Goal: Communication & Community: Answer question/provide support

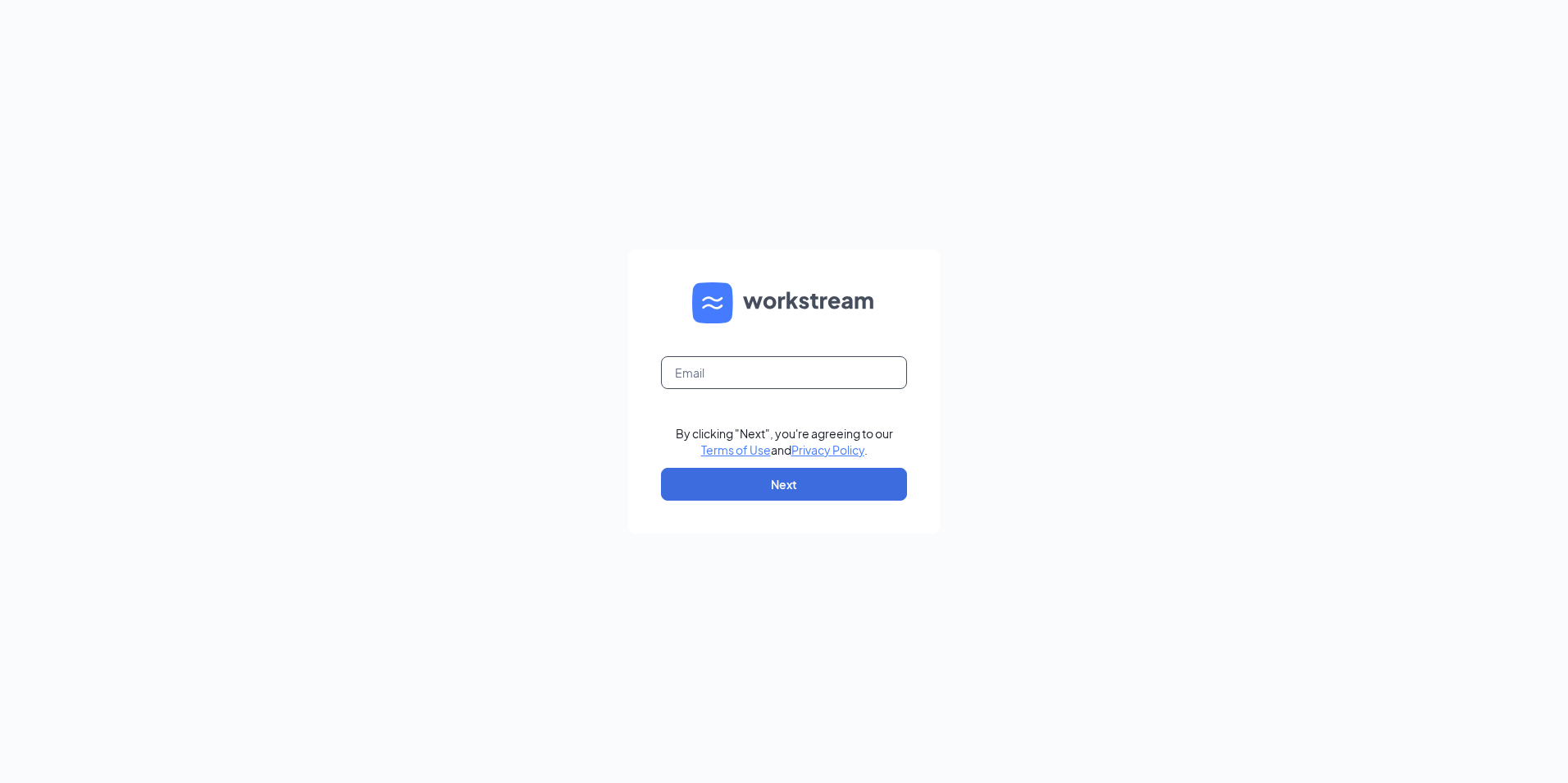
click at [697, 367] on input "text" at bounding box center [784, 372] width 246 height 33
type input "ljs70166@ljsilvers.com"
click at [802, 478] on button "Next" at bounding box center [784, 484] width 246 height 33
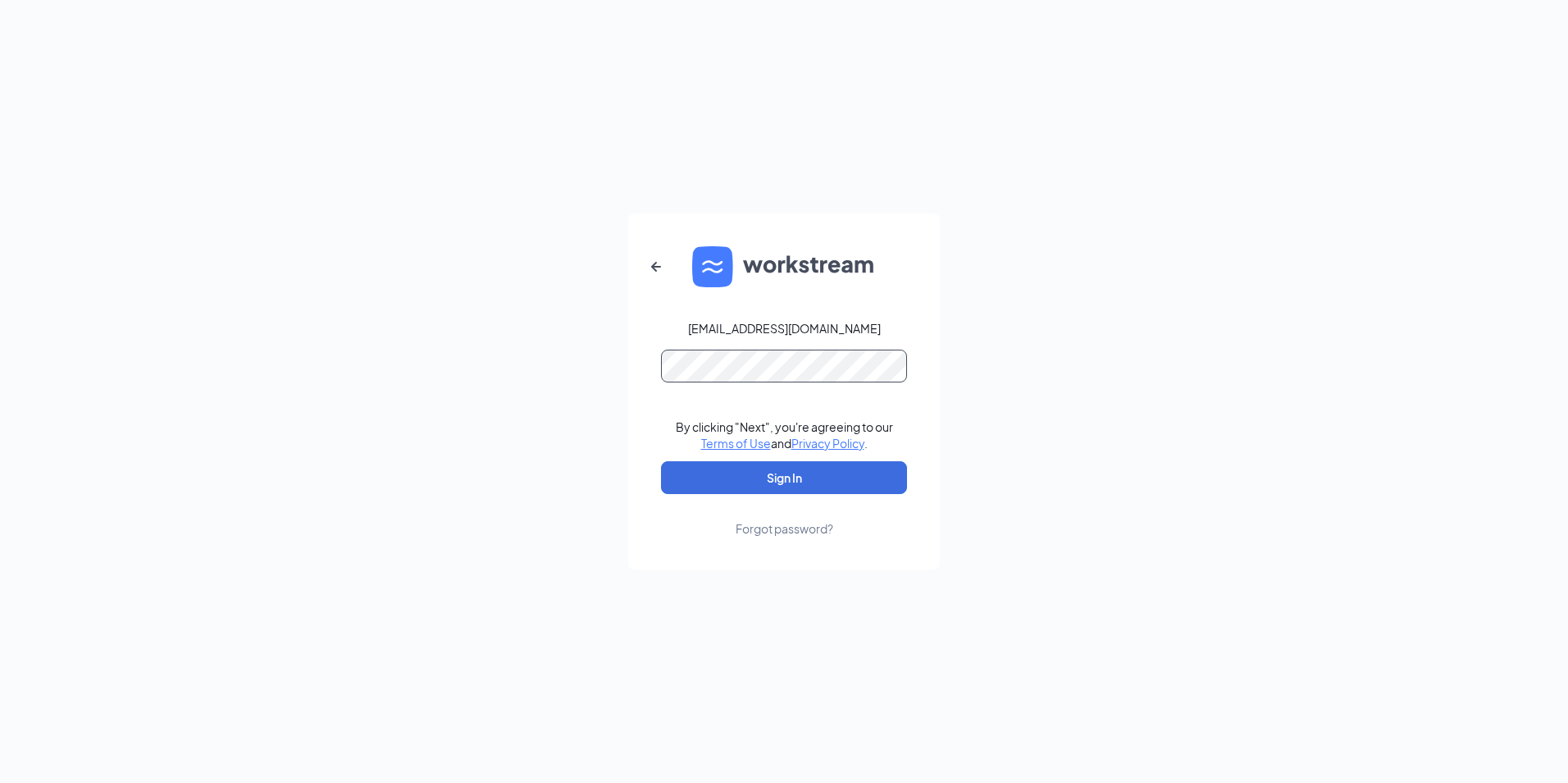
click at [661, 461] on button "Sign In" at bounding box center [784, 477] width 246 height 33
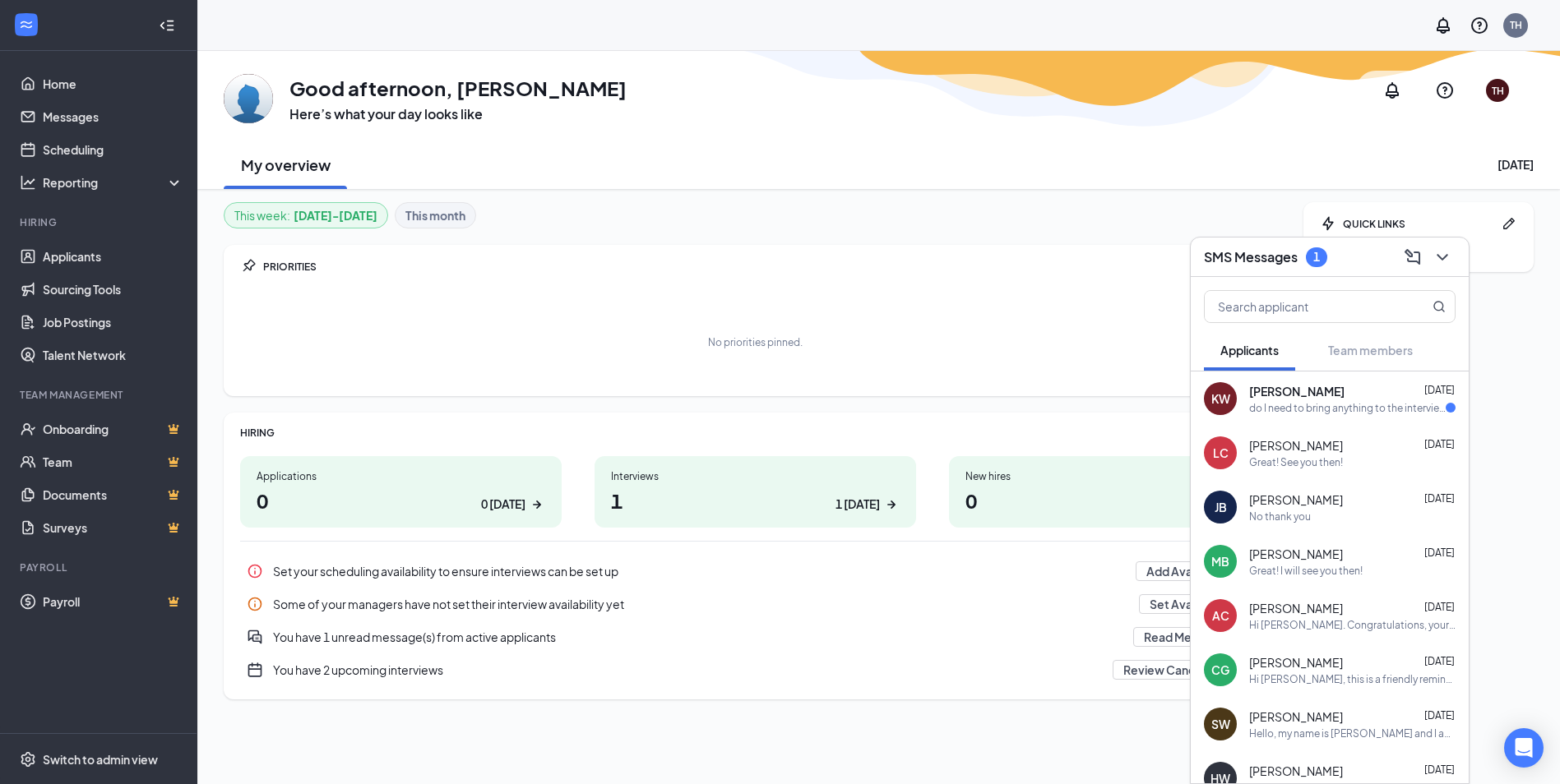
click at [1297, 388] on span "[PERSON_NAME]" at bounding box center [1296, 391] width 95 height 16
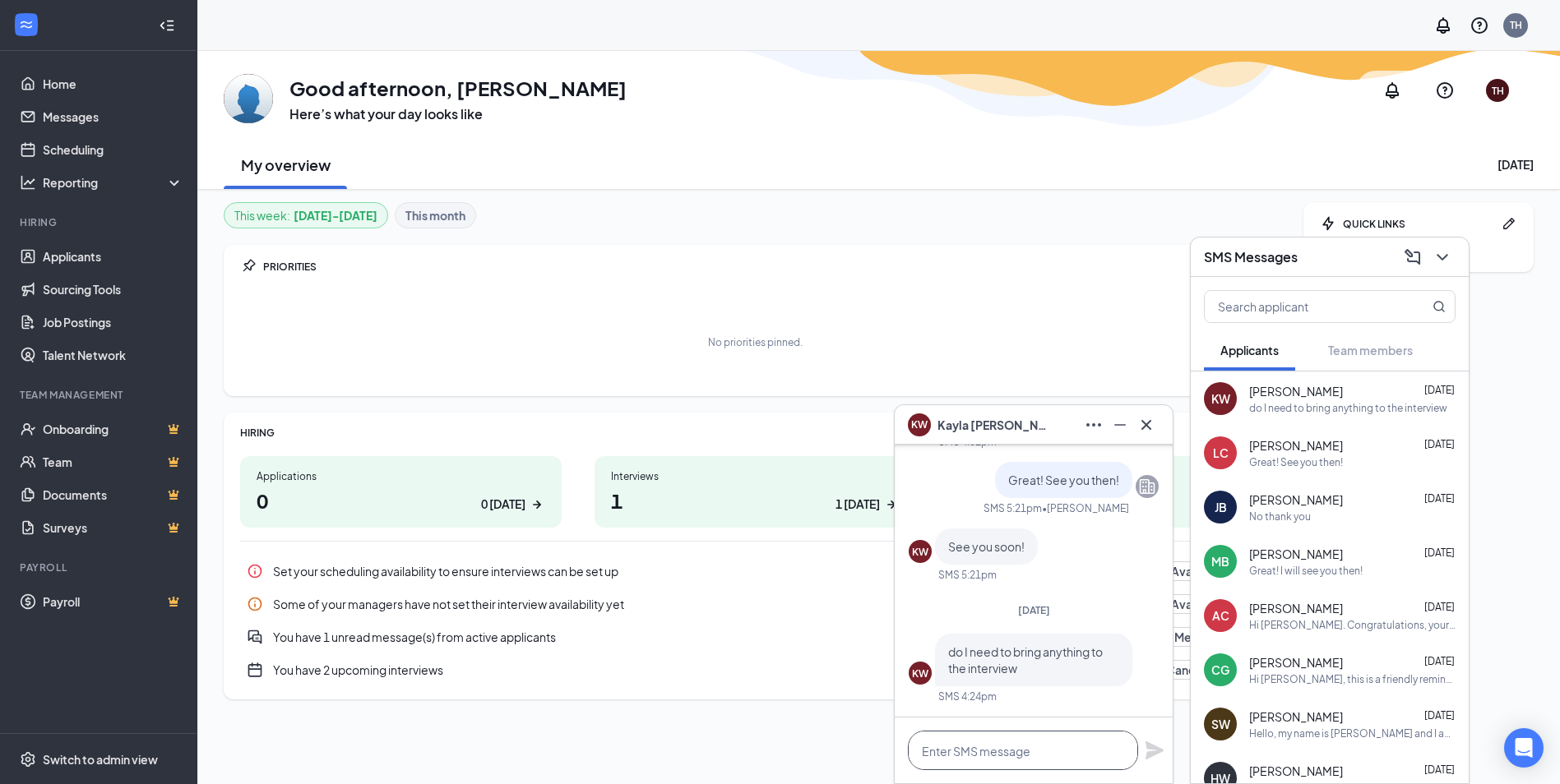
click at [1019, 745] on textarea at bounding box center [1022, 749] width 230 height 39
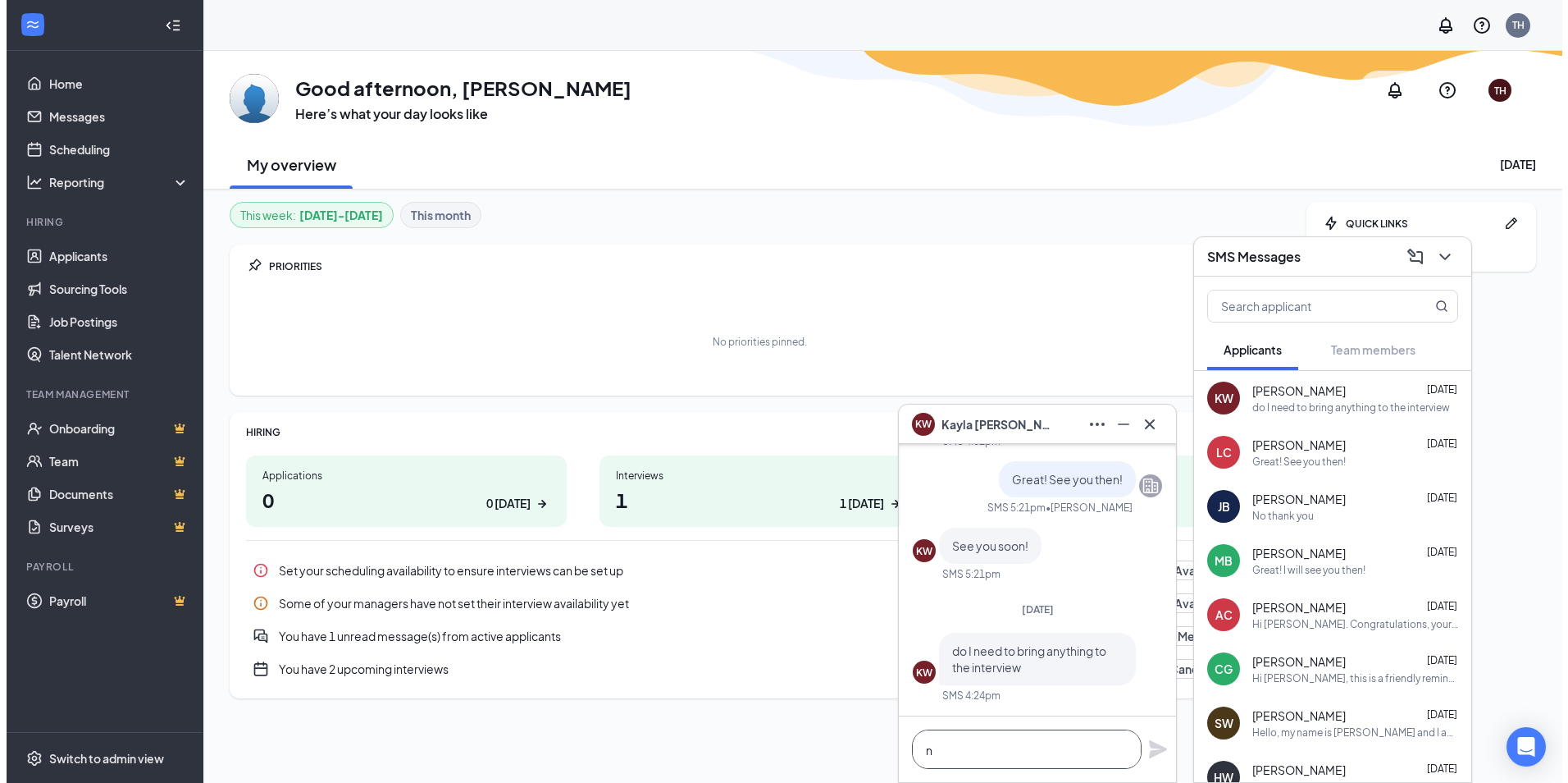
scroll to position [1, 0]
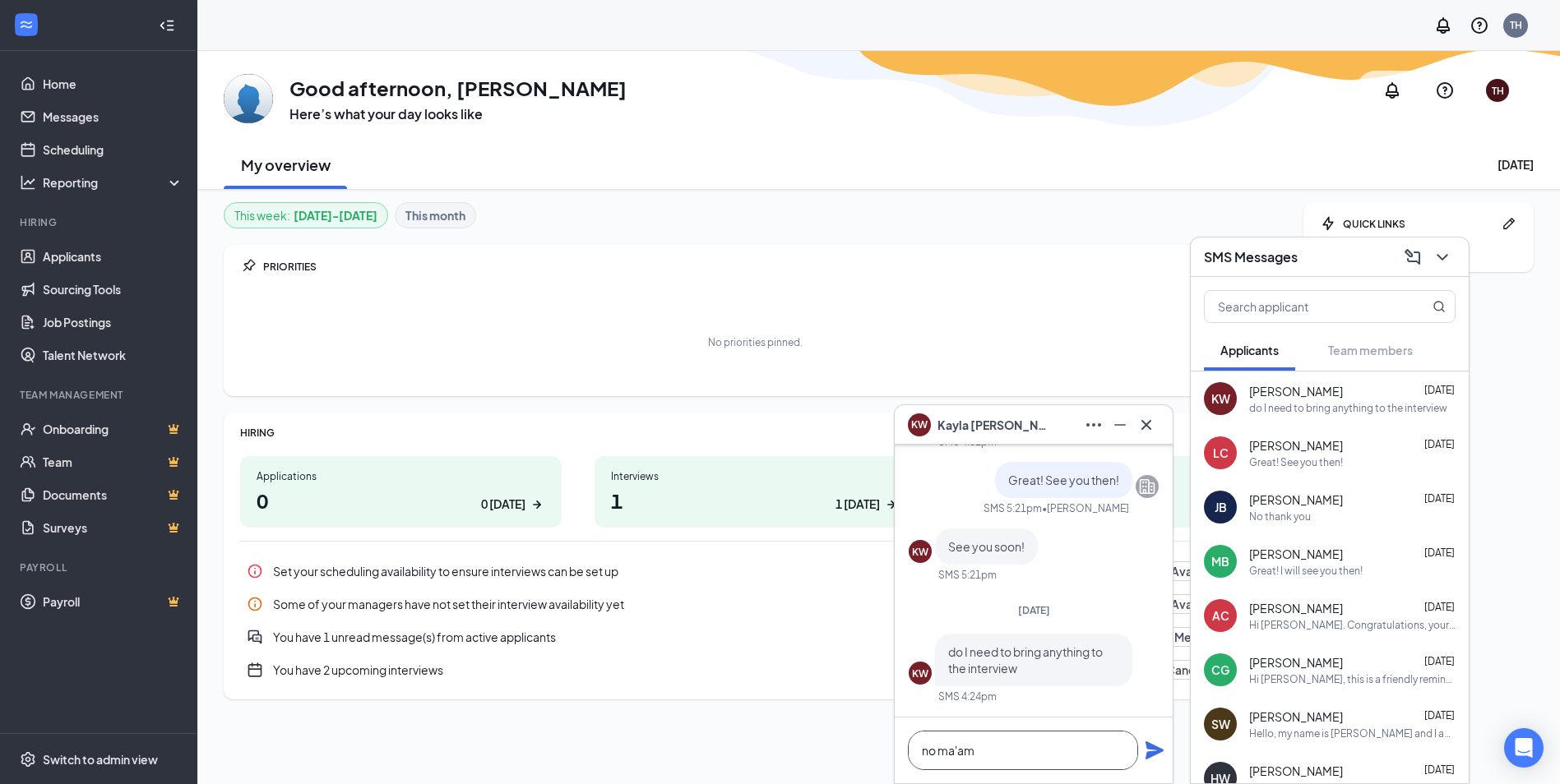
type textarea "no ma'am"
click at [1143, 755] on div "no ma'am" at bounding box center [1033, 750] width 278 height 66
click at [1149, 754] on icon "Plane" at bounding box center [1154, 750] width 18 height 18
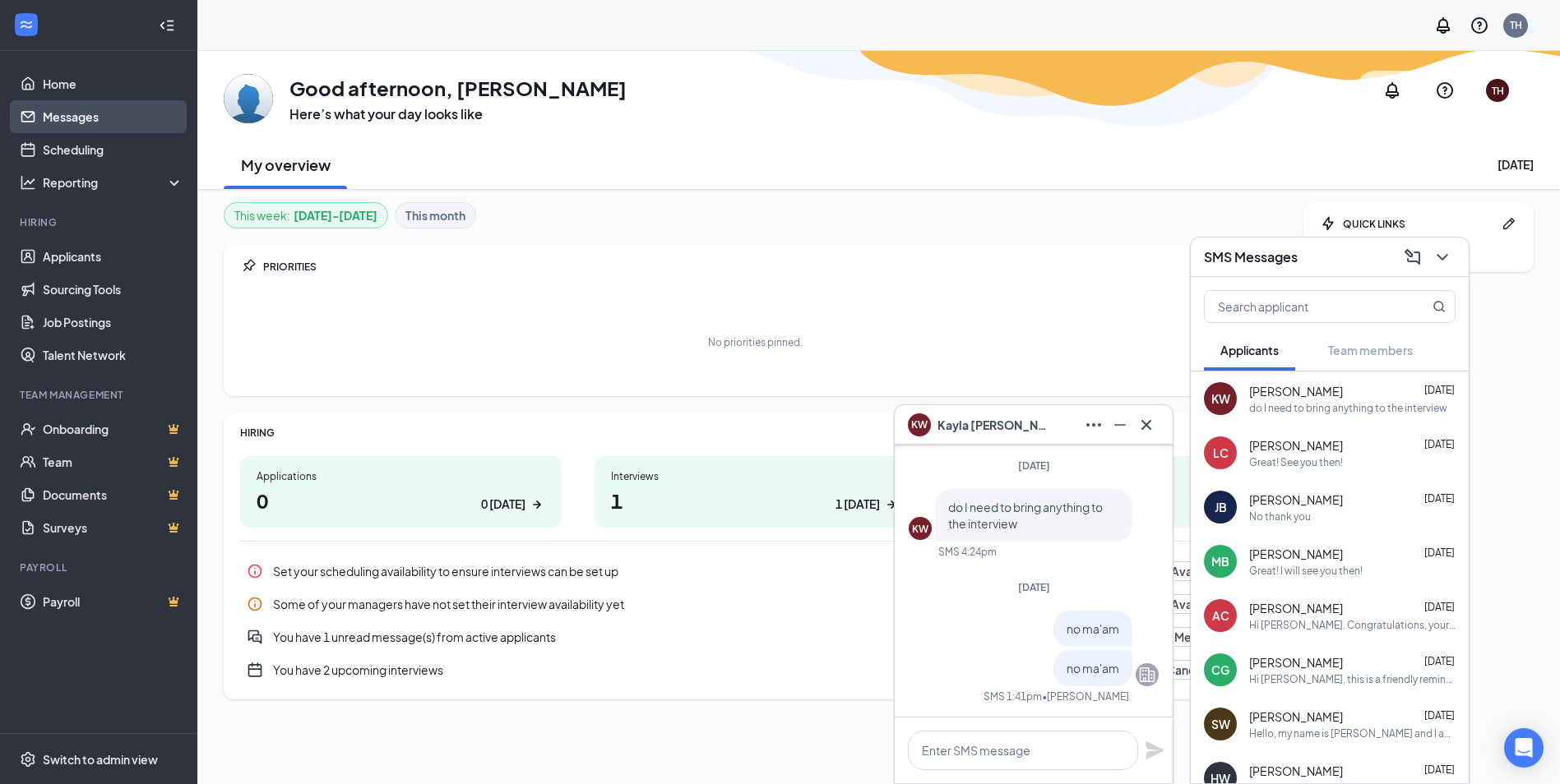
click at [70, 109] on link "Messages" at bounding box center [113, 116] width 141 height 33
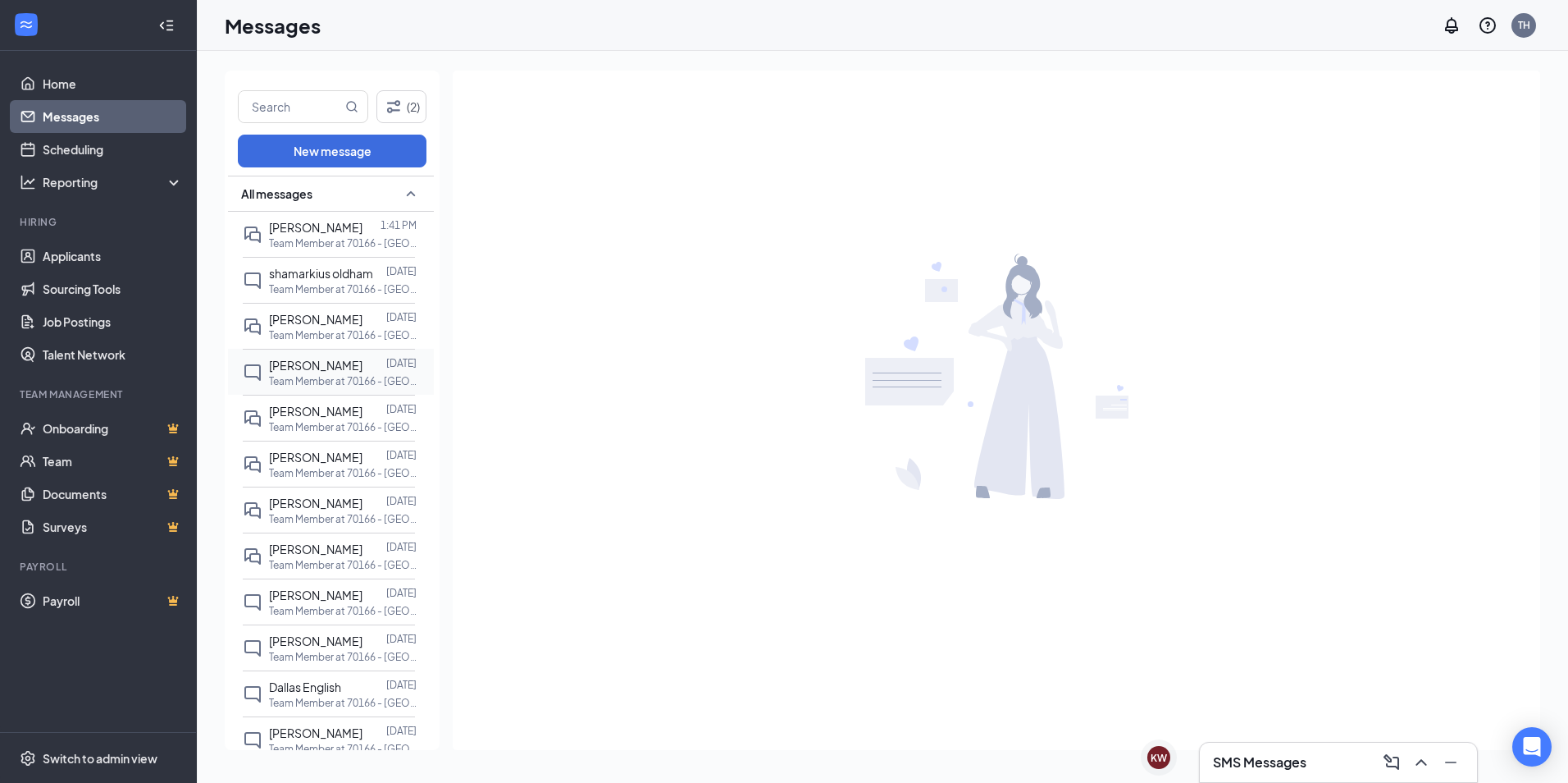
click at [296, 369] on span "[PERSON_NAME]" at bounding box center [316, 365] width 94 height 15
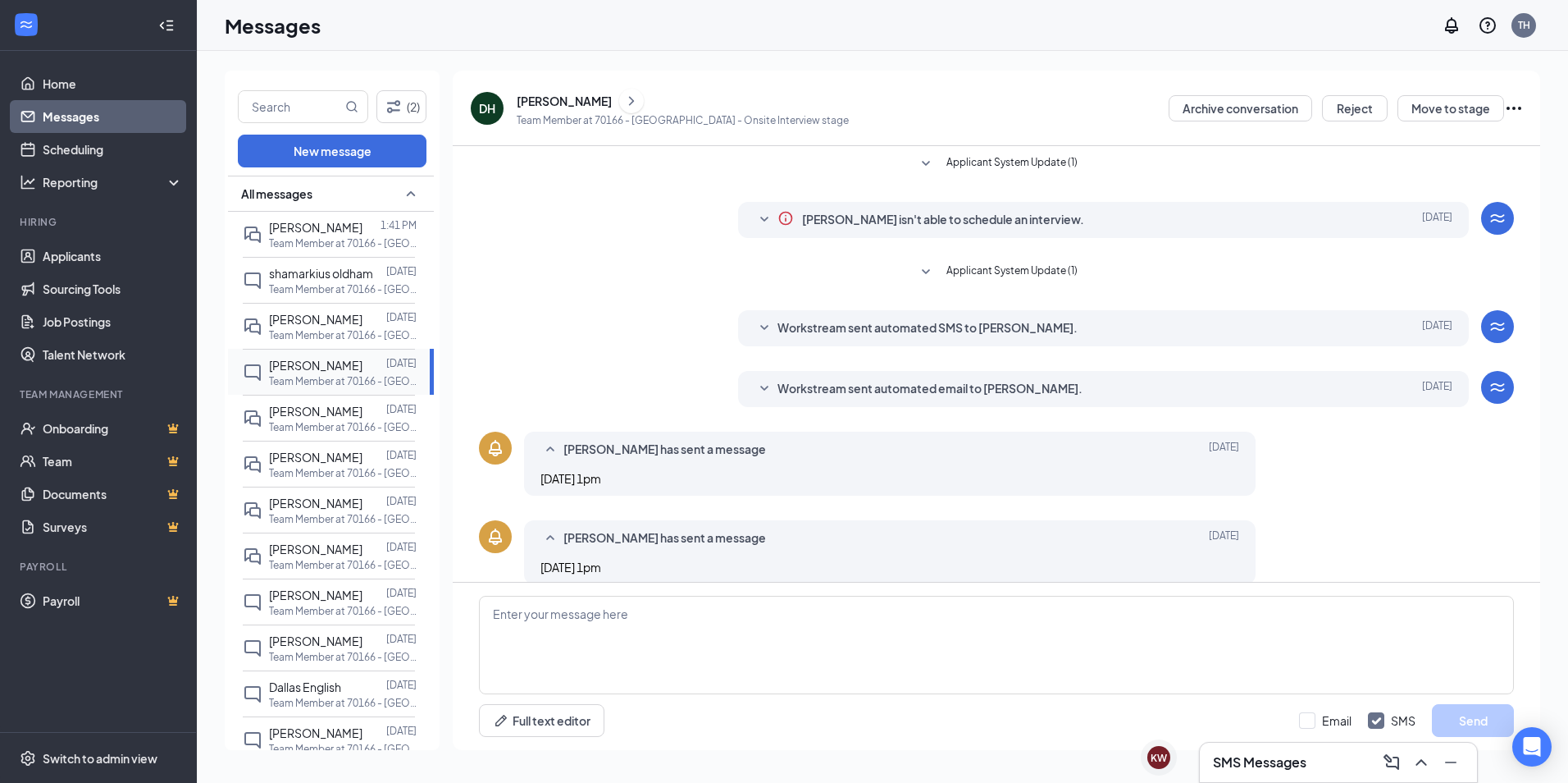
scroll to position [108, 0]
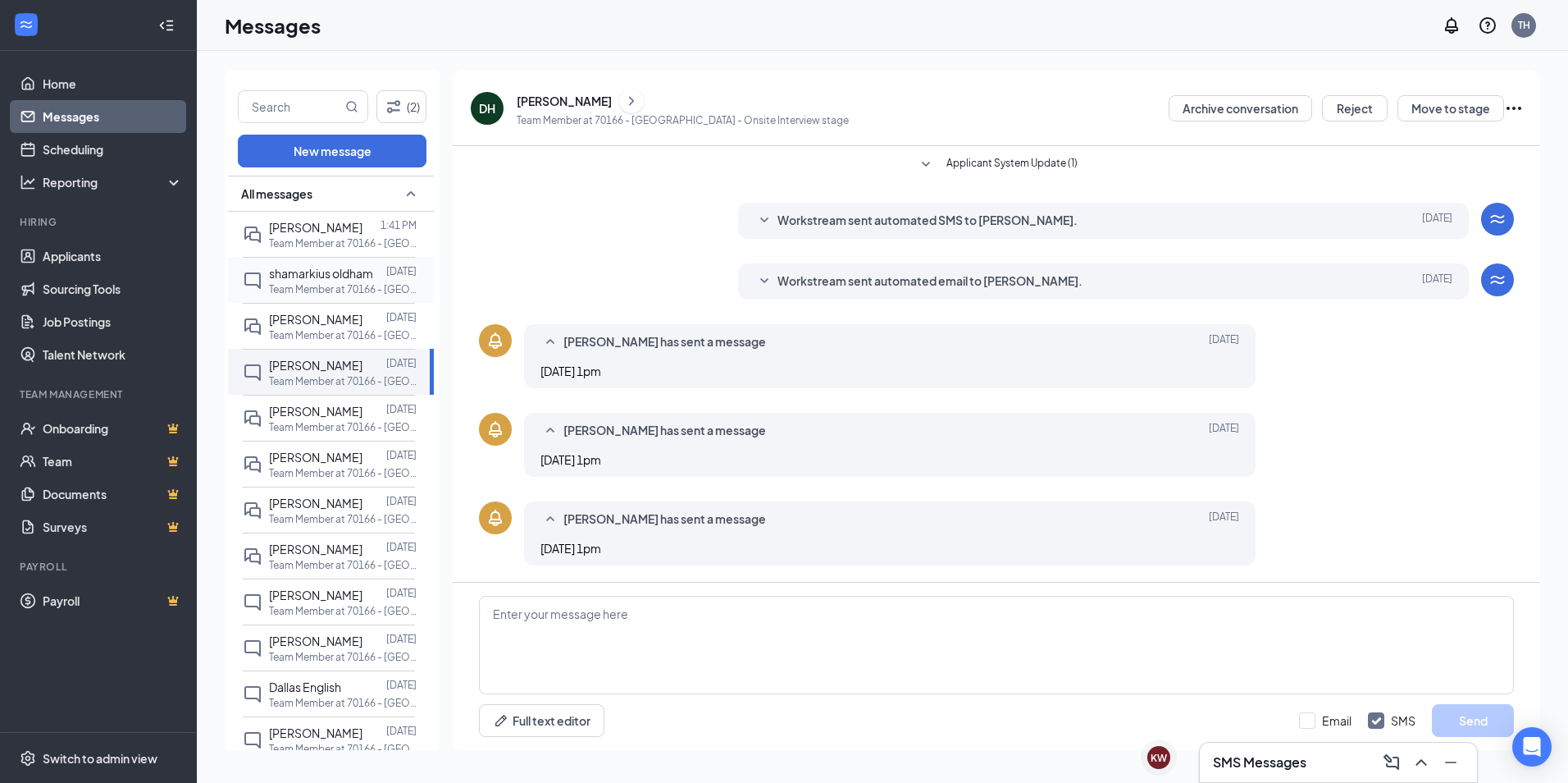
click at [342, 278] on span "shamarkius oldham" at bounding box center [321, 273] width 104 height 15
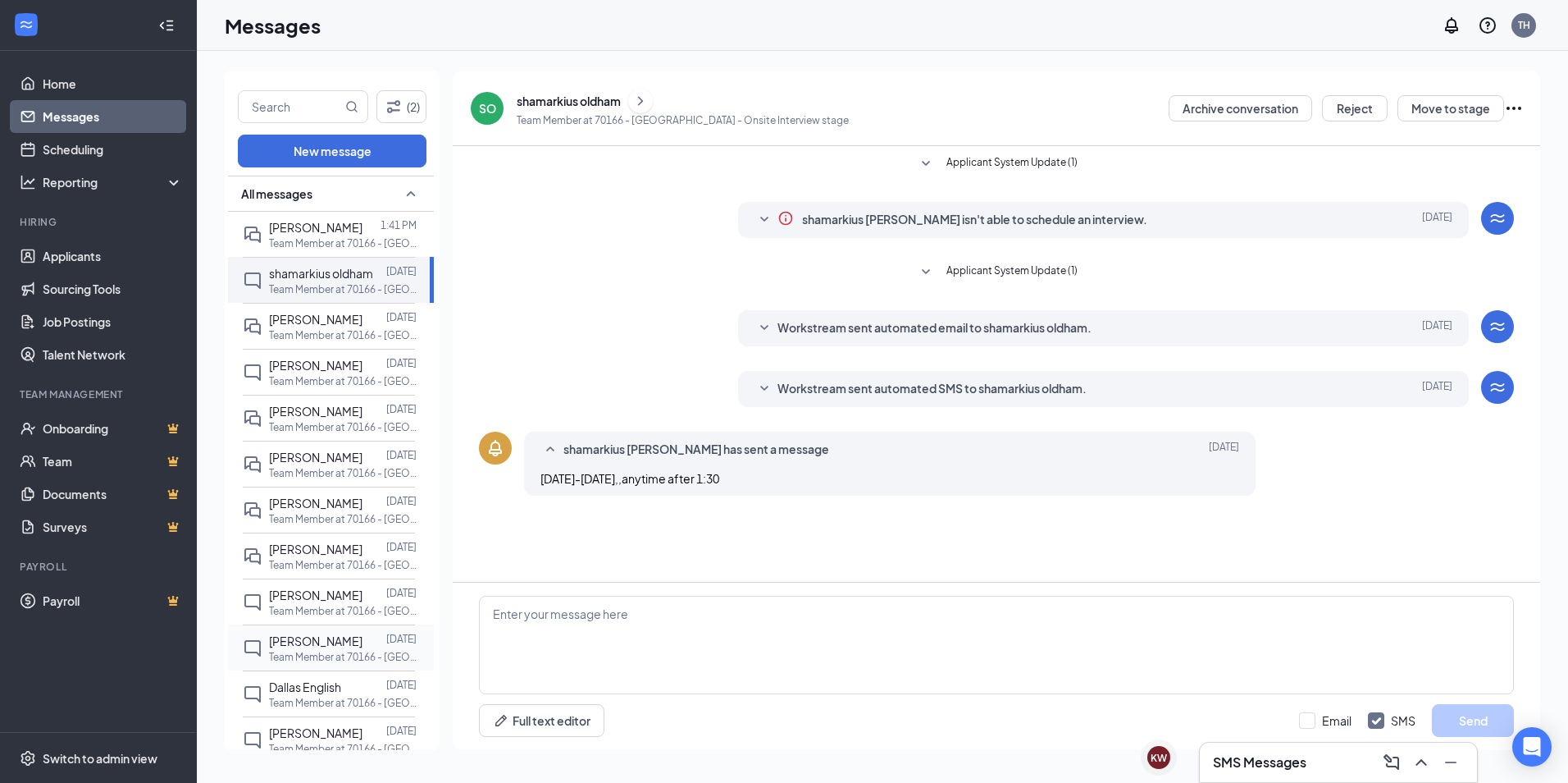
click at [285, 655] on p "Team Member at 70166 - [GEOGRAPHIC_DATA]" at bounding box center [343, 657] width 148 height 14
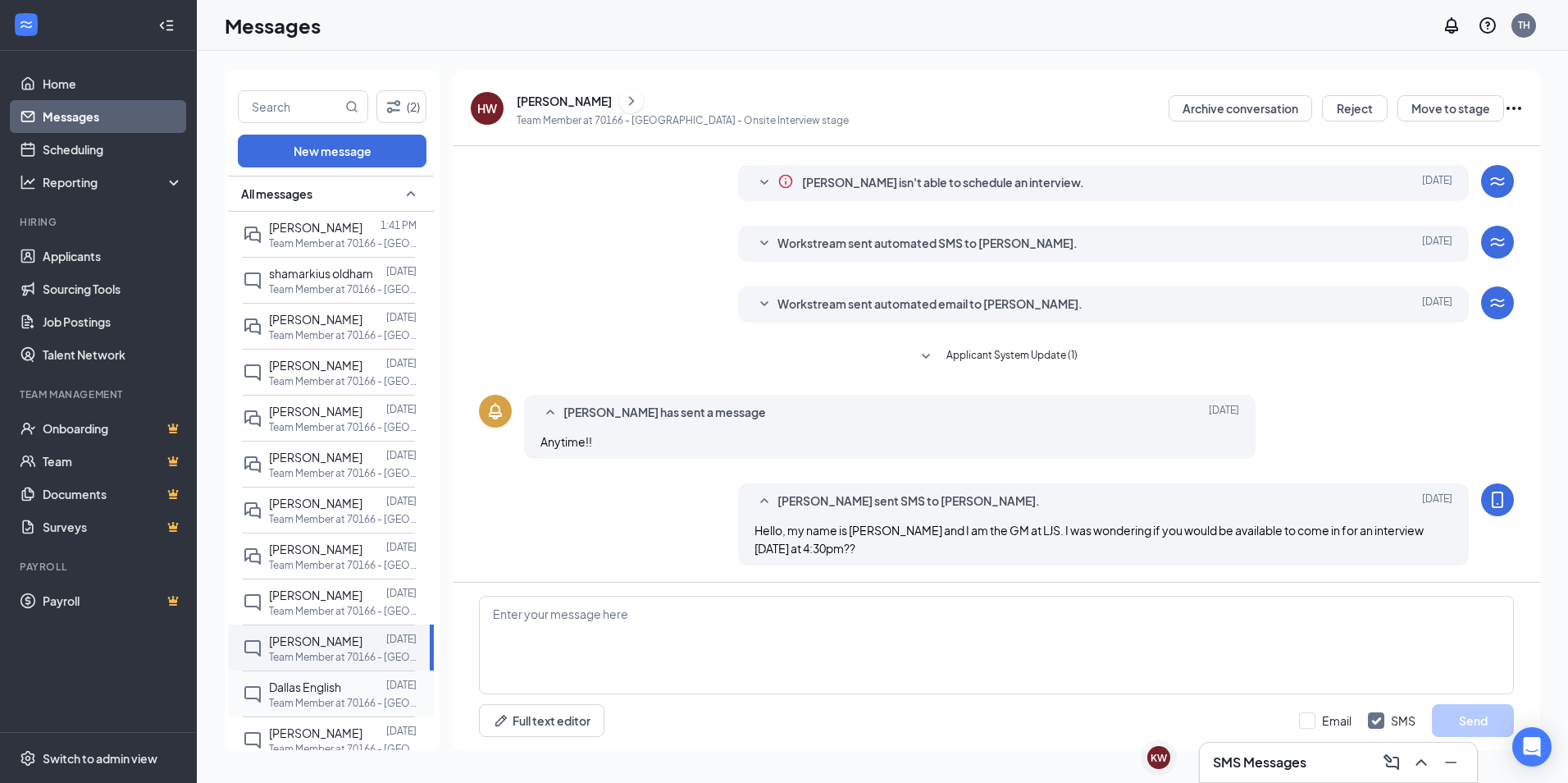
scroll to position [165, 0]
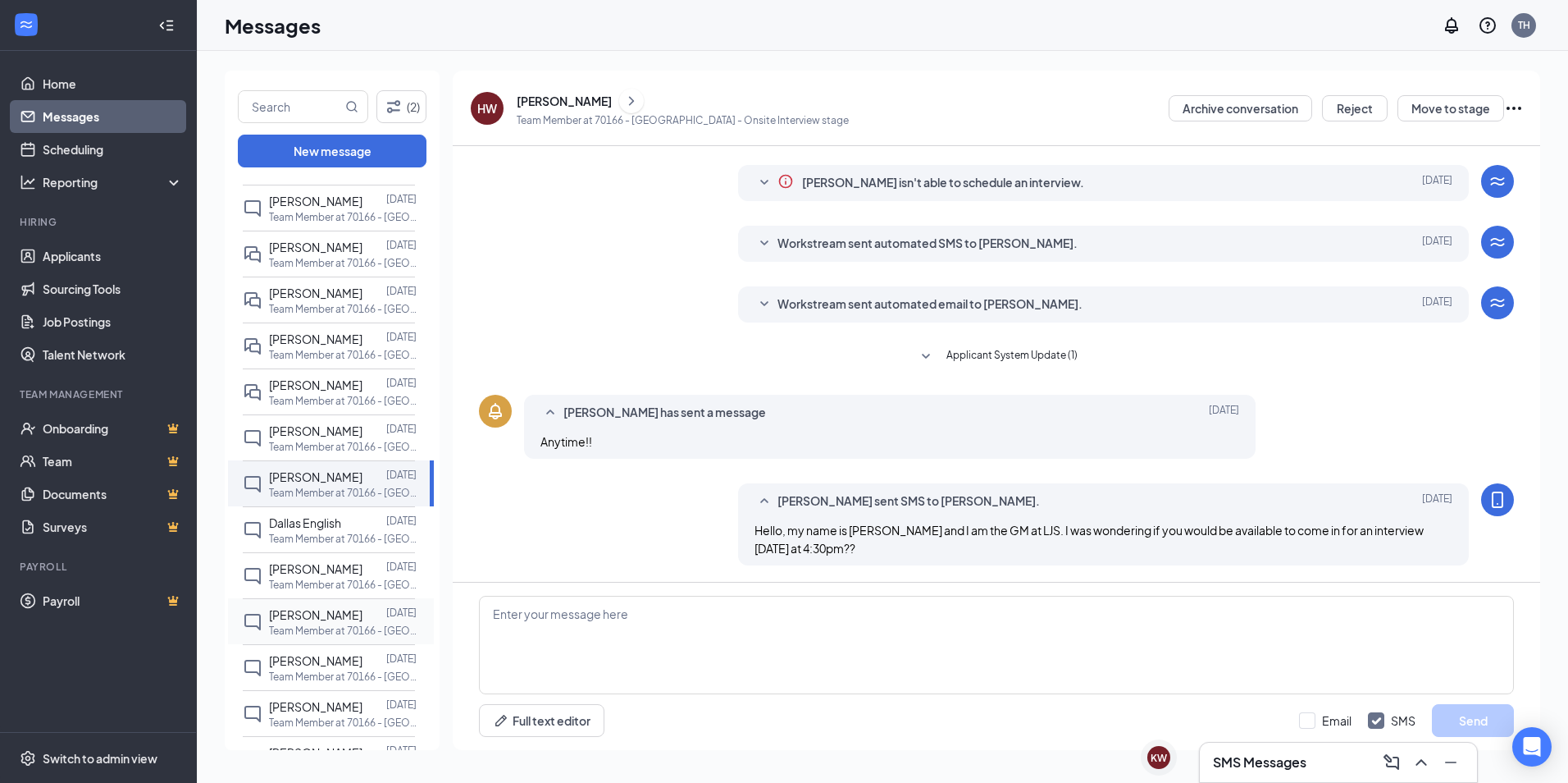
click at [318, 633] on p "Team Member at 70166 - [GEOGRAPHIC_DATA]" at bounding box center [343, 630] width 148 height 14
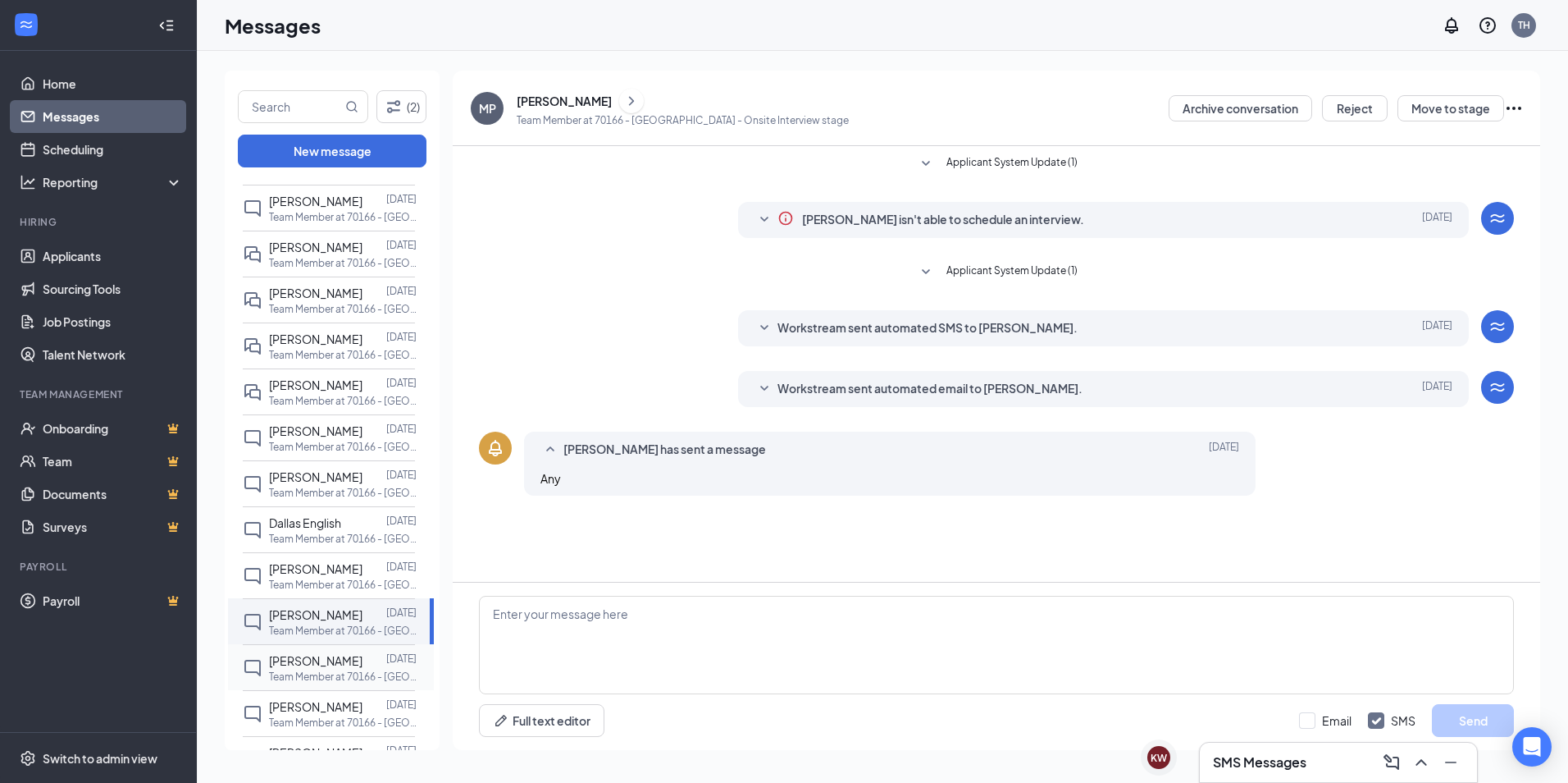
click at [288, 668] on div "[PERSON_NAME]" at bounding box center [316, 660] width 94 height 18
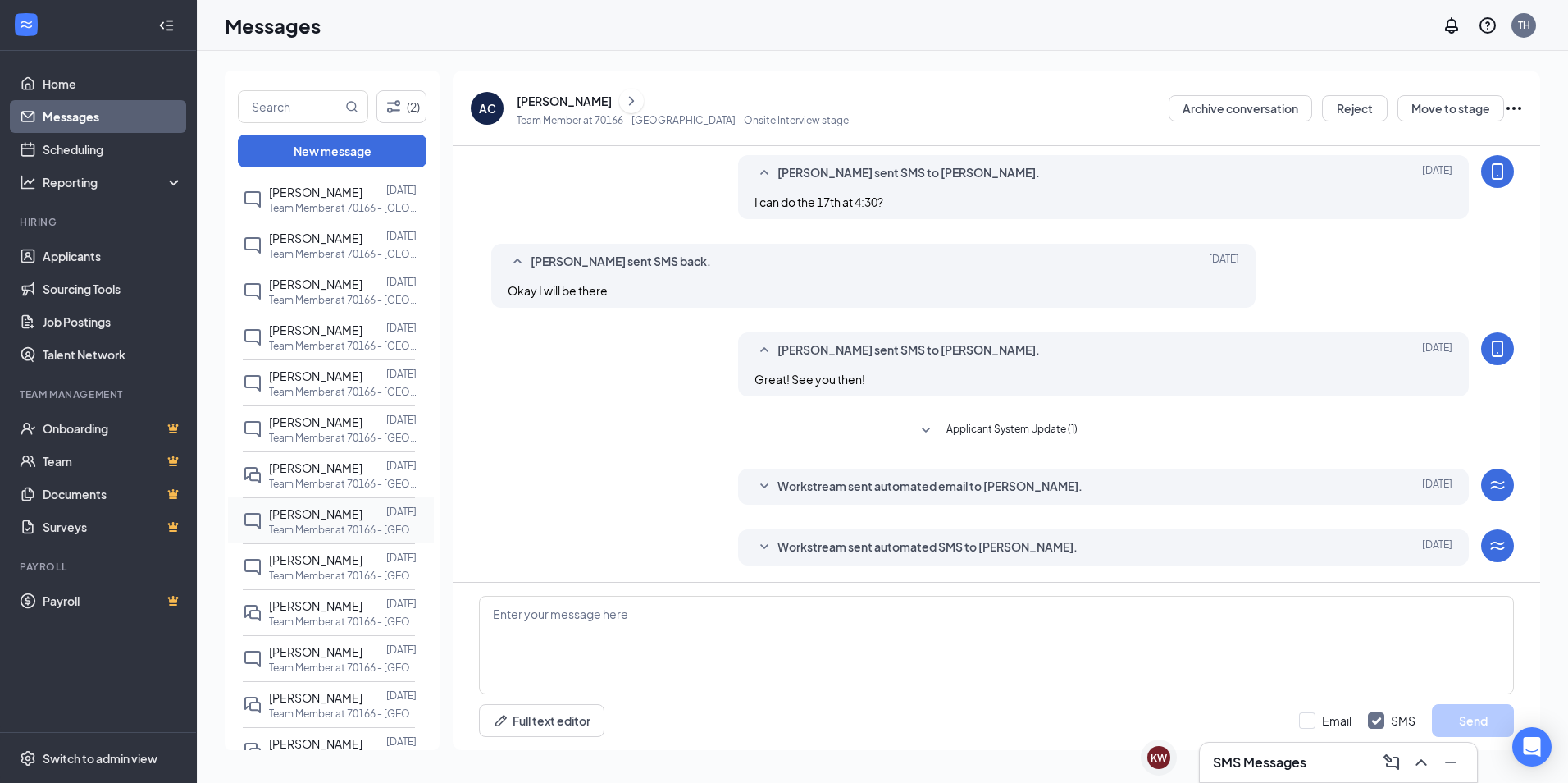
scroll to position [575, 0]
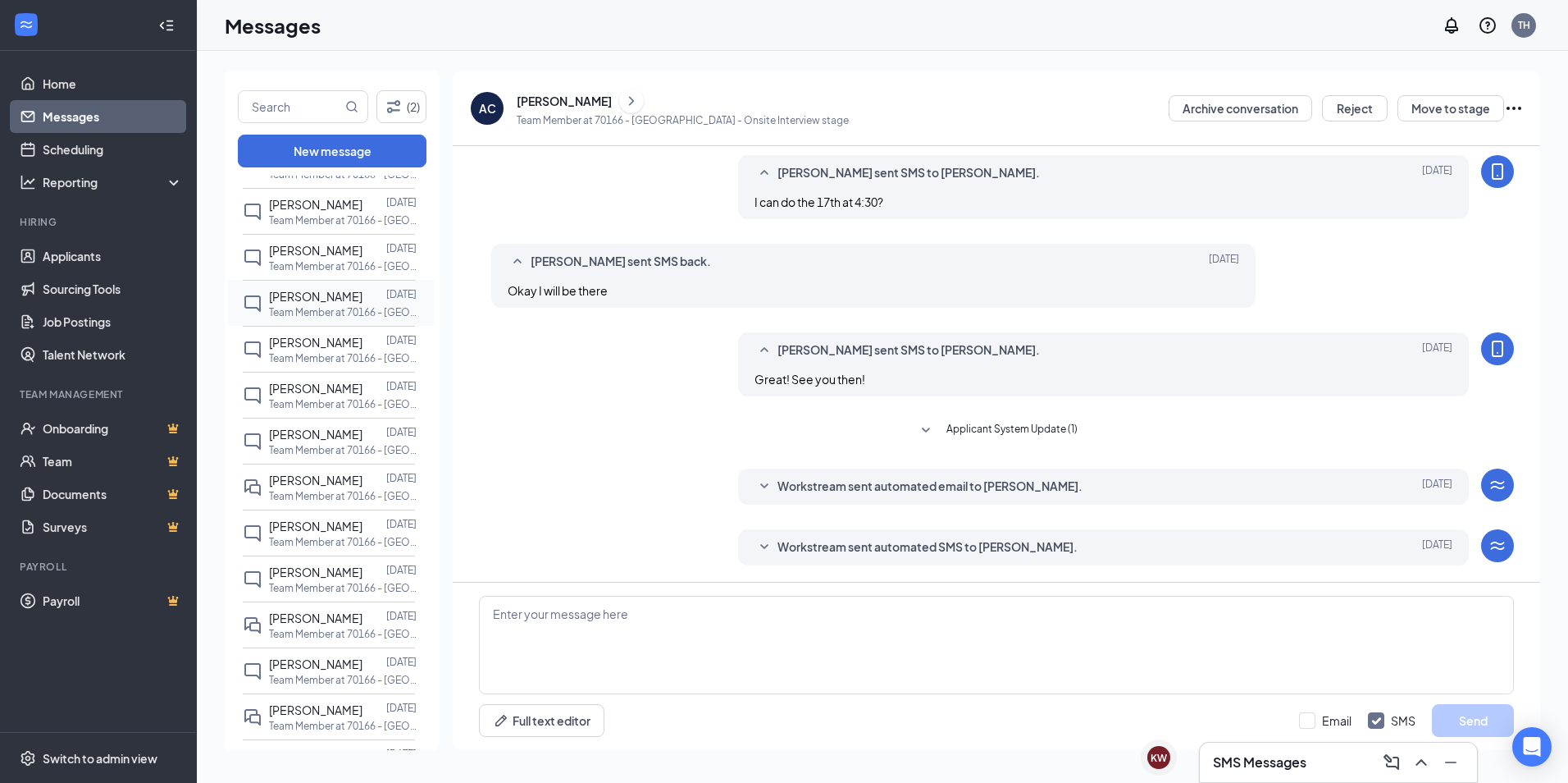
click at [309, 308] on p "Team Member at 70166 - [GEOGRAPHIC_DATA]" at bounding box center [343, 312] width 148 height 14
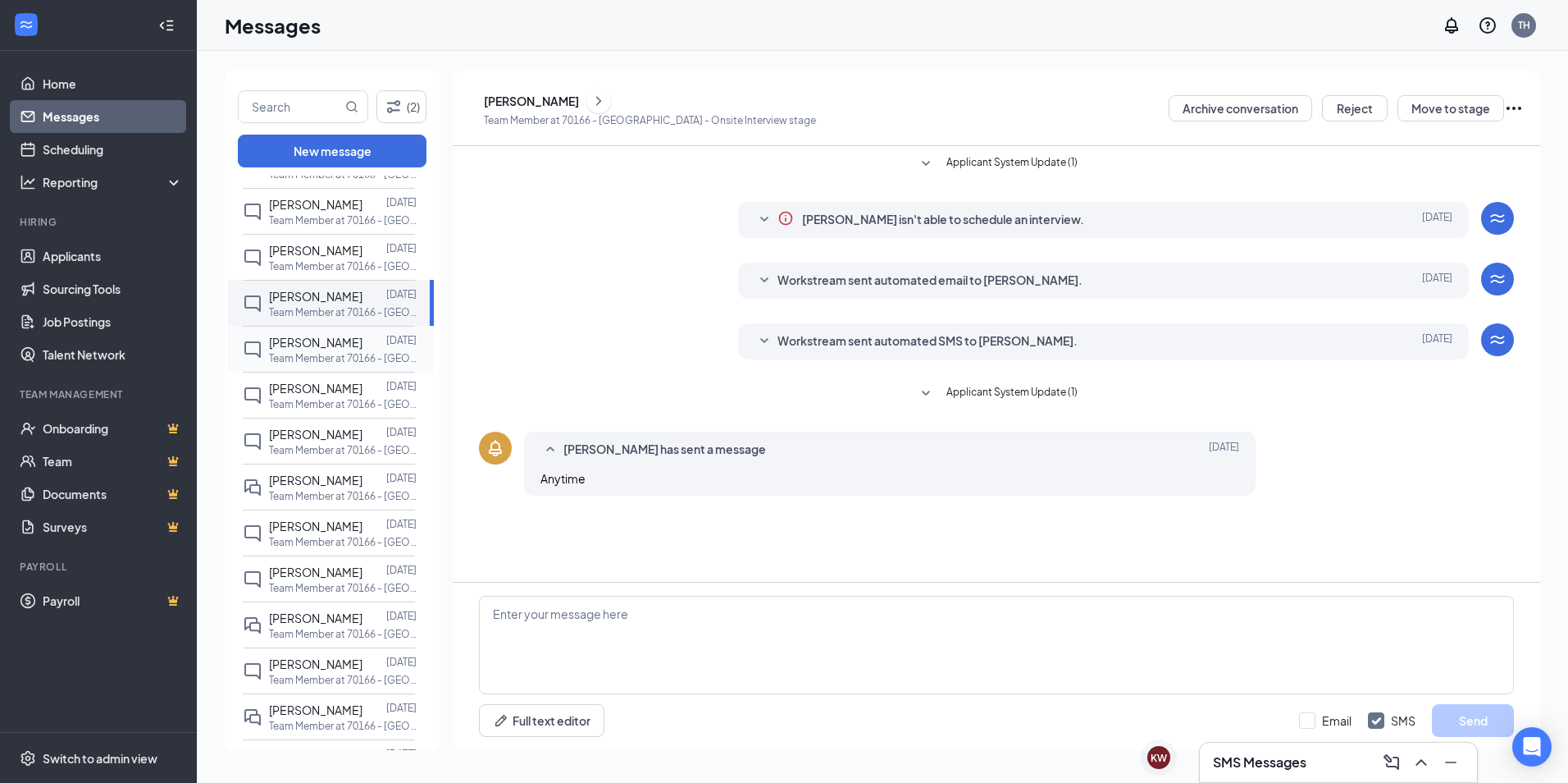
click at [275, 344] on span "[PERSON_NAME]" at bounding box center [316, 342] width 94 height 15
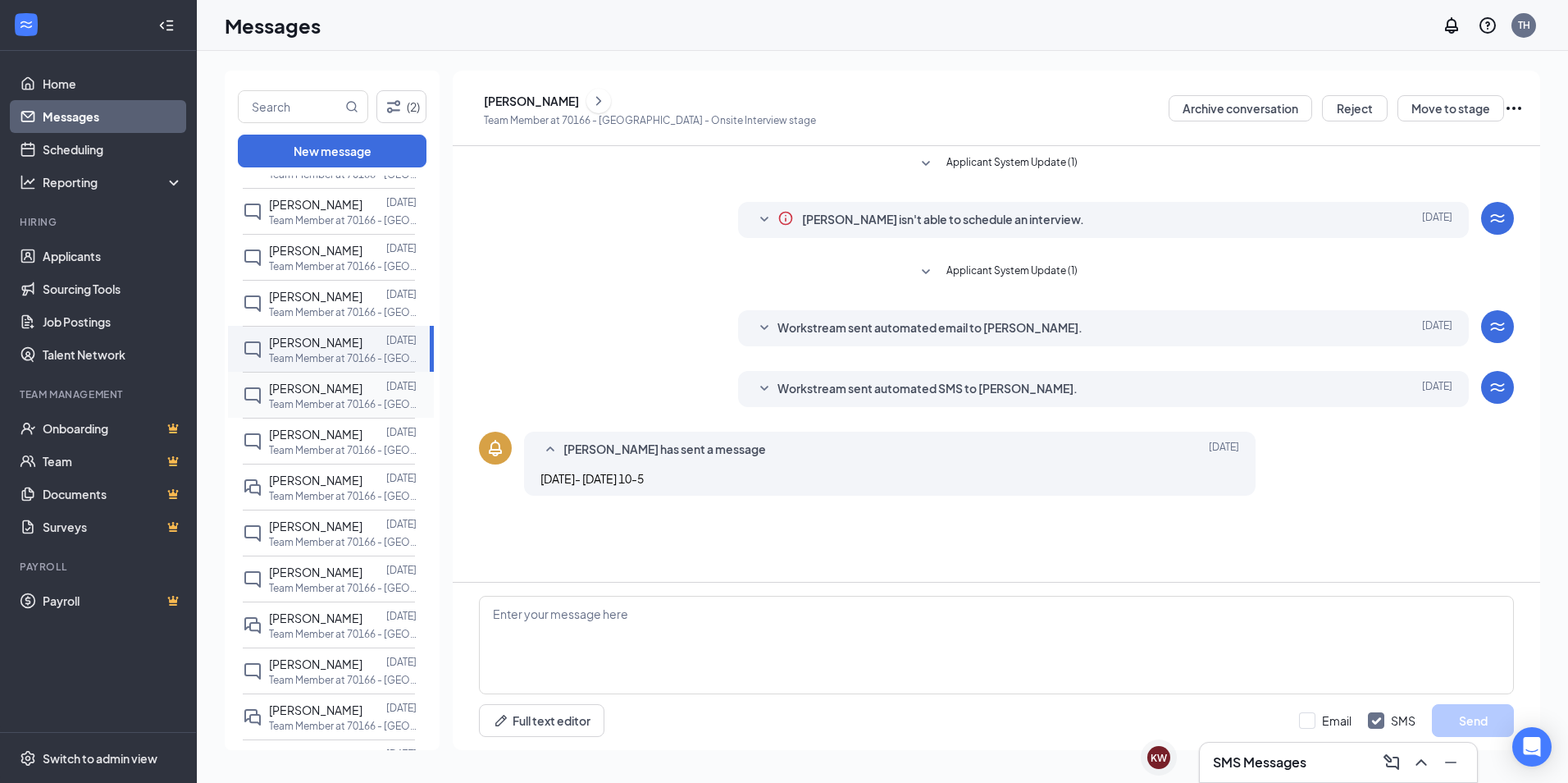
click at [295, 399] on p "Team Member at 70166 - [GEOGRAPHIC_DATA]" at bounding box center [343, 404] width 148 height 14
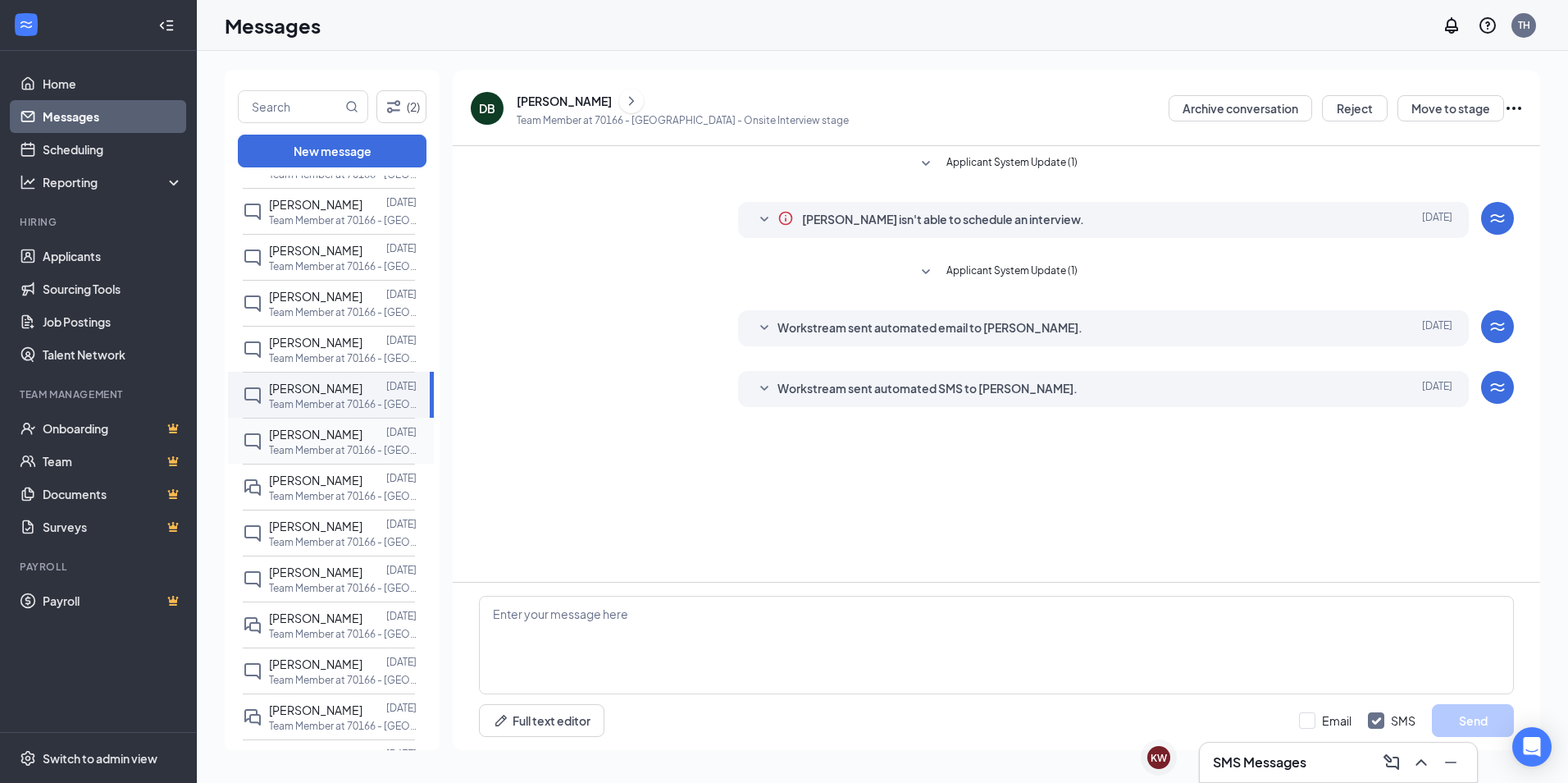
click at [301, 438] on span "[PERSON_NAME]" at bounding box center [316, 434] width 94 height 15
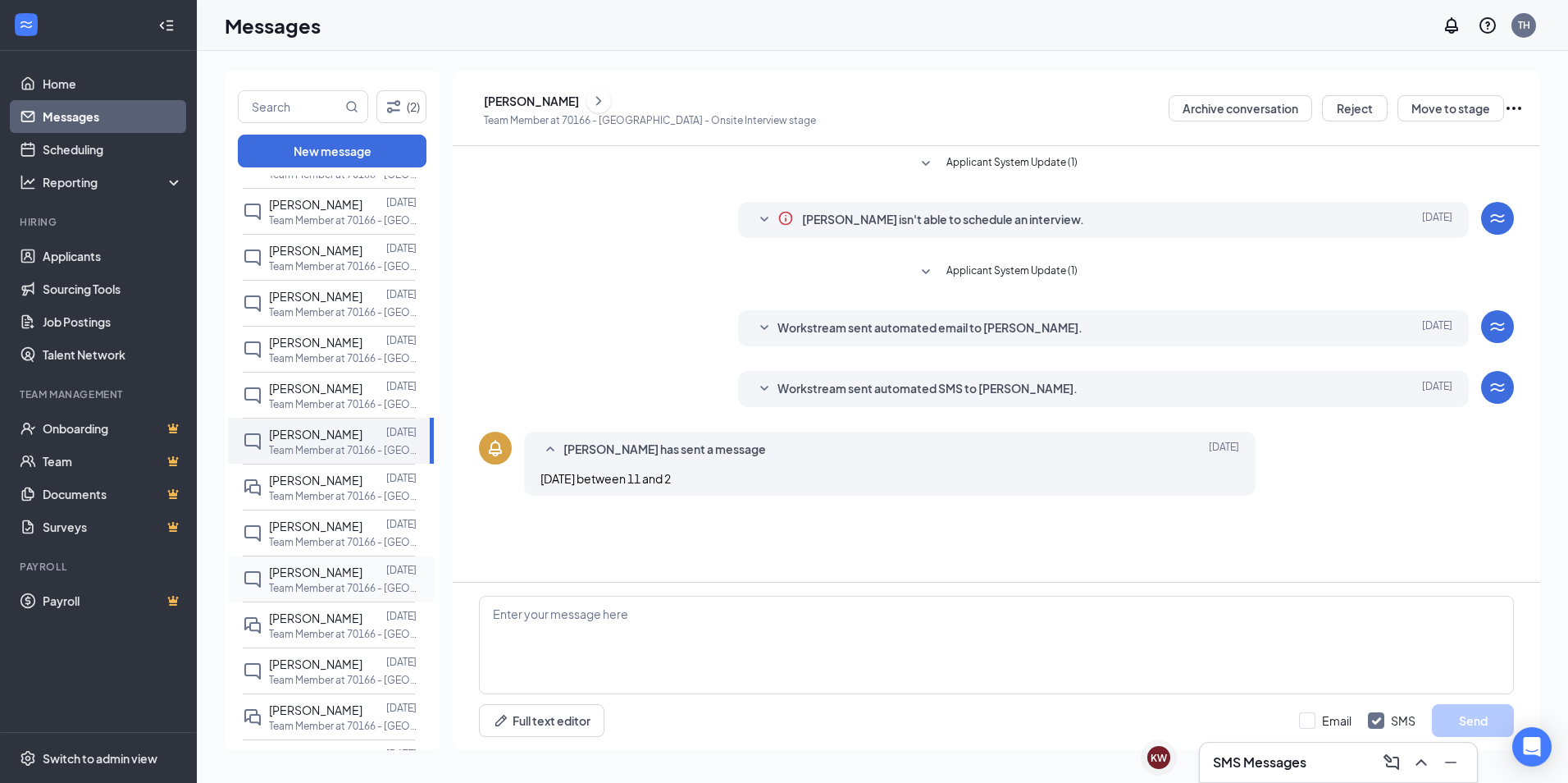
click at [308, 563] on div "[PERSON_NAME]" at bounding box center [316, 572] width 94 height 18
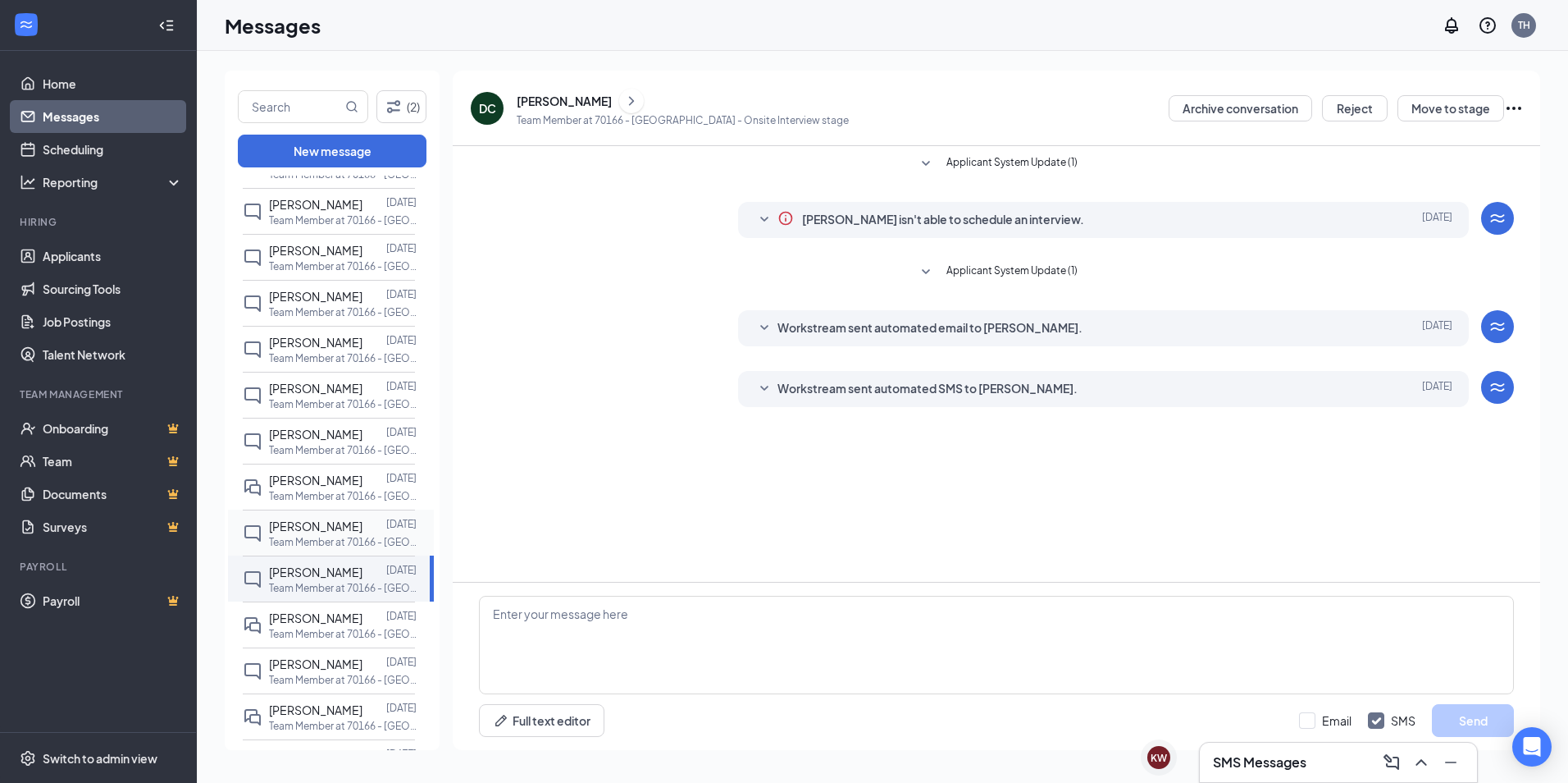
click at [314, 531] on span "[PERSON_NAME]" at bounding box center [316, 526] width 94 height 15
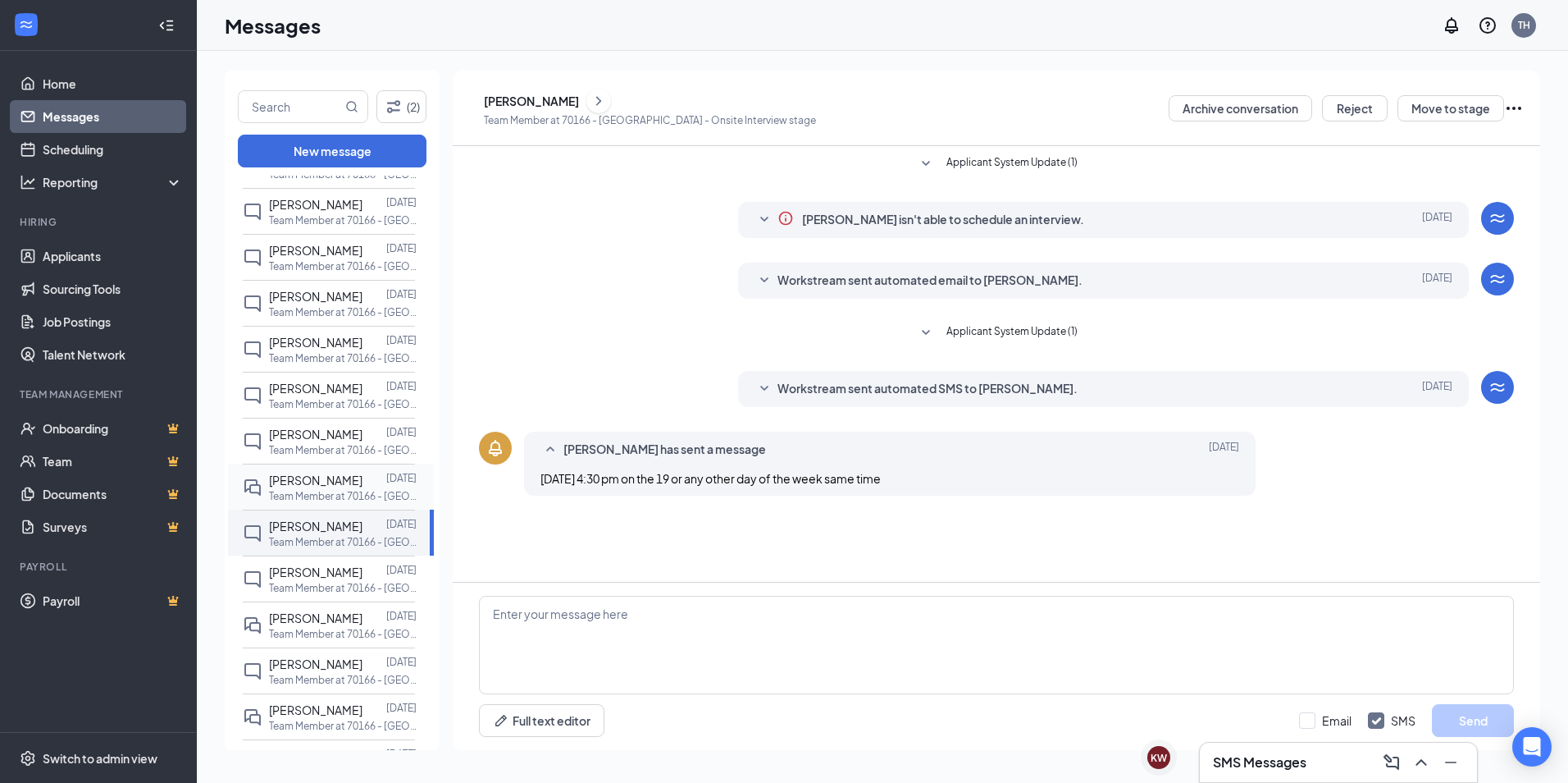
click at [298, 485] on span "[PERSON_NAME]" at bounding box center [316, 480] width 94 height 15
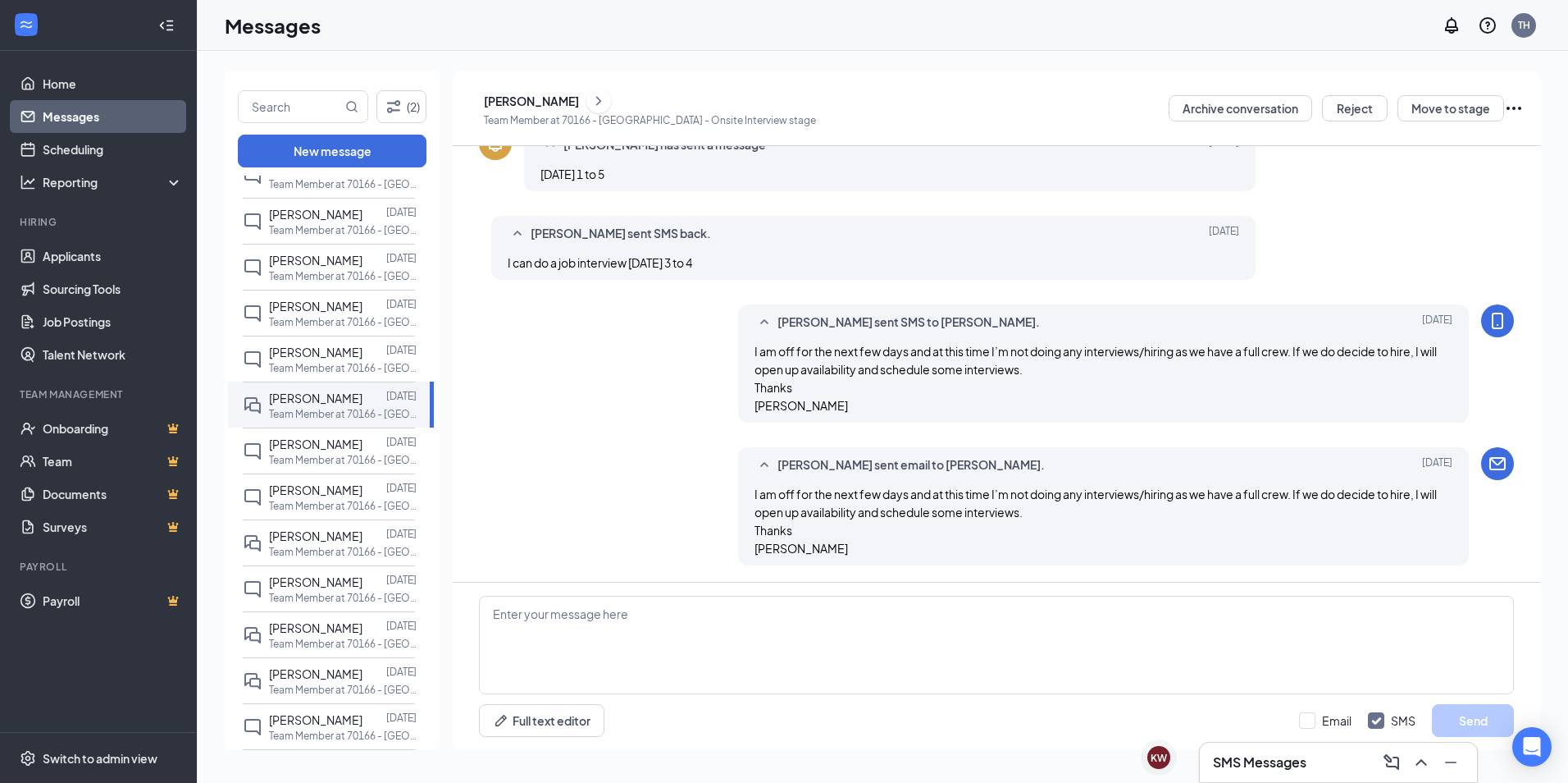
scroll to position [821, 0]
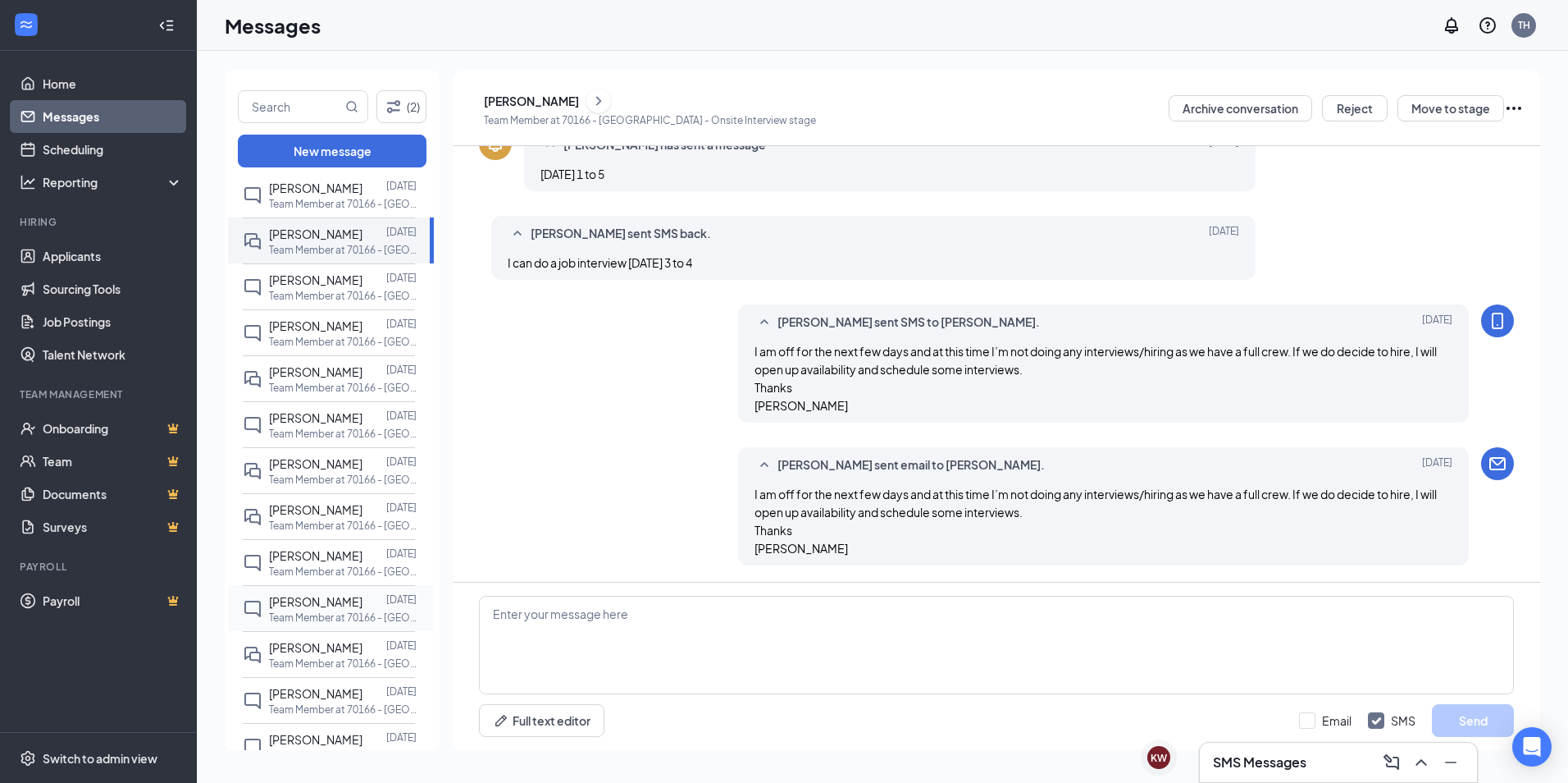
click at [326, 609] on div "[PERSON_NAME]" at bounding box center [316, 601] width 94 height 18
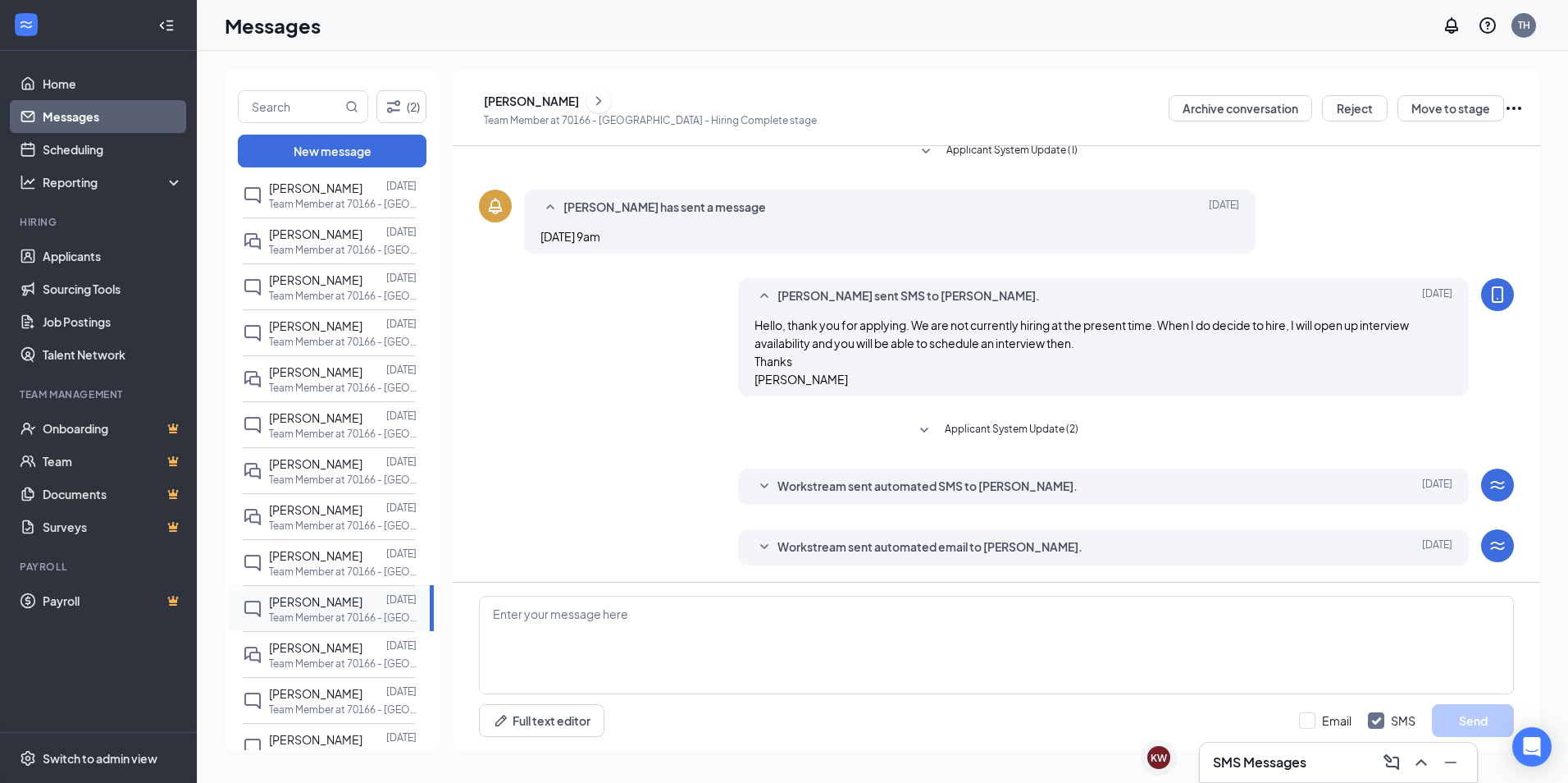
scroll to position [247, 0]
click at [760, 321] on span "Hello, thank you for applying. We are not currently hiring at the present time.…" at bounding box center [1082, 351] width 655 height 69
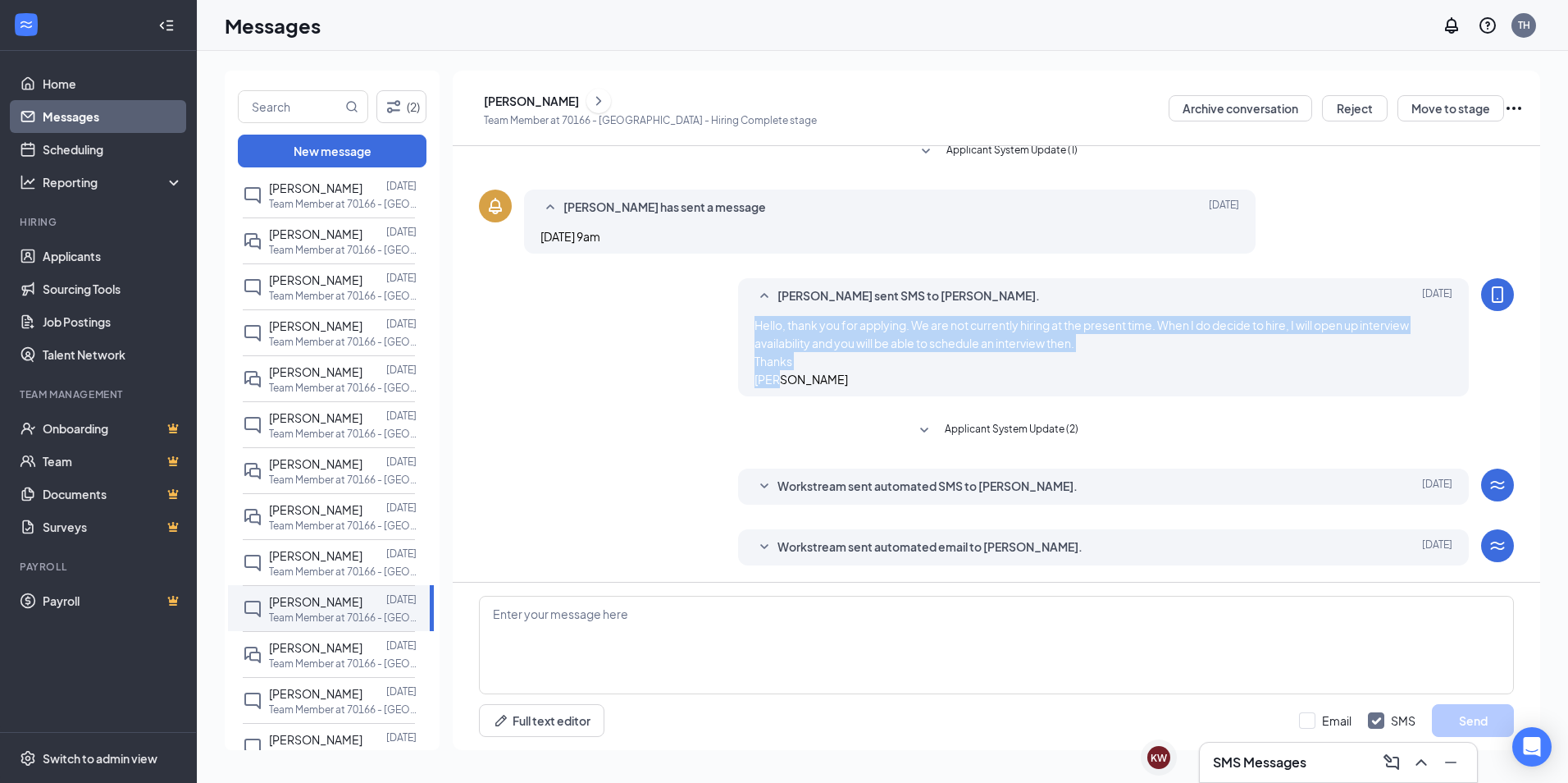
drag, startPoint x: 748, startPoint y: 322, endPoint x: 784, endPoint y: 378, distance: 66.6
click at [784, 378] on div "[PERSON_NAME] sent SMS to [PERSON_NAME]. [DATE] Hello, thank you for applying. …" at bounding box center [1104, 337] width 732 height 118
drag, startPoint x: 784, startPoint y: 378, endPoint x: 767, endPoint y: 336, distance: 45.3
copy span "Hello, thank you for applying. We are not currently hiring at the present time.…"
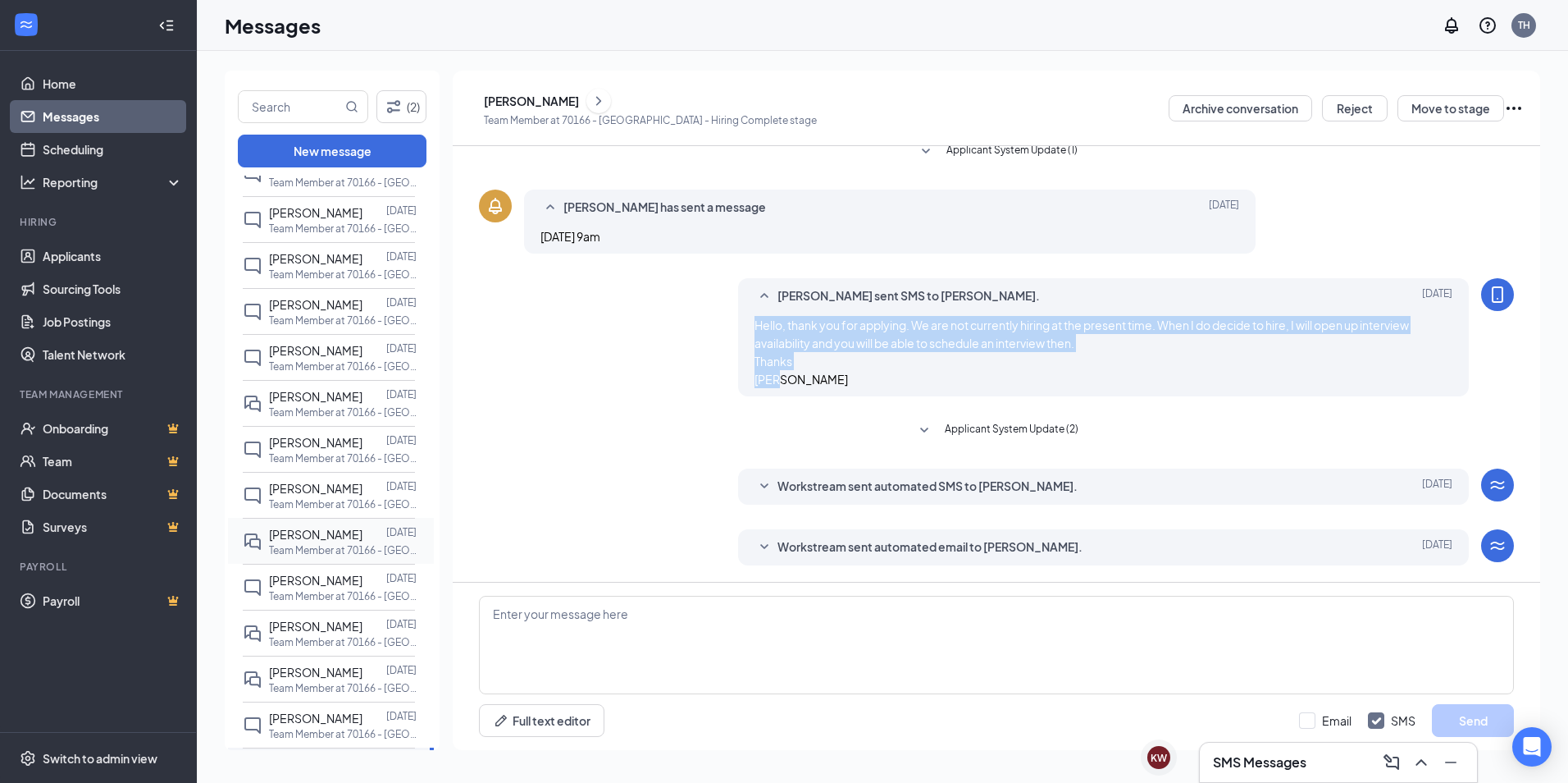
scroll to position [656, 0]
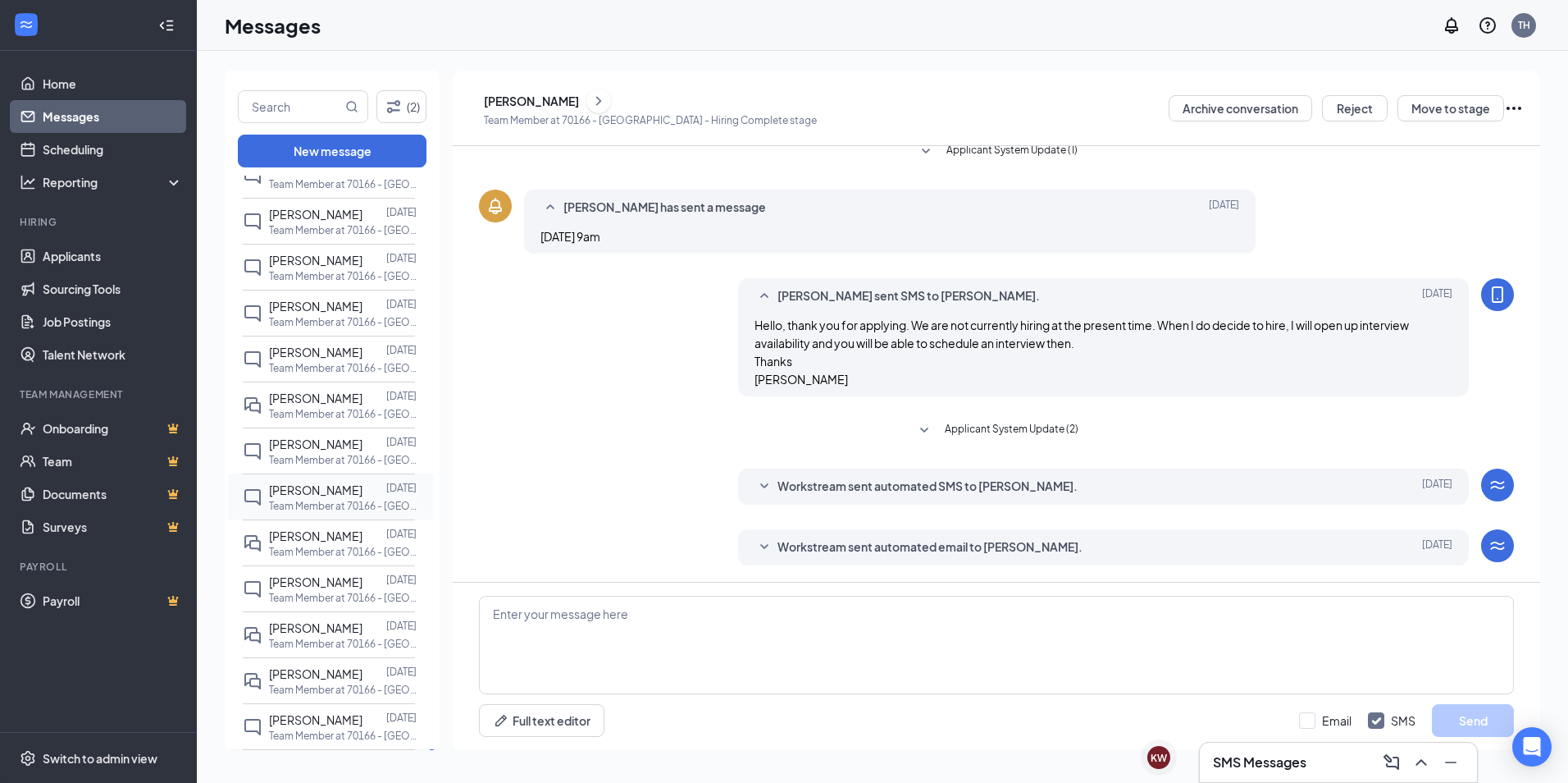
click at [322, 508] on p "Team Member at 70166 - [GEOGRAPHIC_DATA]" at bounding box center [343, 506] width 148 height 14
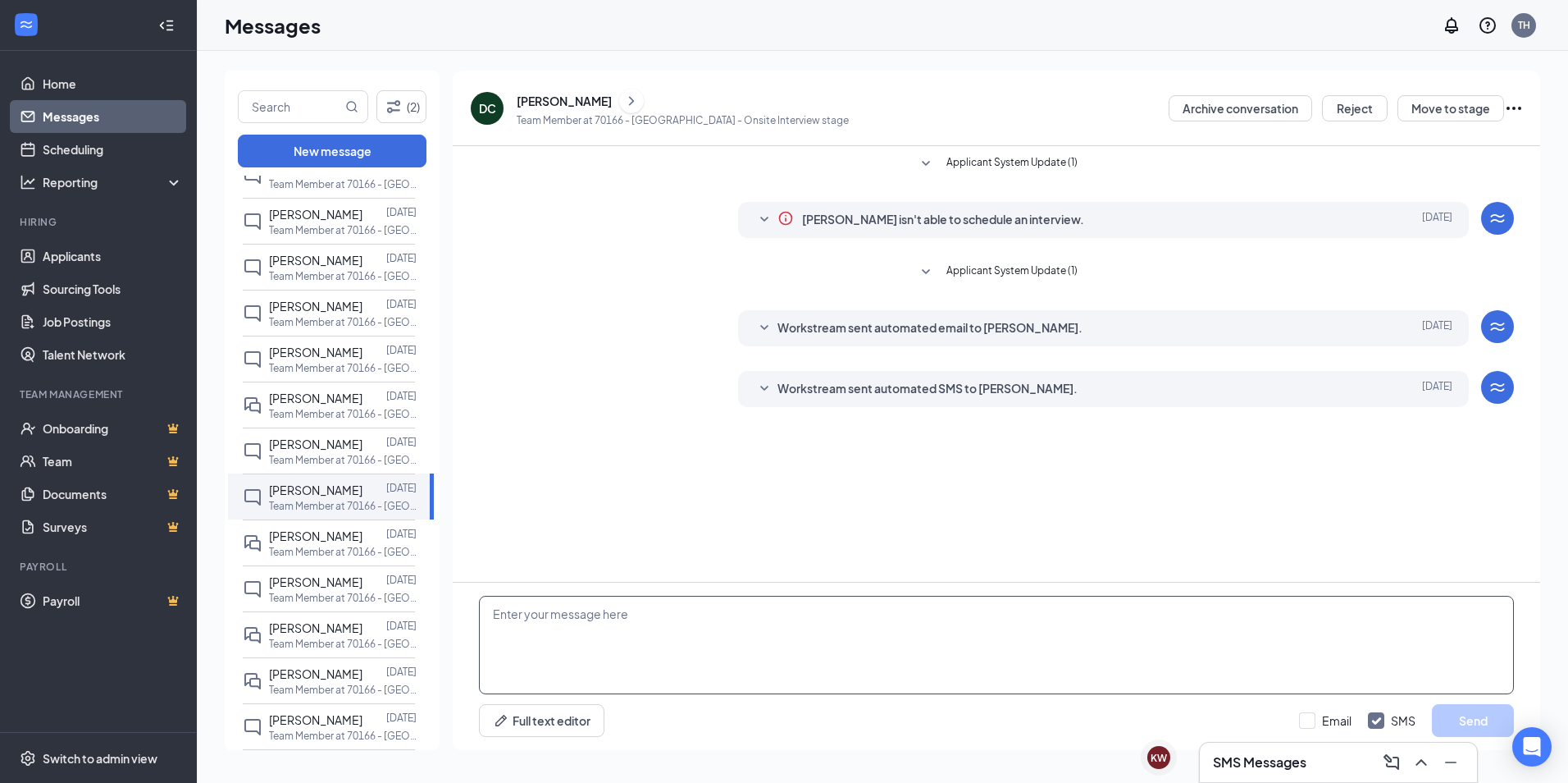
click at [539, 632] on textarea at bounding box center [997, 644] width 1035 height 99
paste textarea "Hello, thank you for applying. We are not currently hiring at the present time.…"
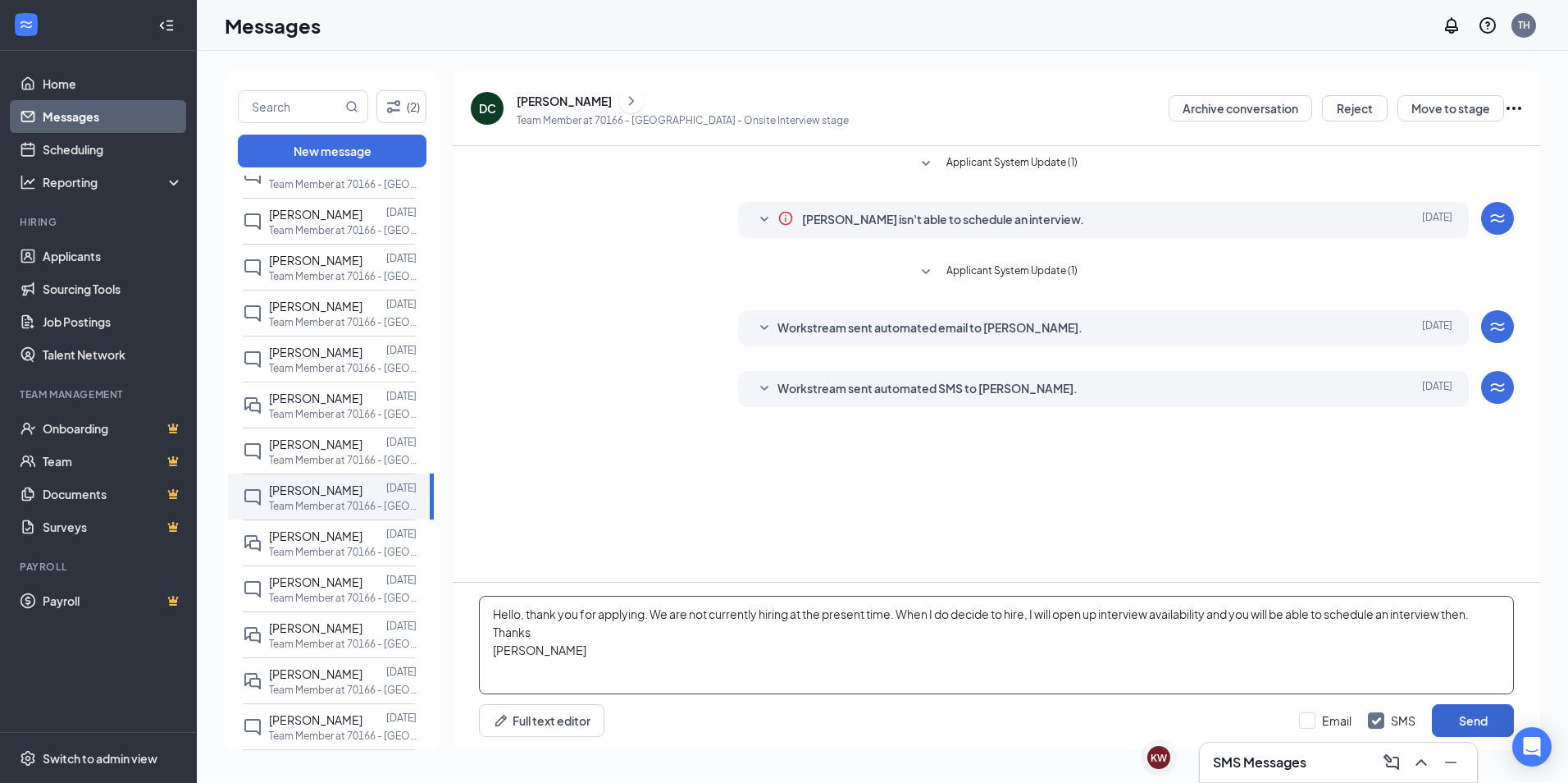
type textarea "Hello, thank you for applying. We are not currently hiring at the present time.…"
click at [1480, 711] on button "Send" at bounding box center [1473, 720] width 82 height 33
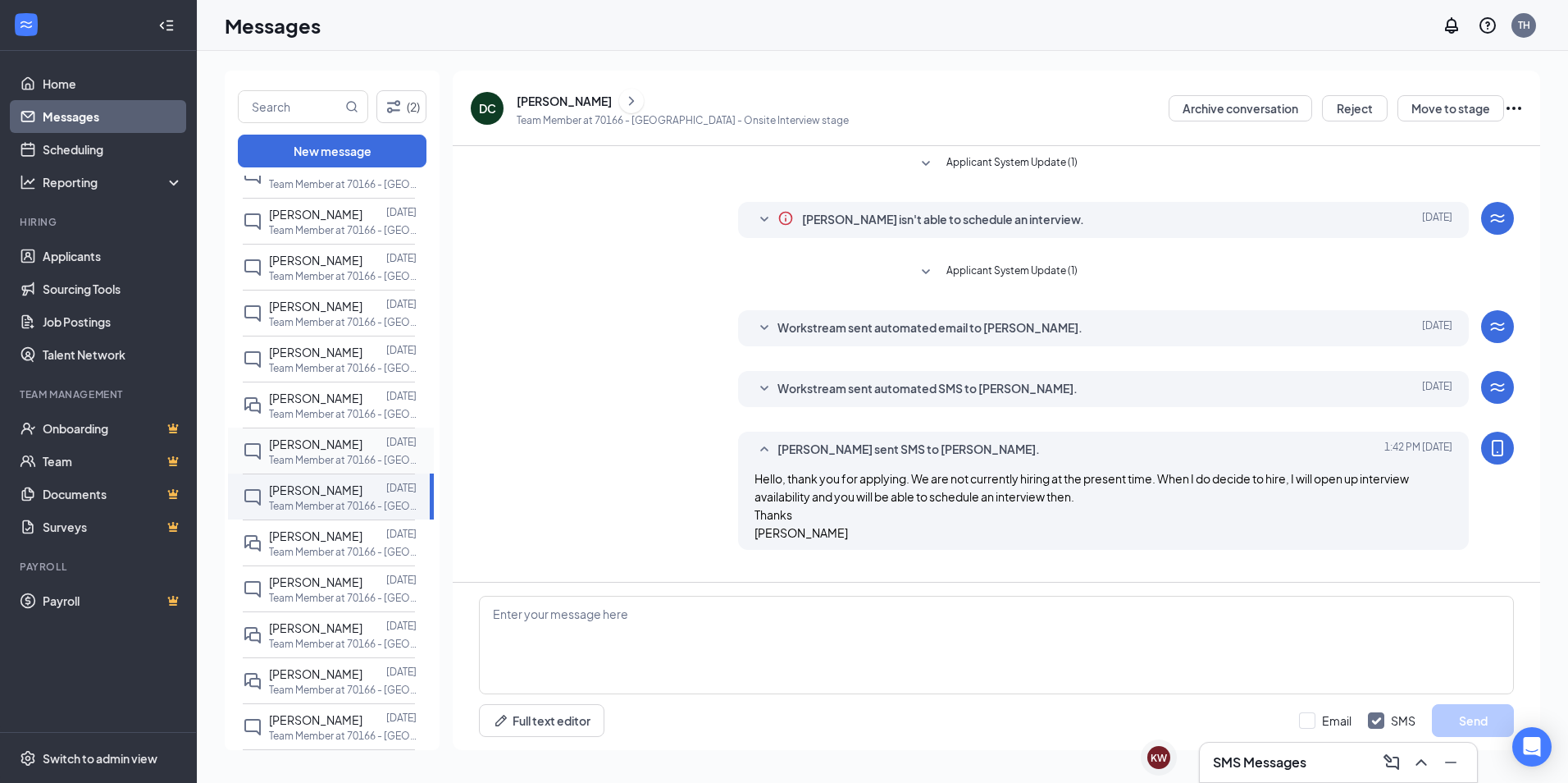
click at [314, 443] on span "[PERSON_NAME]" at bounding box center [316, 444] width 94 height 15
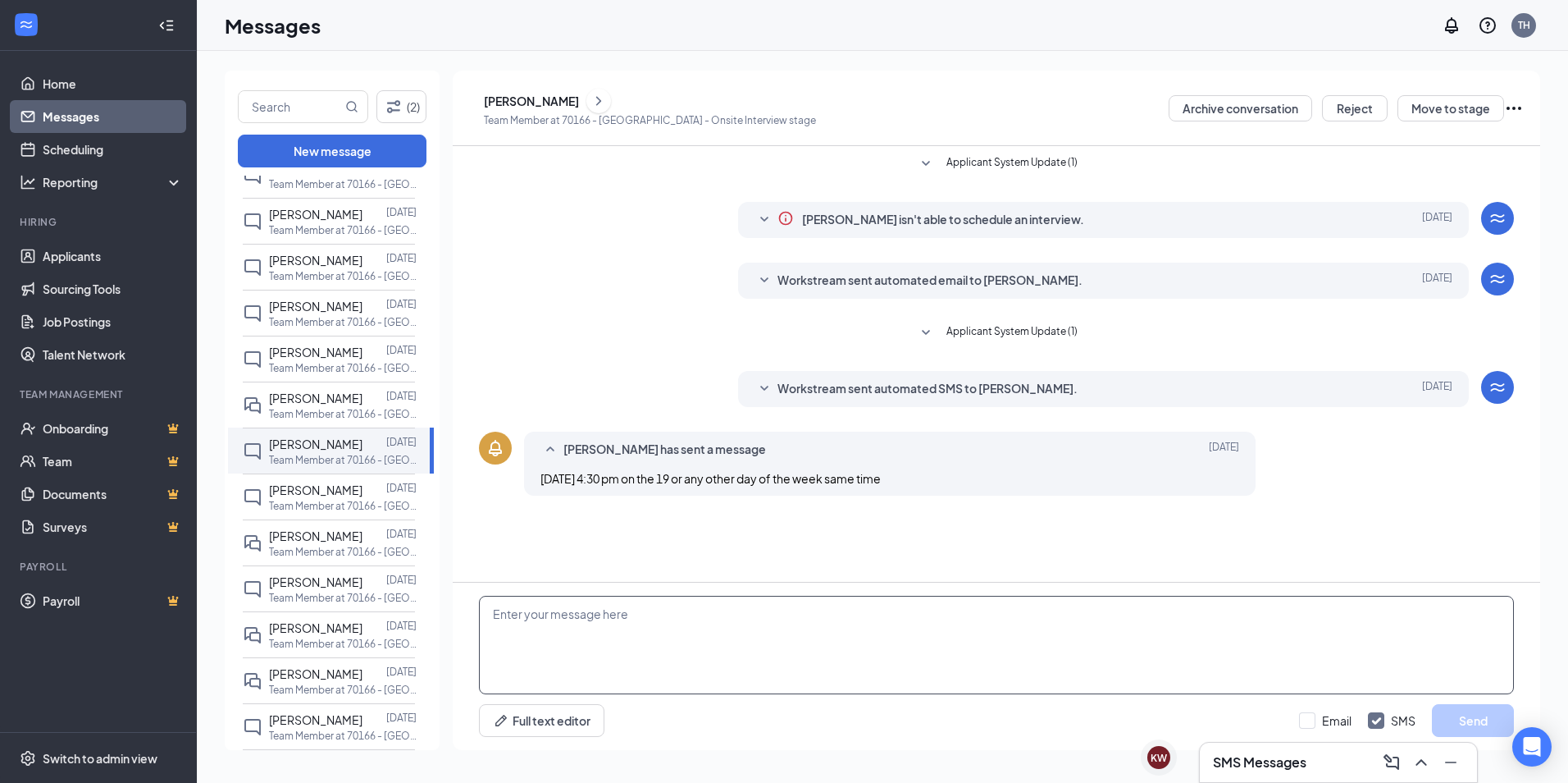
click at [488, 656] on textarea at bounding box center [997, 644] width 1035 height 99
paste textarea "Hello, thank you for applying. We are not currently hiring at the present time.…"
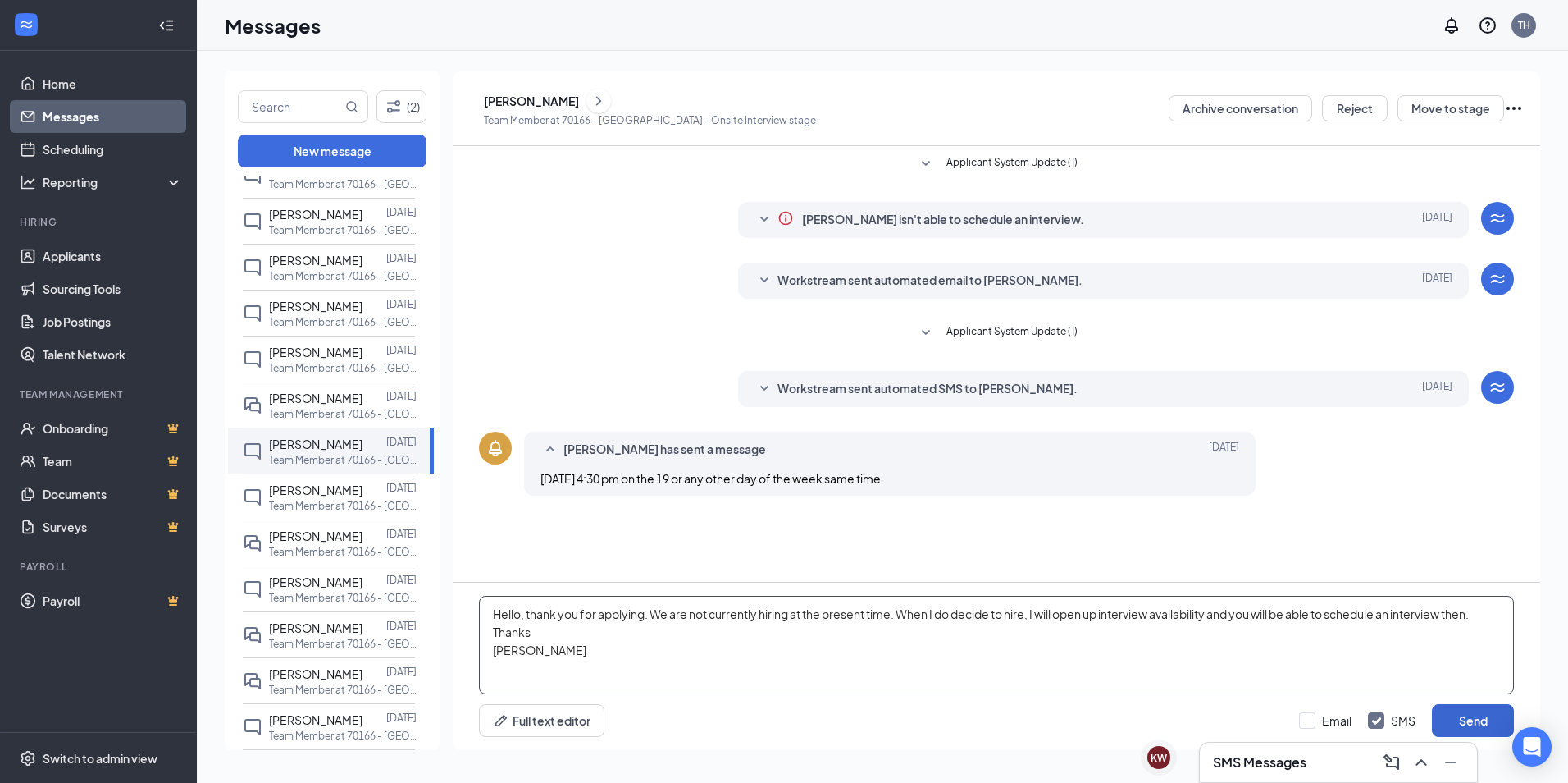
type textarea "Hello, thank you for applying. We are not currently hiring at the present time.…"
click at [1466, 726] on button "Send" at bounding box center [1473, 720] width 82 height 33
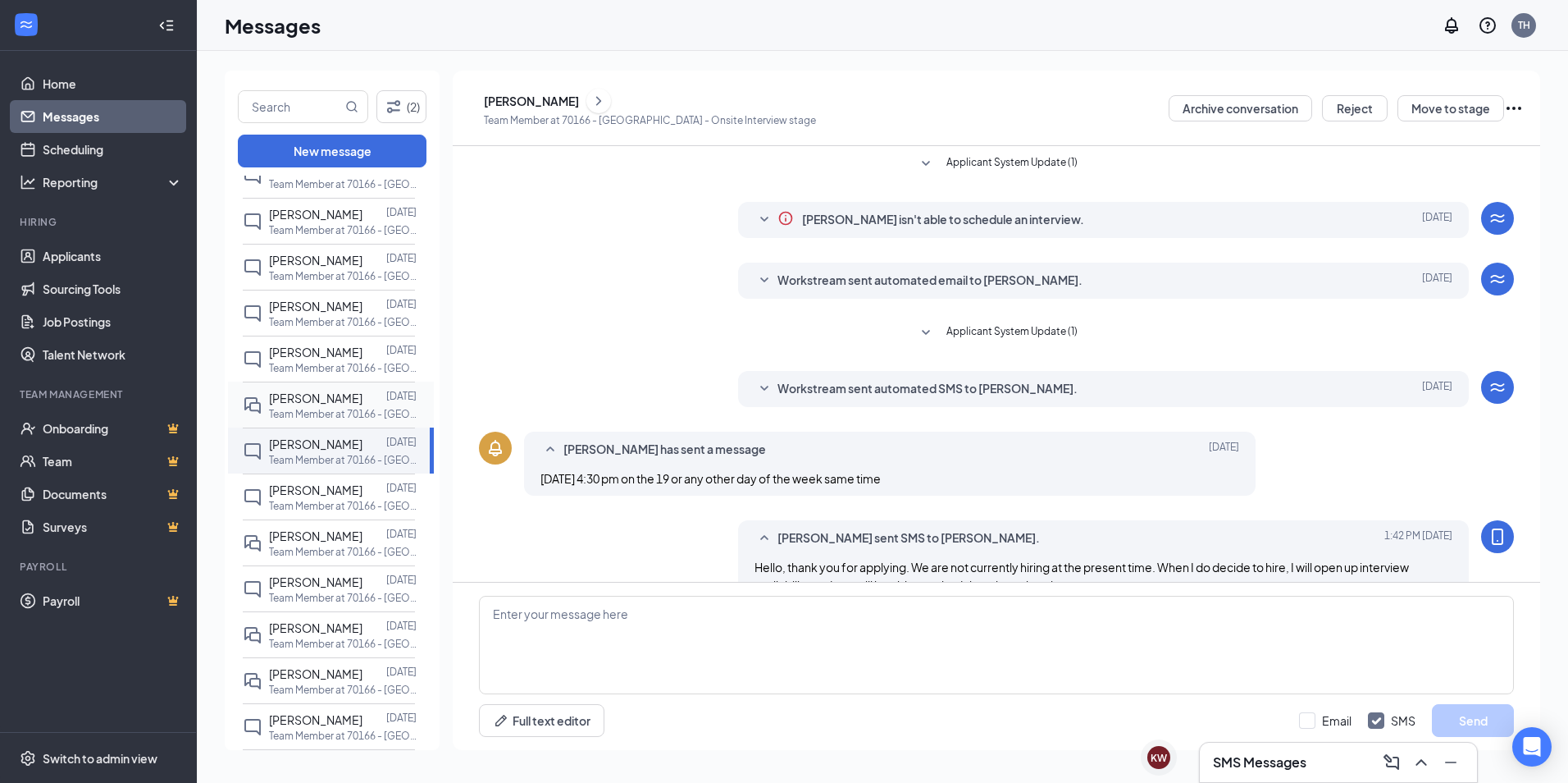
scroll to position [73, 0]
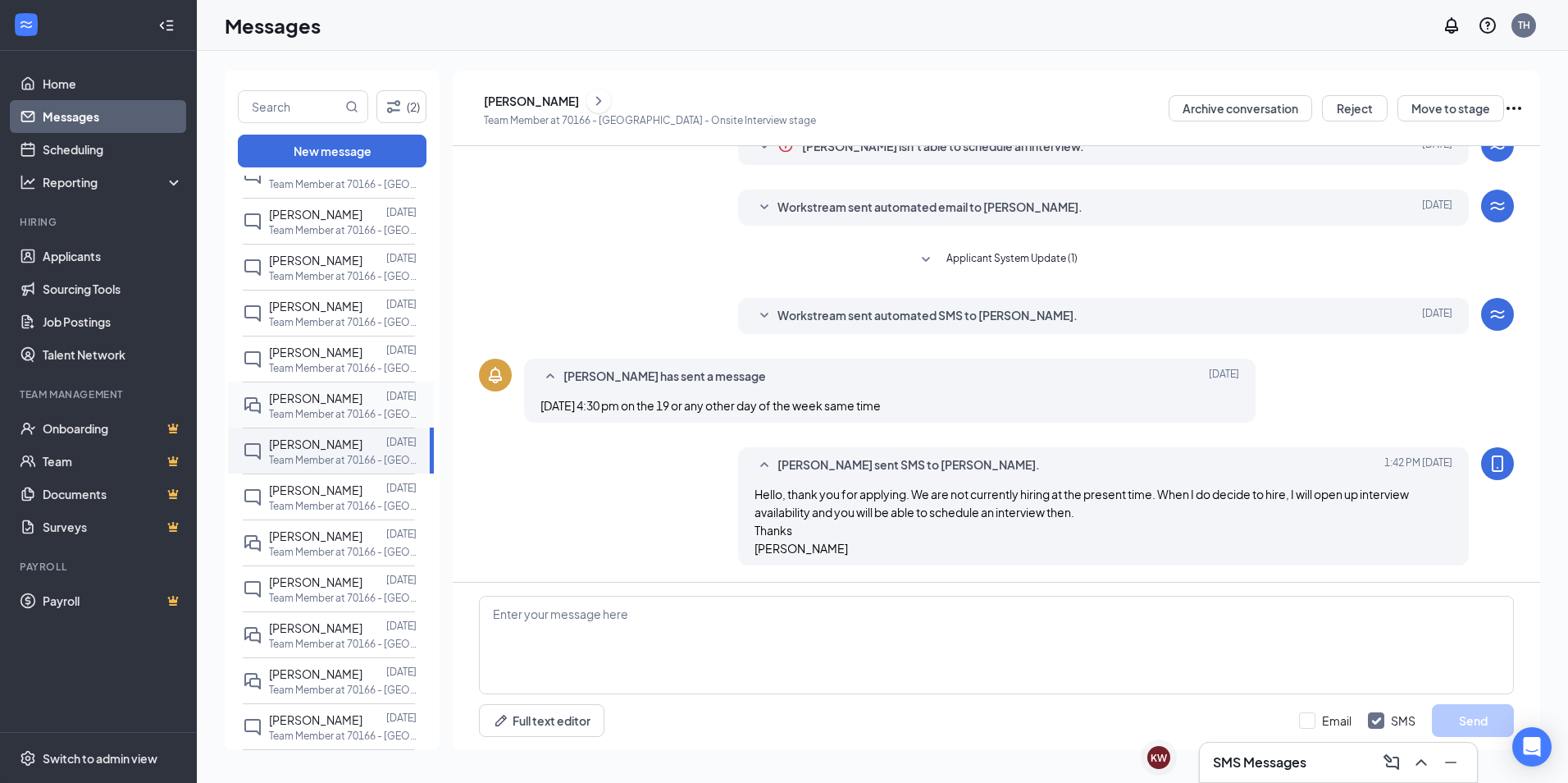
click at [311, 400] on span "[PERSON_NAME]" at bounding box center [316, 398] width 94 height 15
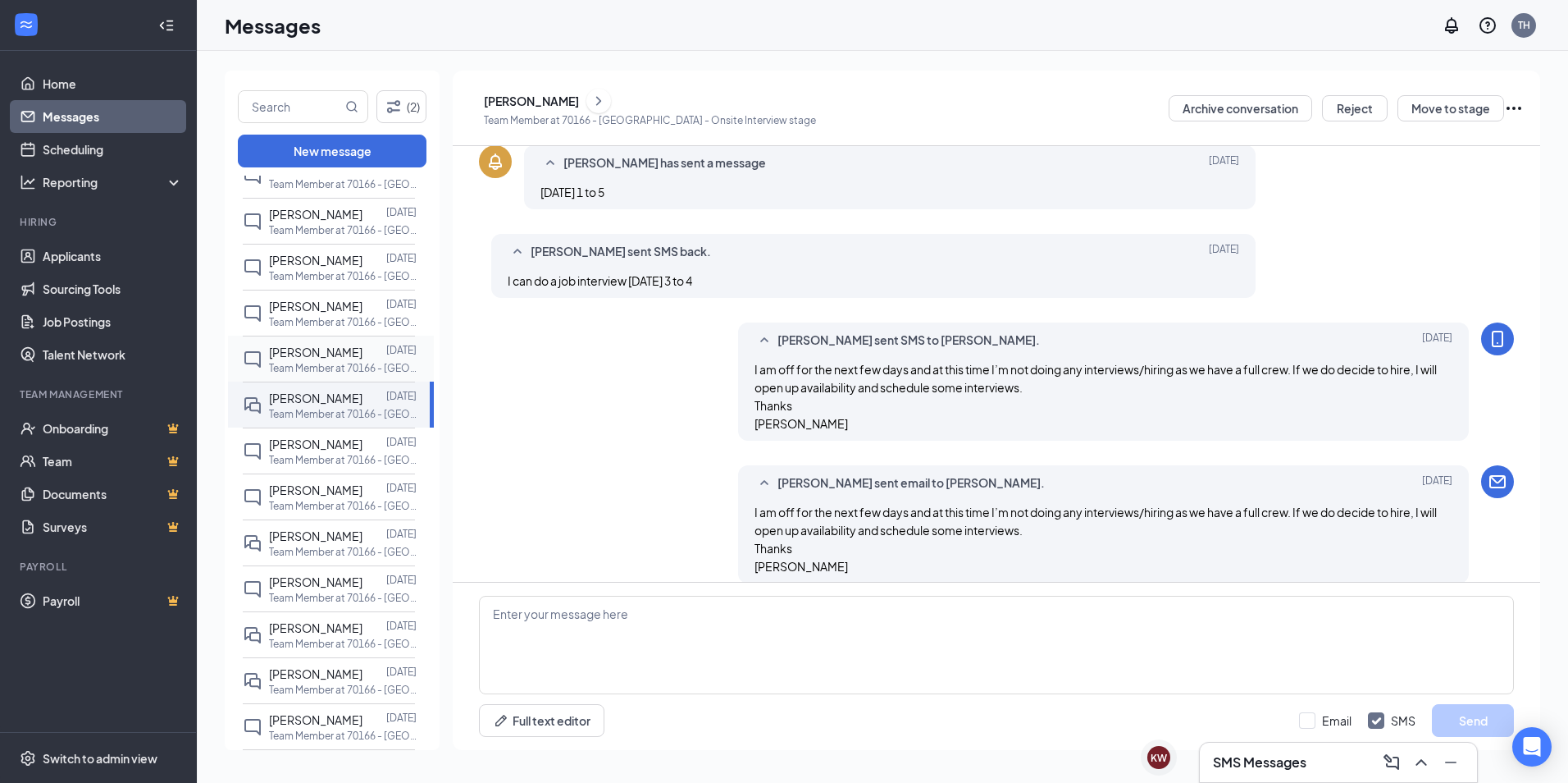
scroll to position [304, 0]
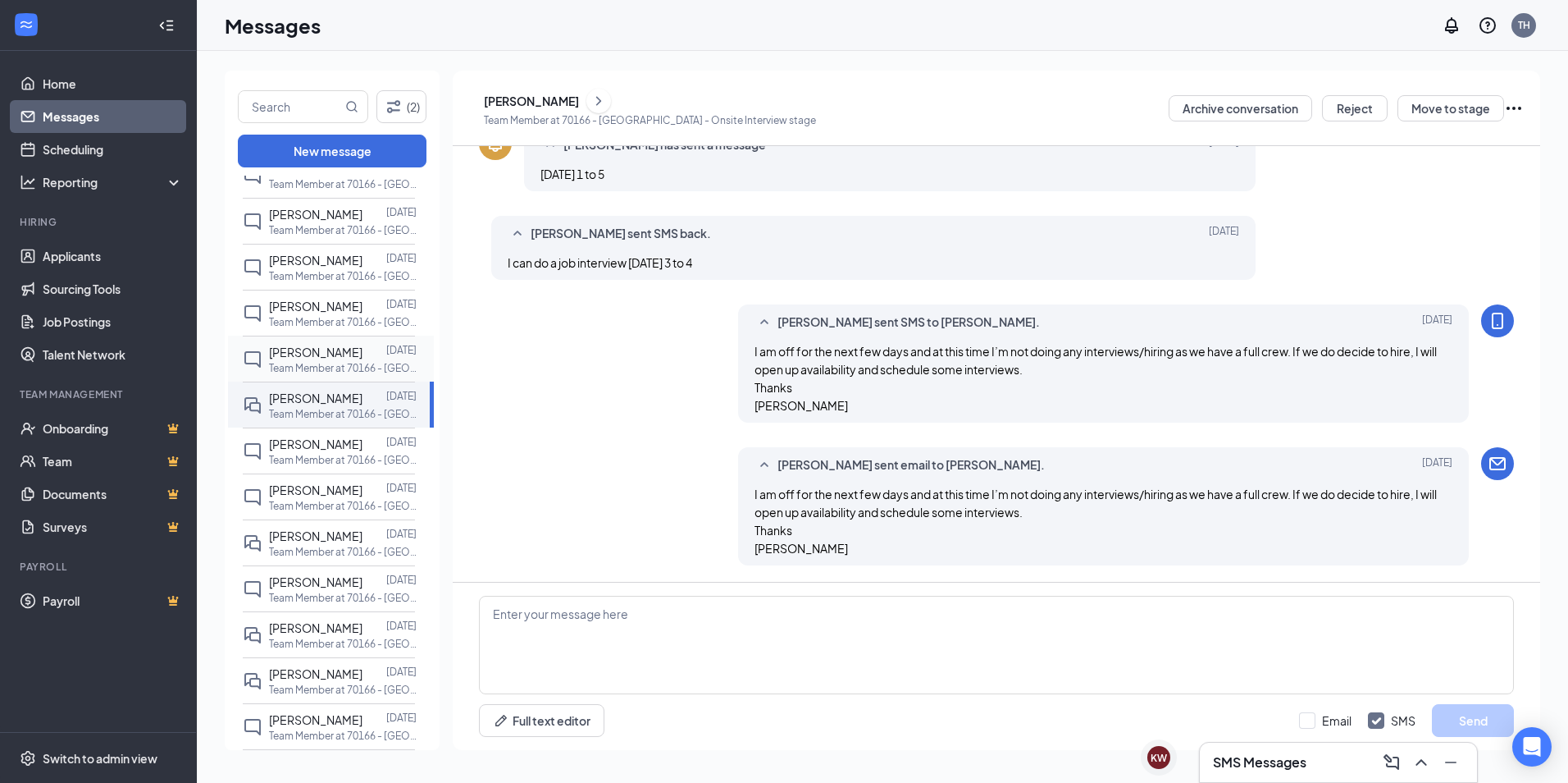
click at [317, 364] on p "Team Member at 70166 - [GEOGRAPHIC_DATA]" at bounding box center [343, 368] width 148 height 14
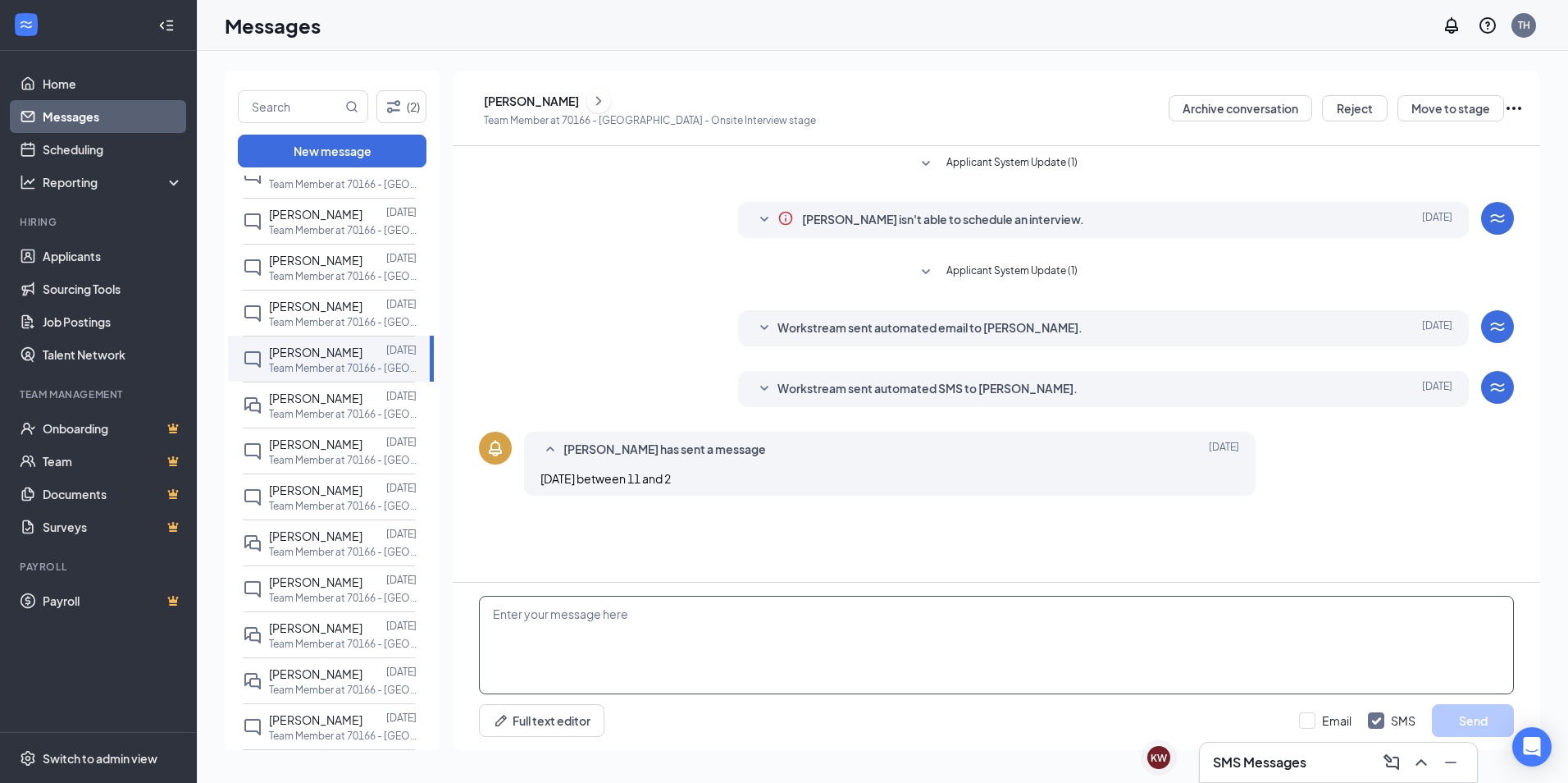
click at [506, 619] on textarea at bounding box center [997, 644] width 1035 height 99
paste textarea "Hello, thank you for applying. We are not currently hiring at the present time.…"
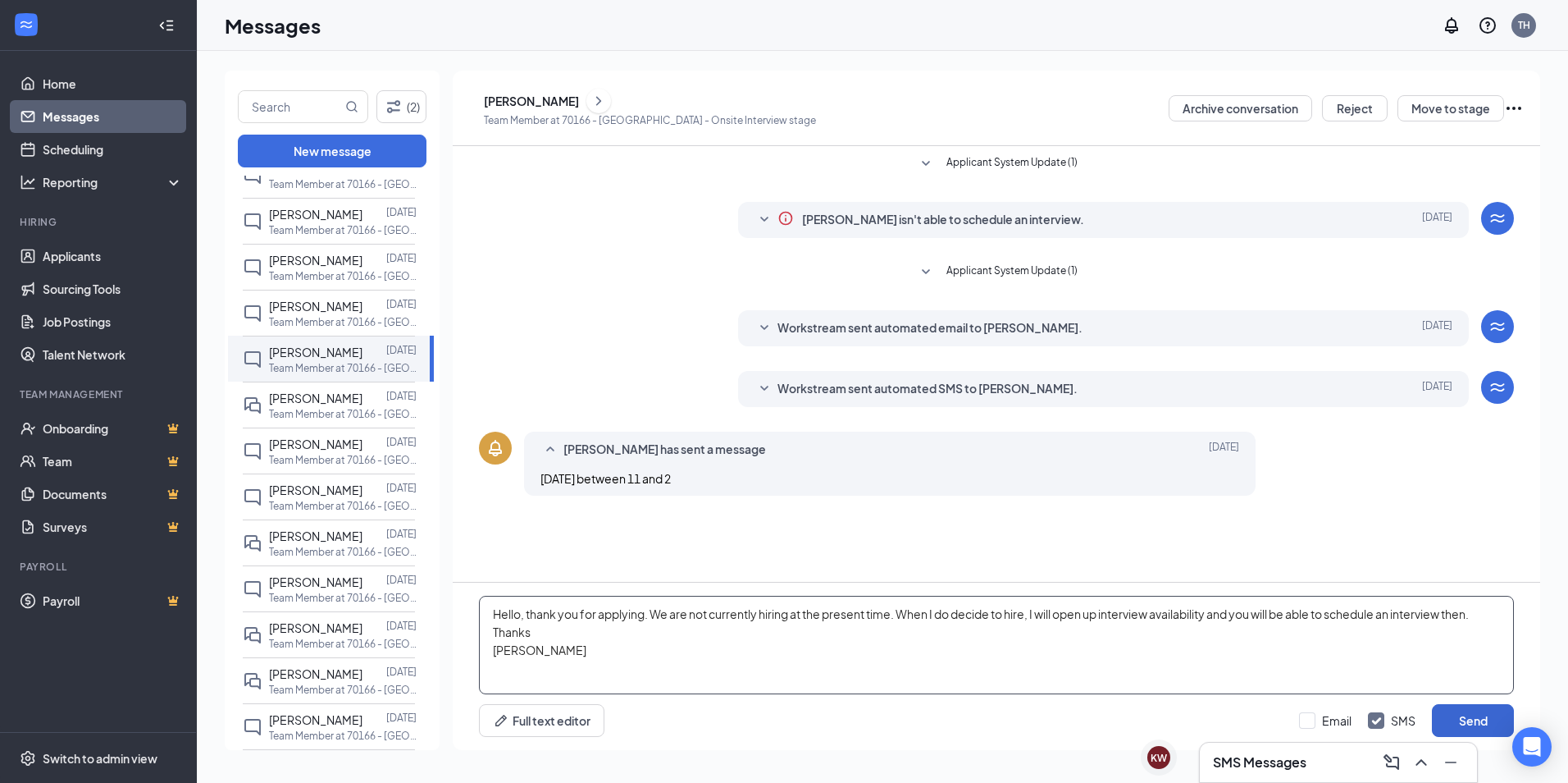
type textarea "Hello, thank you for applying. We are not currently hiring at the present time.…"
click at [1458, 724] on button "Send" at bounding box center [1473, 720] width 82 height 33
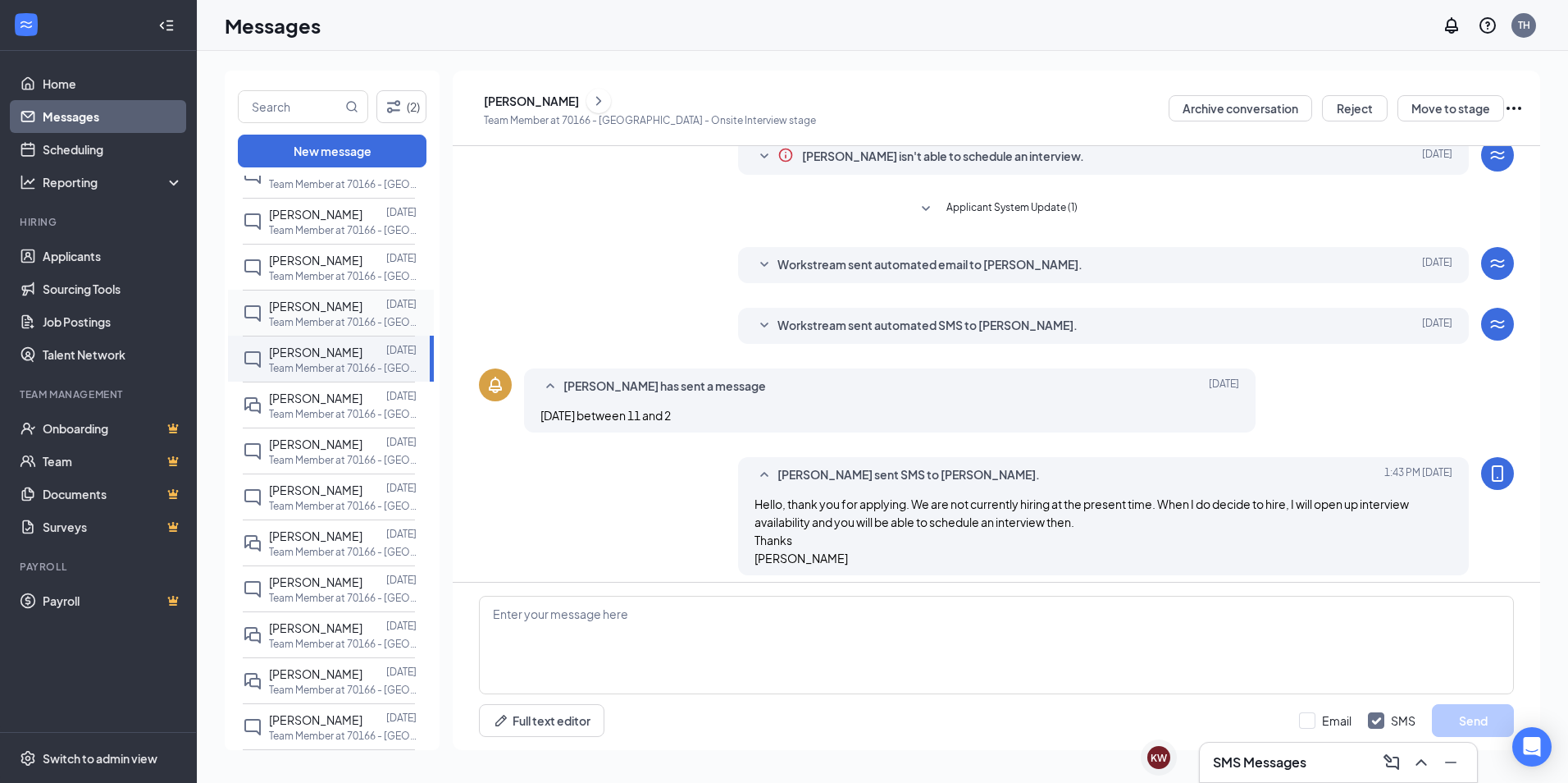
scroll to position [73, 0]
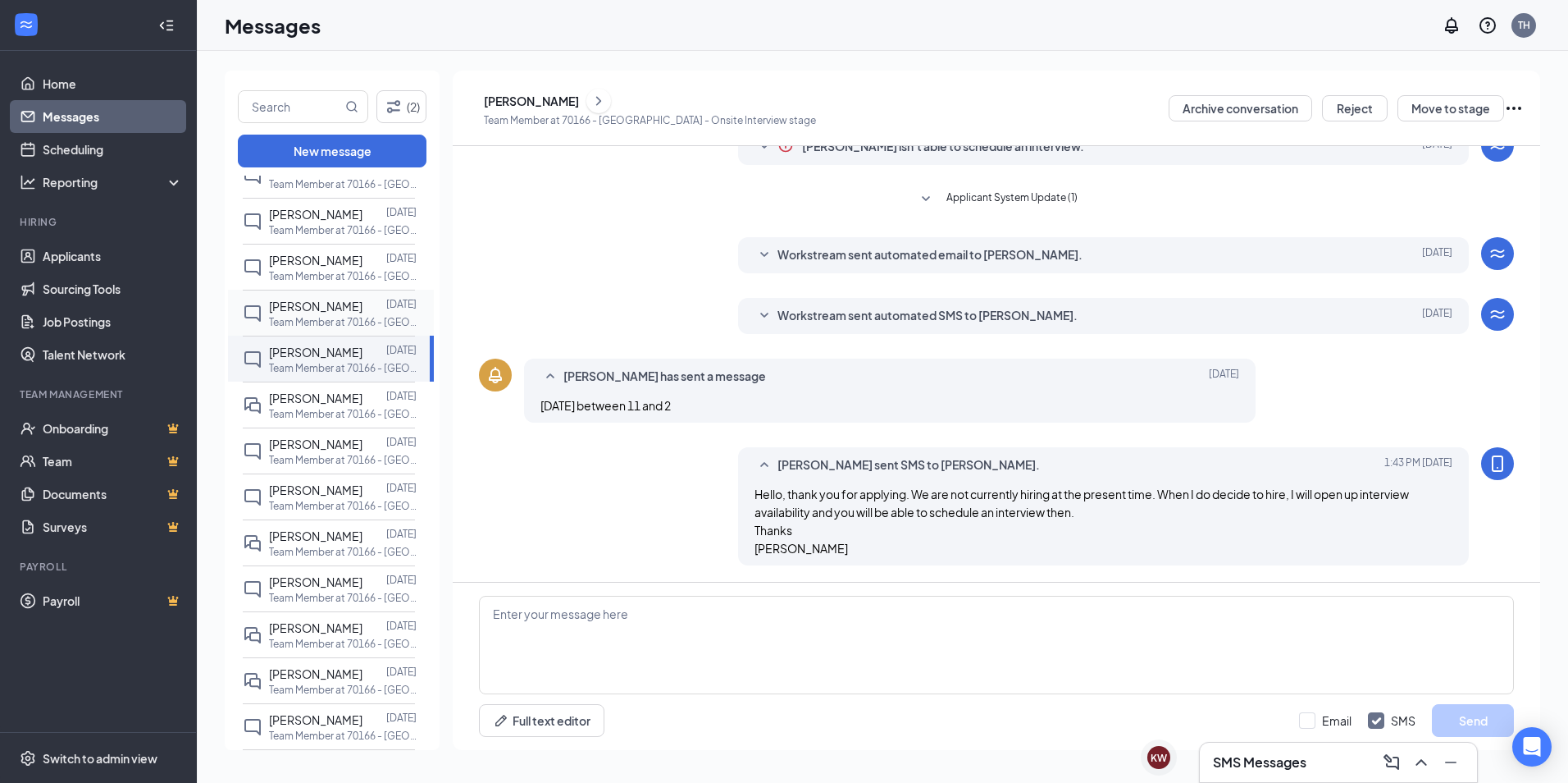
click at [317, 313] on div "[PERSON_NAME]" at bounding box center [316, 306] width 94 height 18
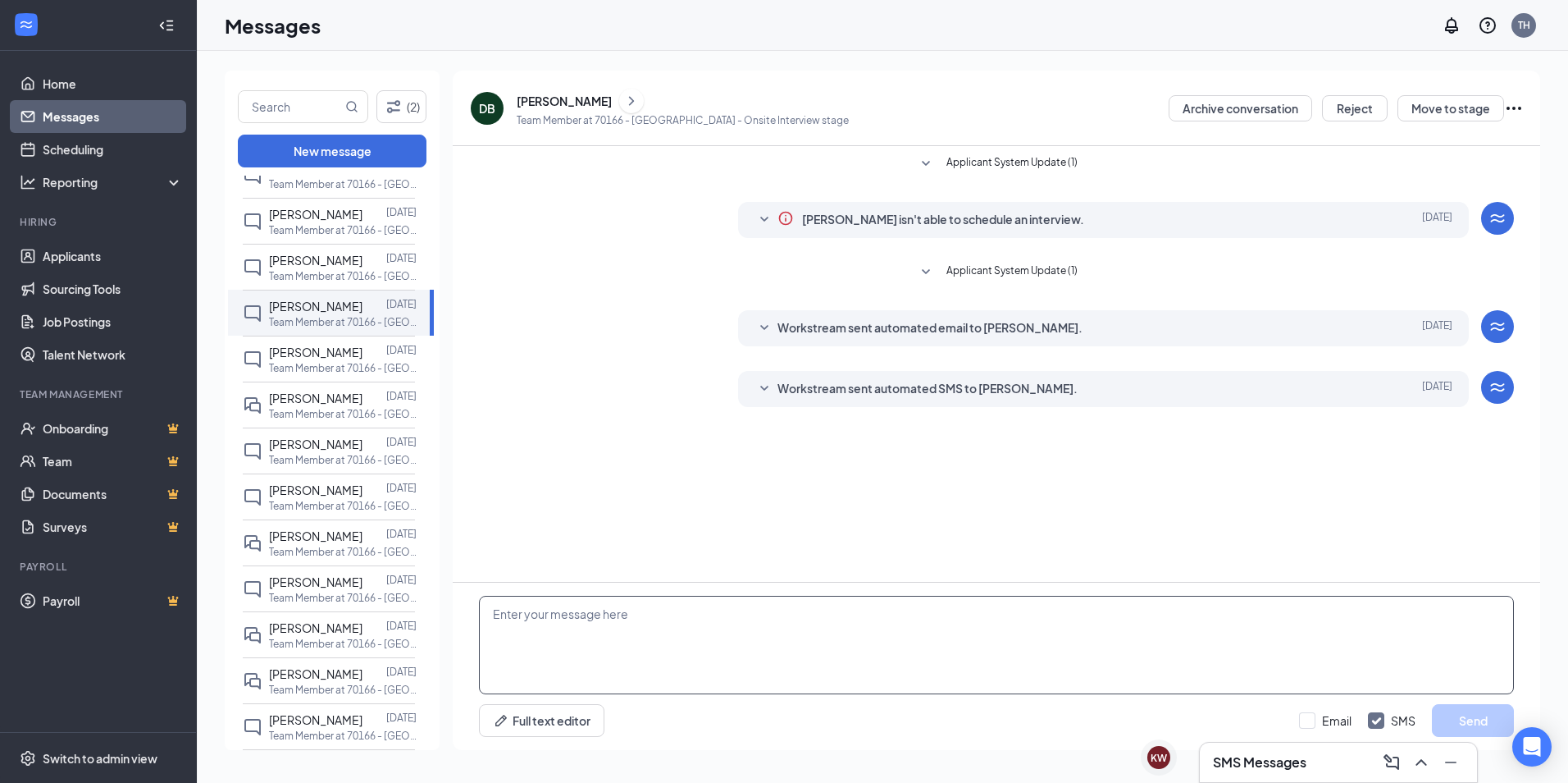
click at [507, 613] on textarea at bounding box center [997, 644] width 1035 height 99
paste textarea "Hello, thank you for applying. We are not currently hiring at the present time.…"
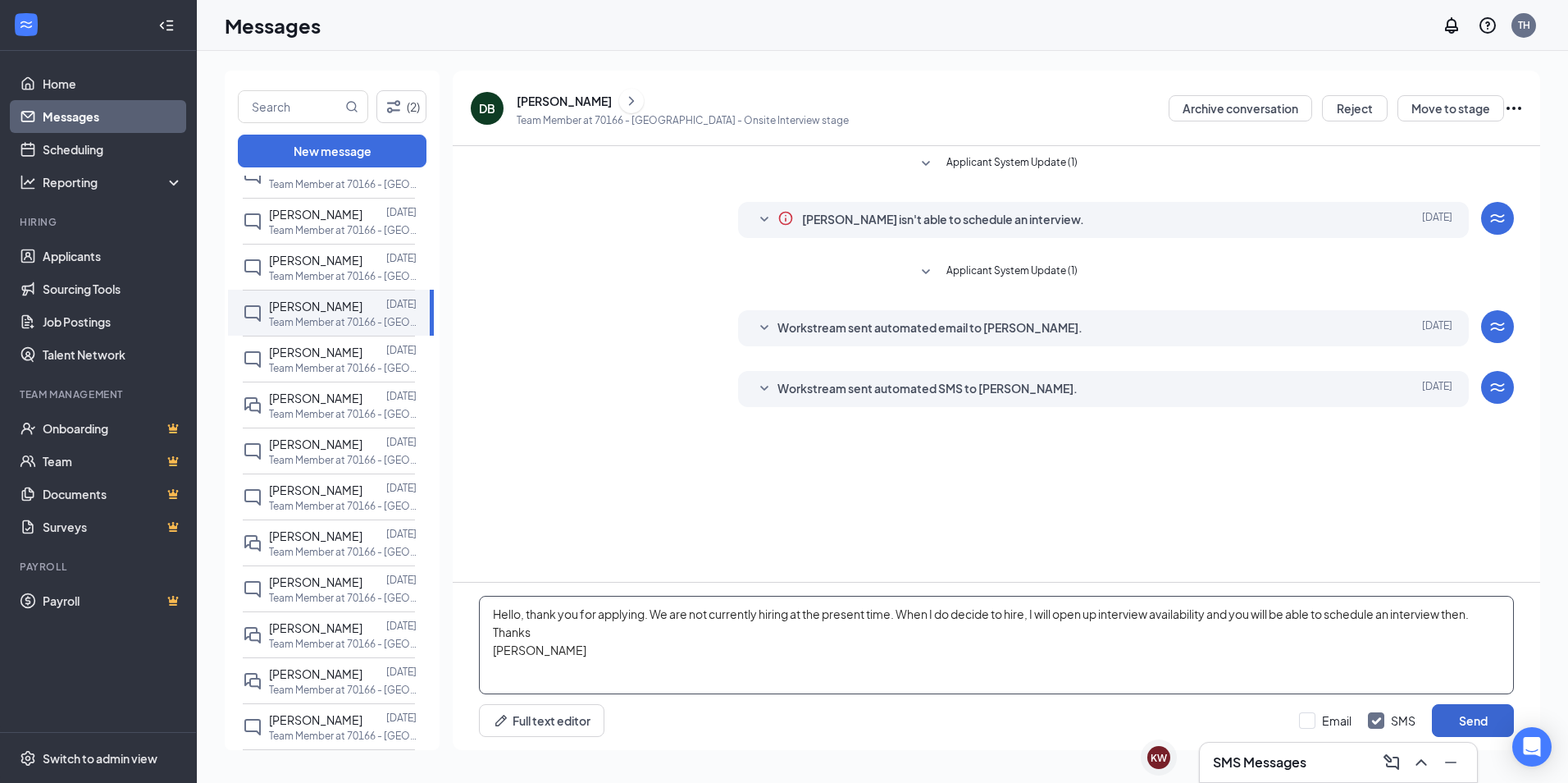
type textarea "Hello, thank you for applying. We are not currently hiring at the present time.…"
click at [1456, 722] on button "Send" at bounding box center [1473, 720] width 82 height 33
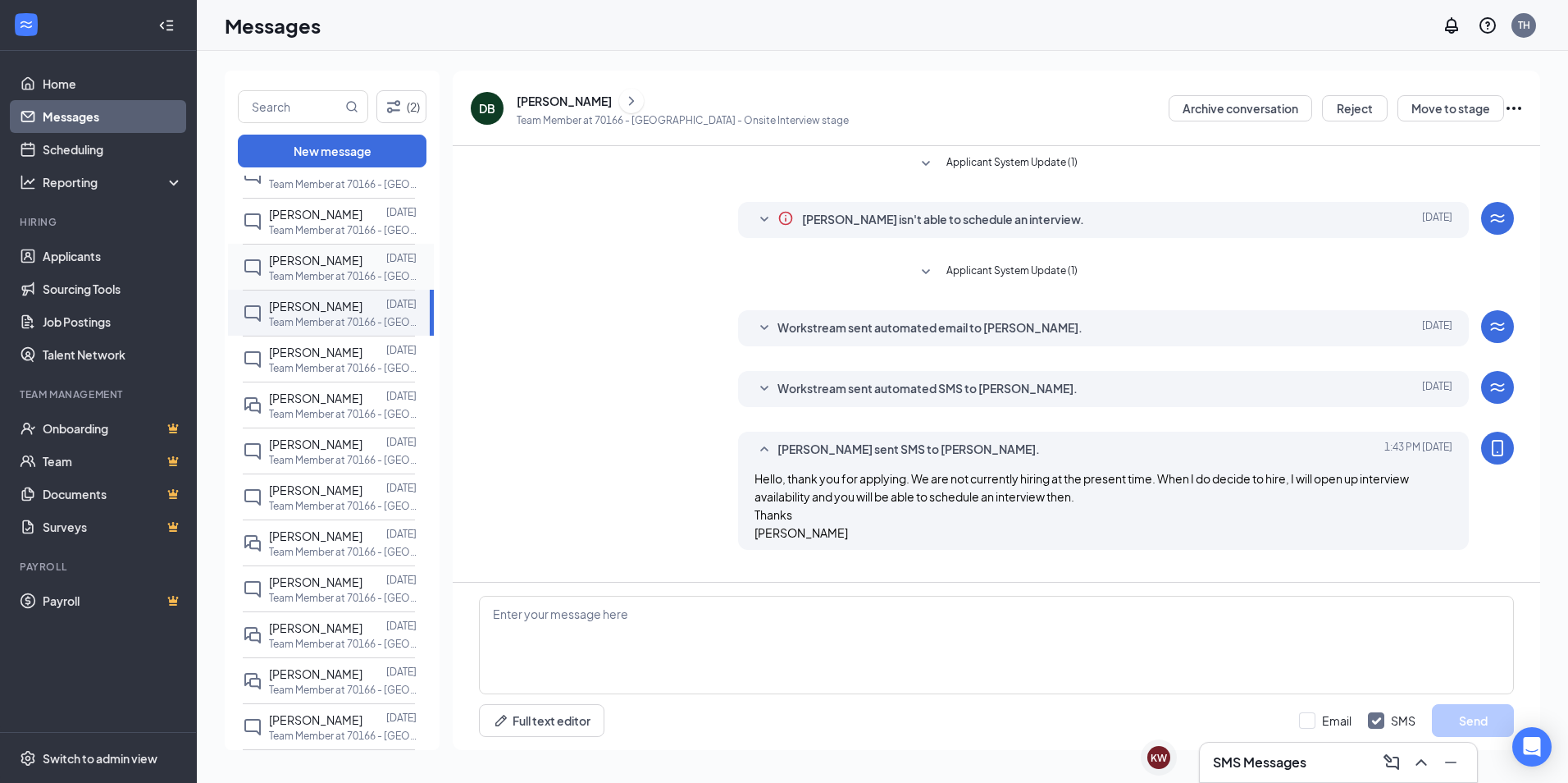
click at [303, 274] on p "Team Member at 70166 - [GEOGRAPHIC_DATA]" at bounding box center [343, 276] width 148 height 14
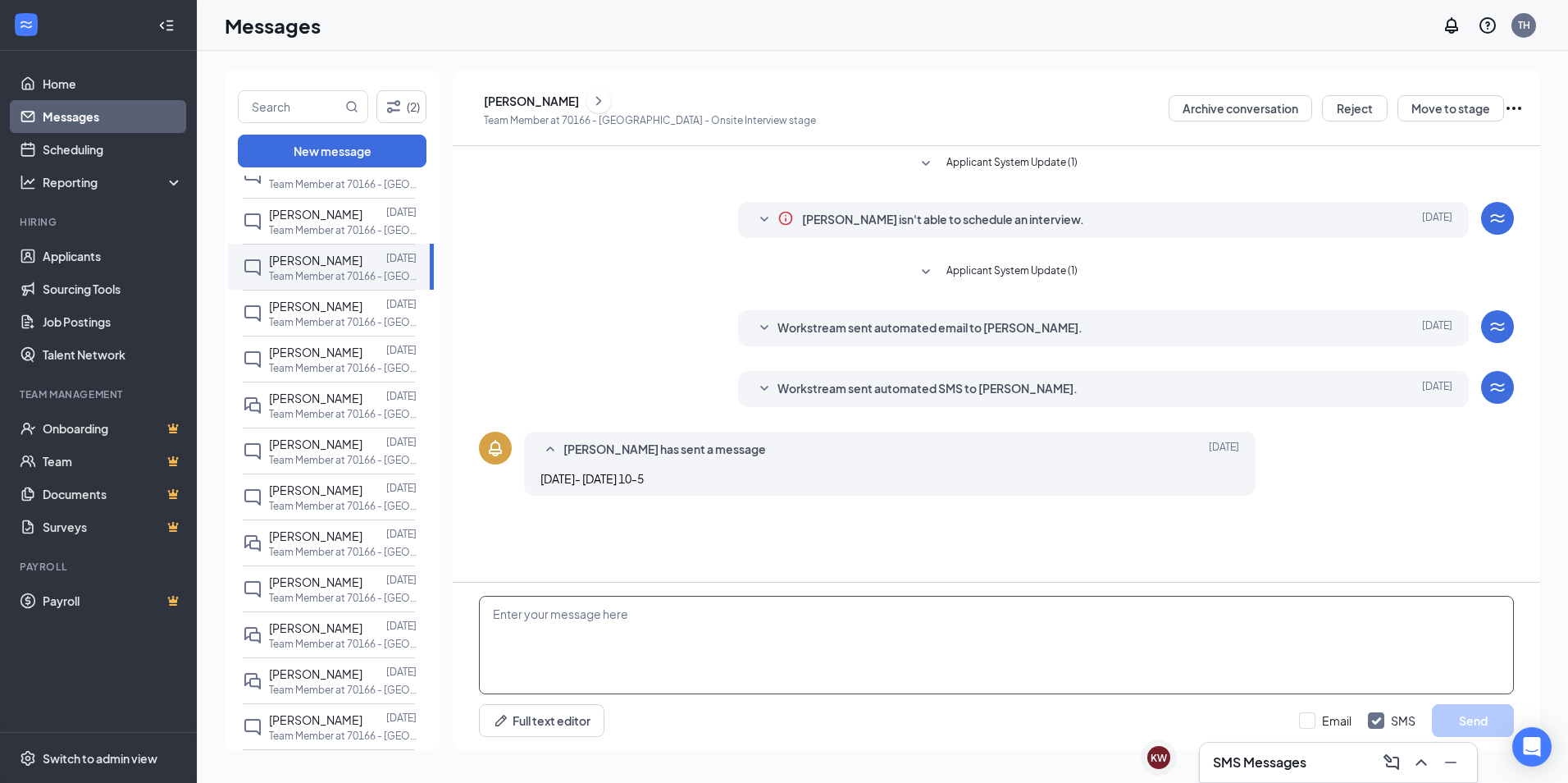
click at [531, 646] on textarea at bounding box center [997, 644] width 1035 height 99
paste textarea "Hello, thank you for applying. We are not currently hiring at the present time.…"
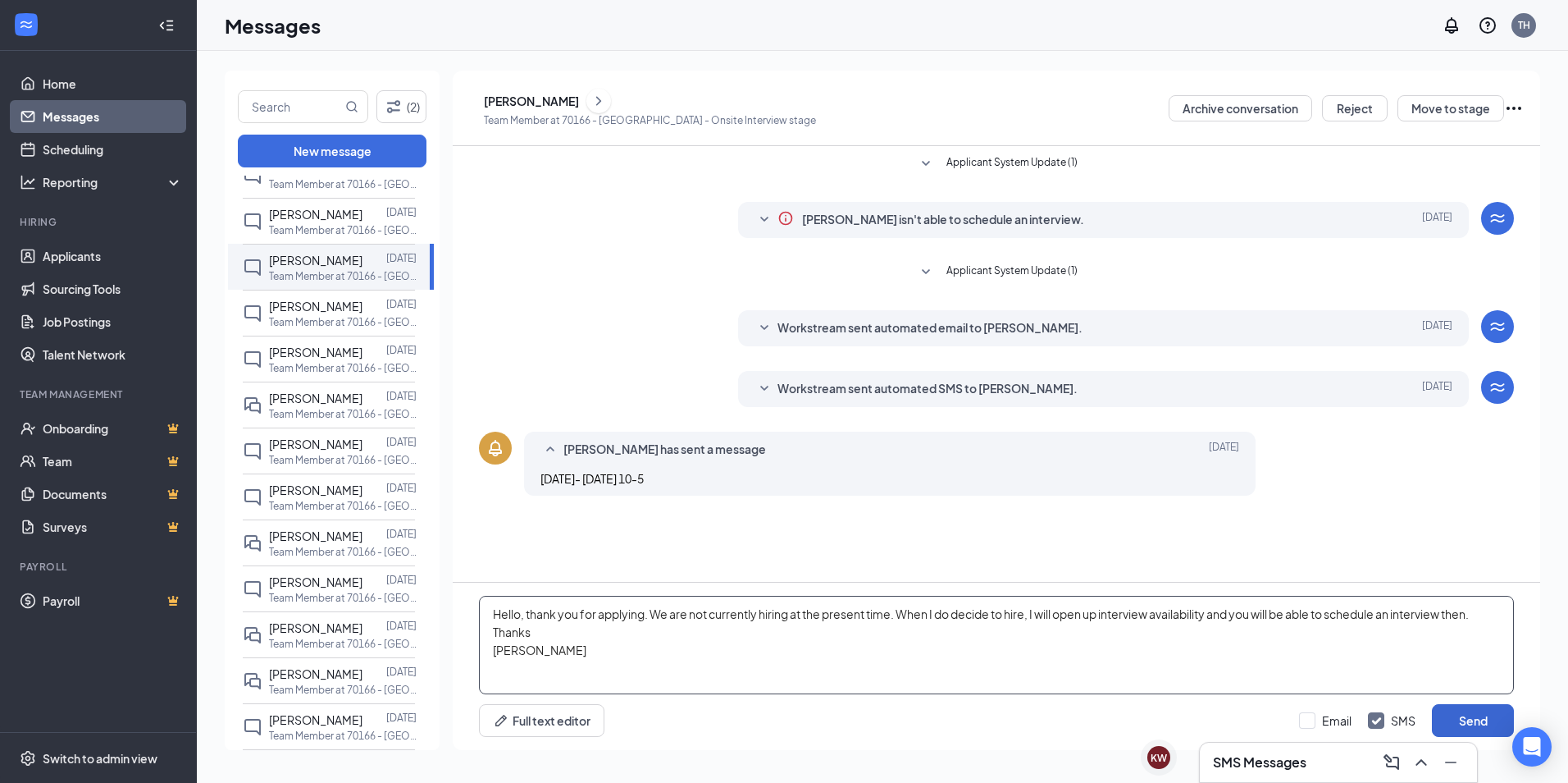
type textarea "Hello, thank you for applying. We are not currently hiring at the present time.…"
click at [1469, 709] on button "Send" at bounding box center [1473, 720] width 82 height 33
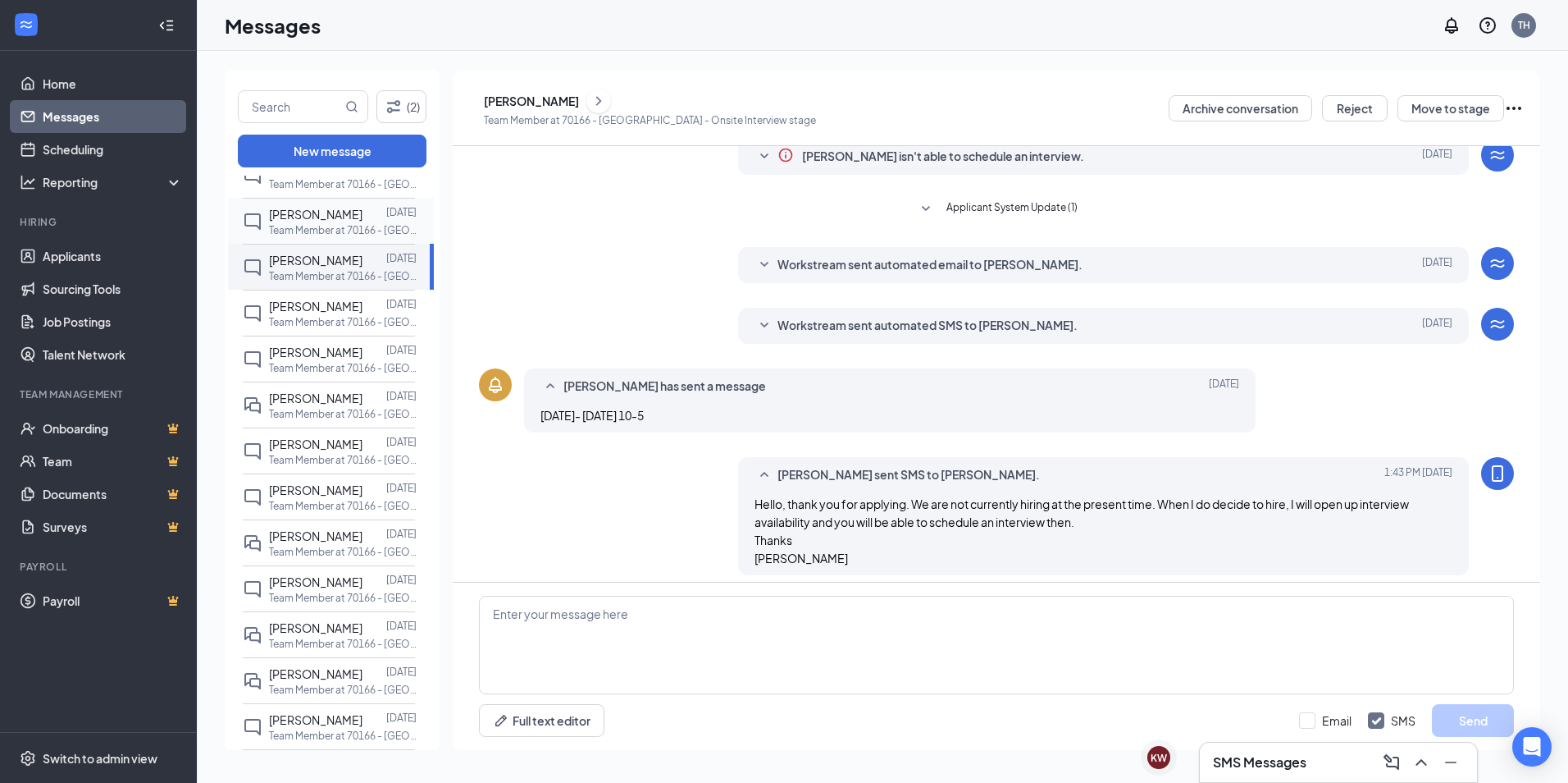
scroll to position [73, 0]
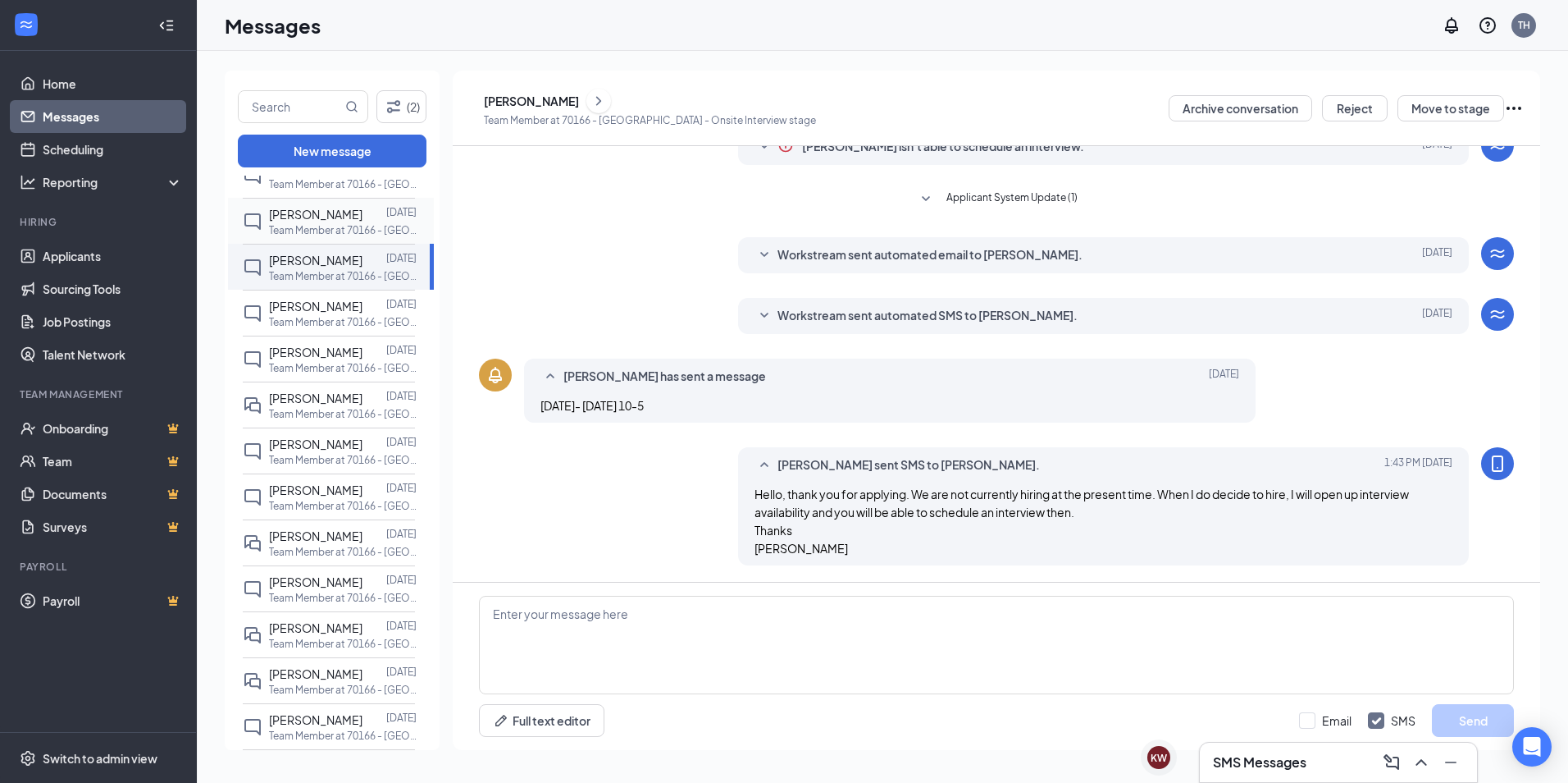
click at [301, 219] on span "[PERSON_NAME]" at bounding box center [316, 213] width 94 height 15
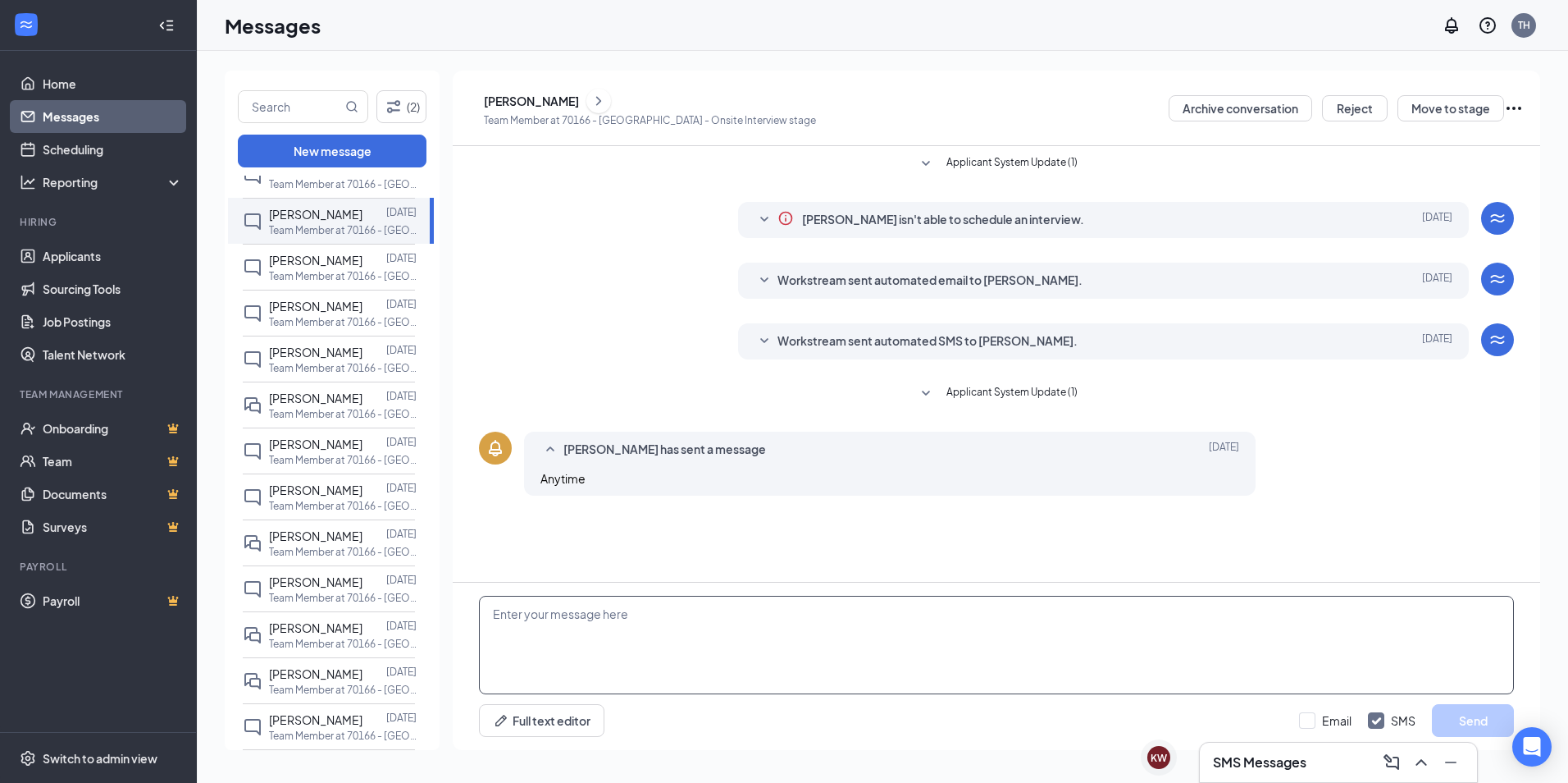
click at [496, 612] on textarea at bounding box center [997, 644] width 1035 height 99
paste textarea "Hello, thank you for applying. We are not currently hiring at the present time.…"
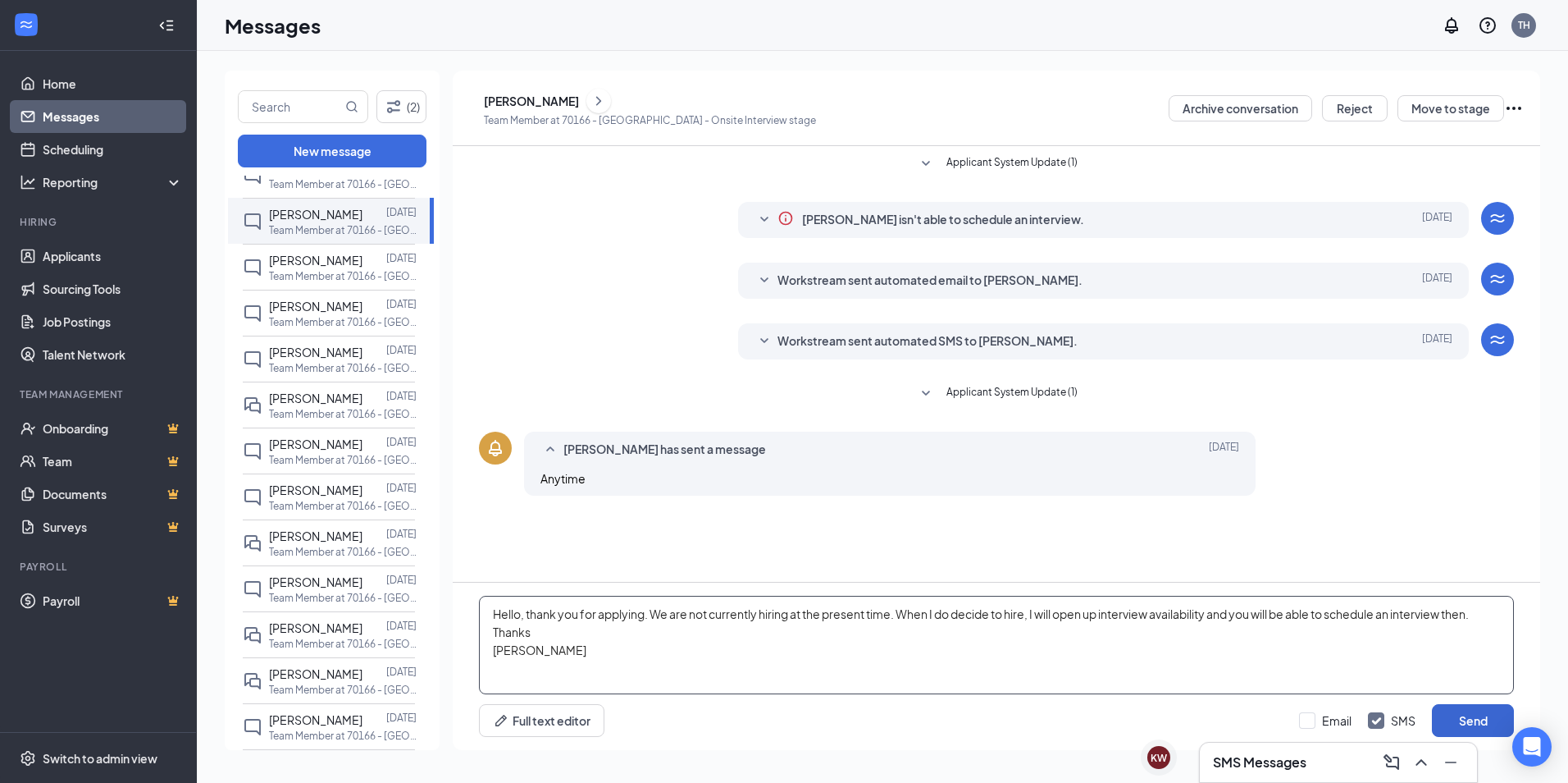
type textarea "Hello, thank you for applying. We are not currently hiring at the present time.…"
click at [1451, 718] on button "Send" at bounding box center [1473, 720] width 82 height 33
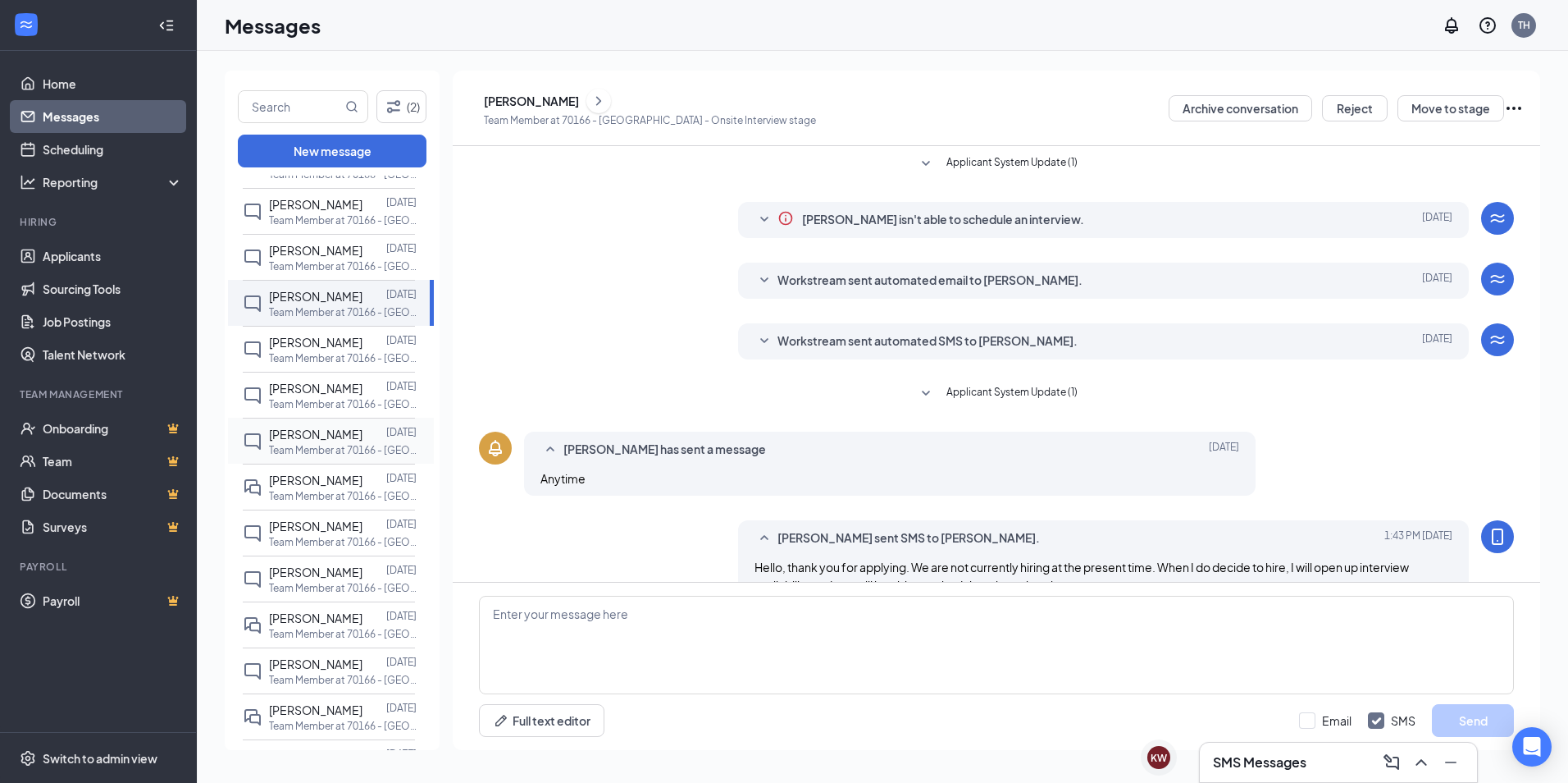
scroll to position [73, 0]
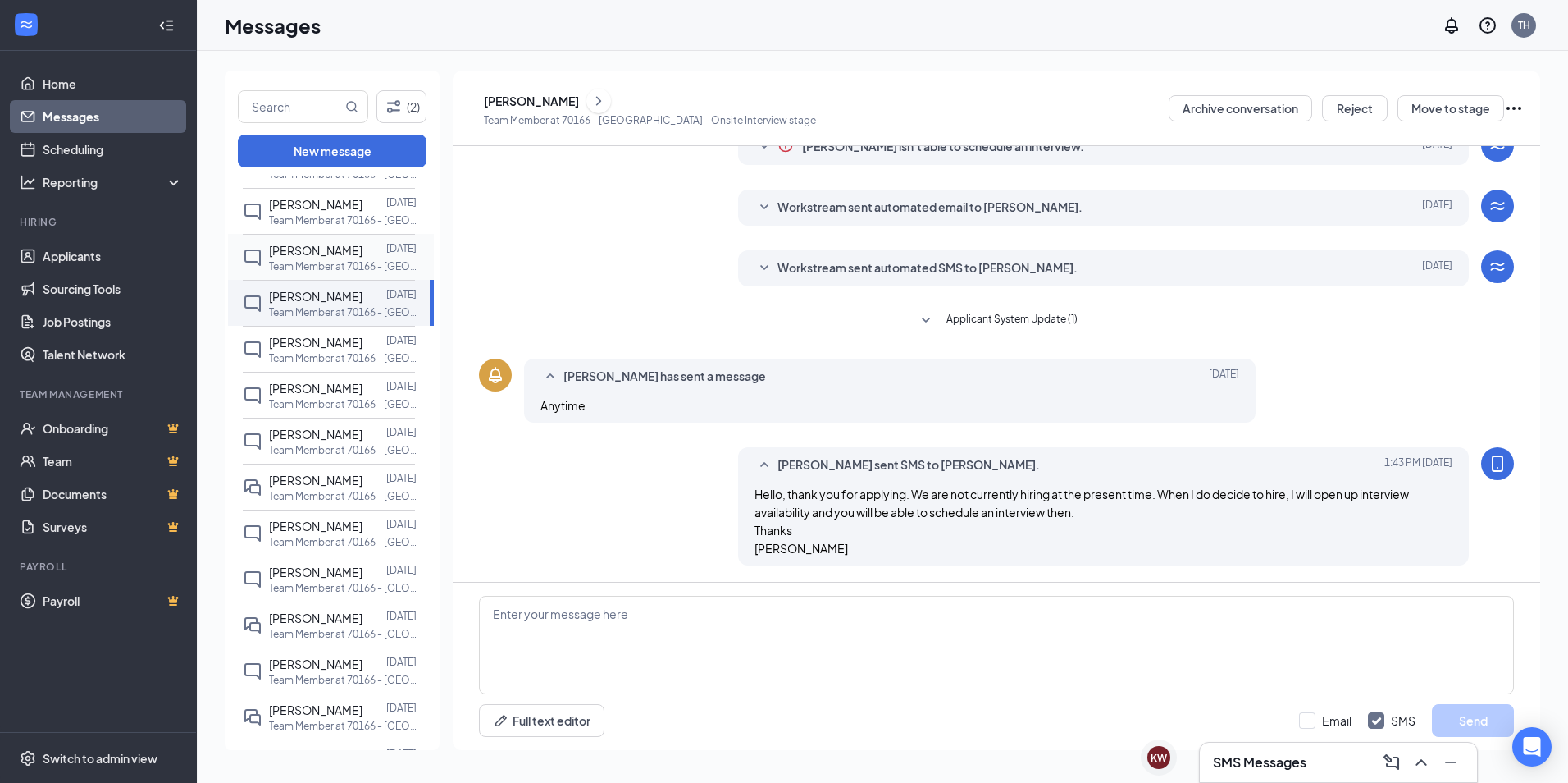
click at [317, 260] on p "Team Member at 70166 - [GEOGRAPHIC_DATA]" at bounding box center [343, 266] width 148 height 14
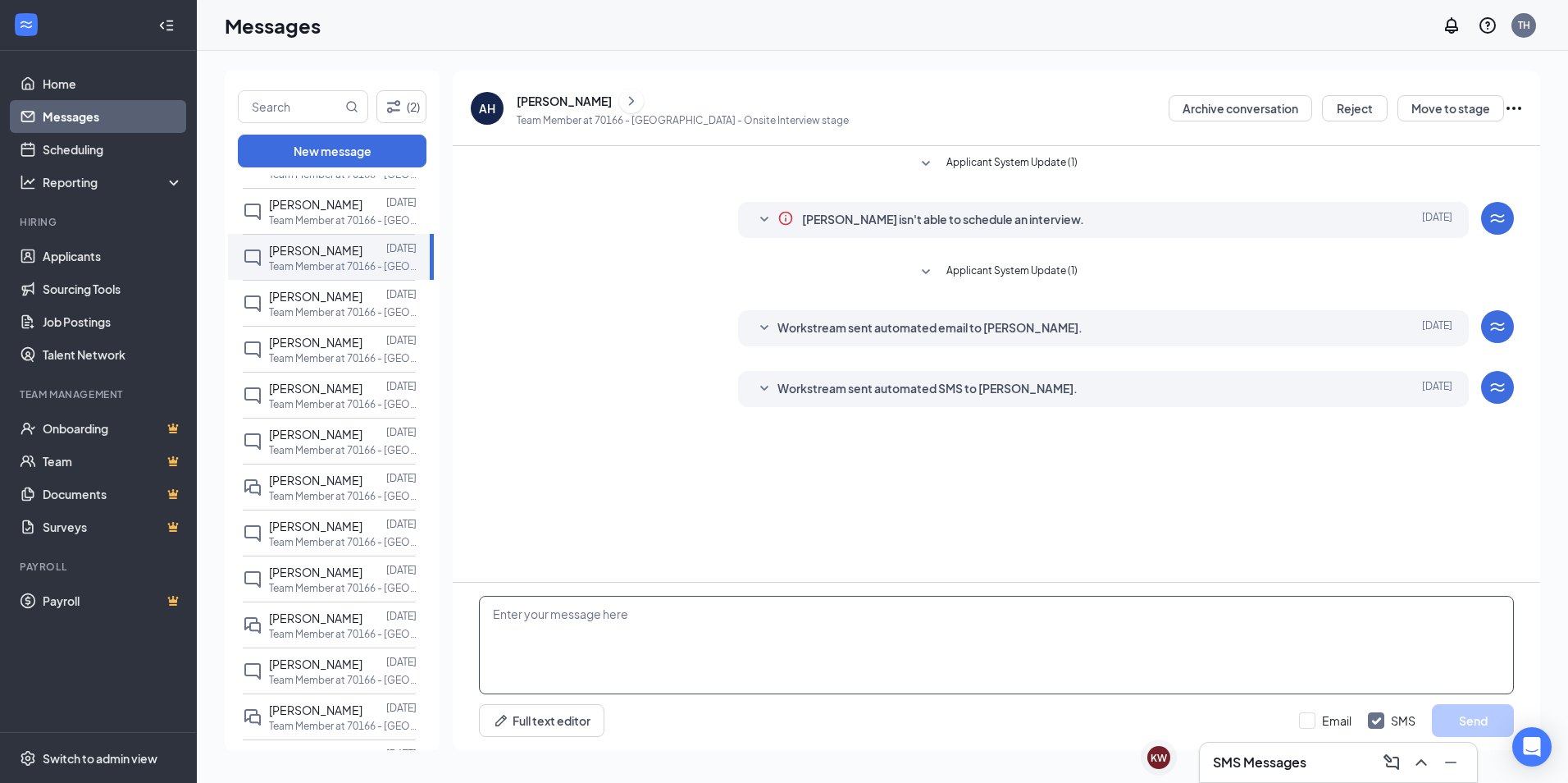
click at [517, 622] on textarea at bounding box center [997, 644] width 1035 height 99
paste textarea "Hello, thank you for applying. We are not currently hiring at the present time.…"
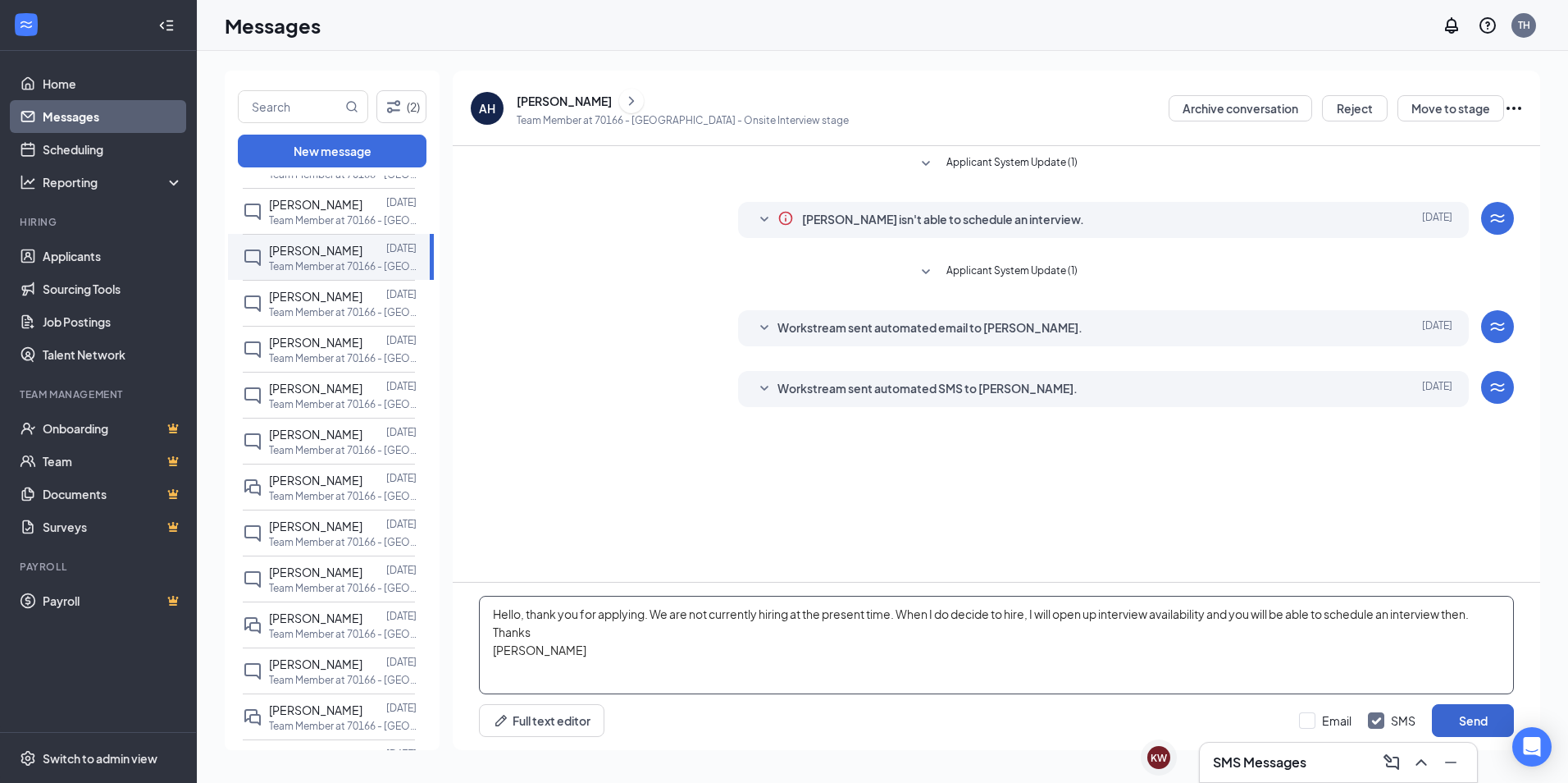
type textarea "Hello, thank you for applying. We are not currently hiring at the present time.…"
click at [1470, 717] on button "Send" at bounding box center [1473, 720] width 82 height 33
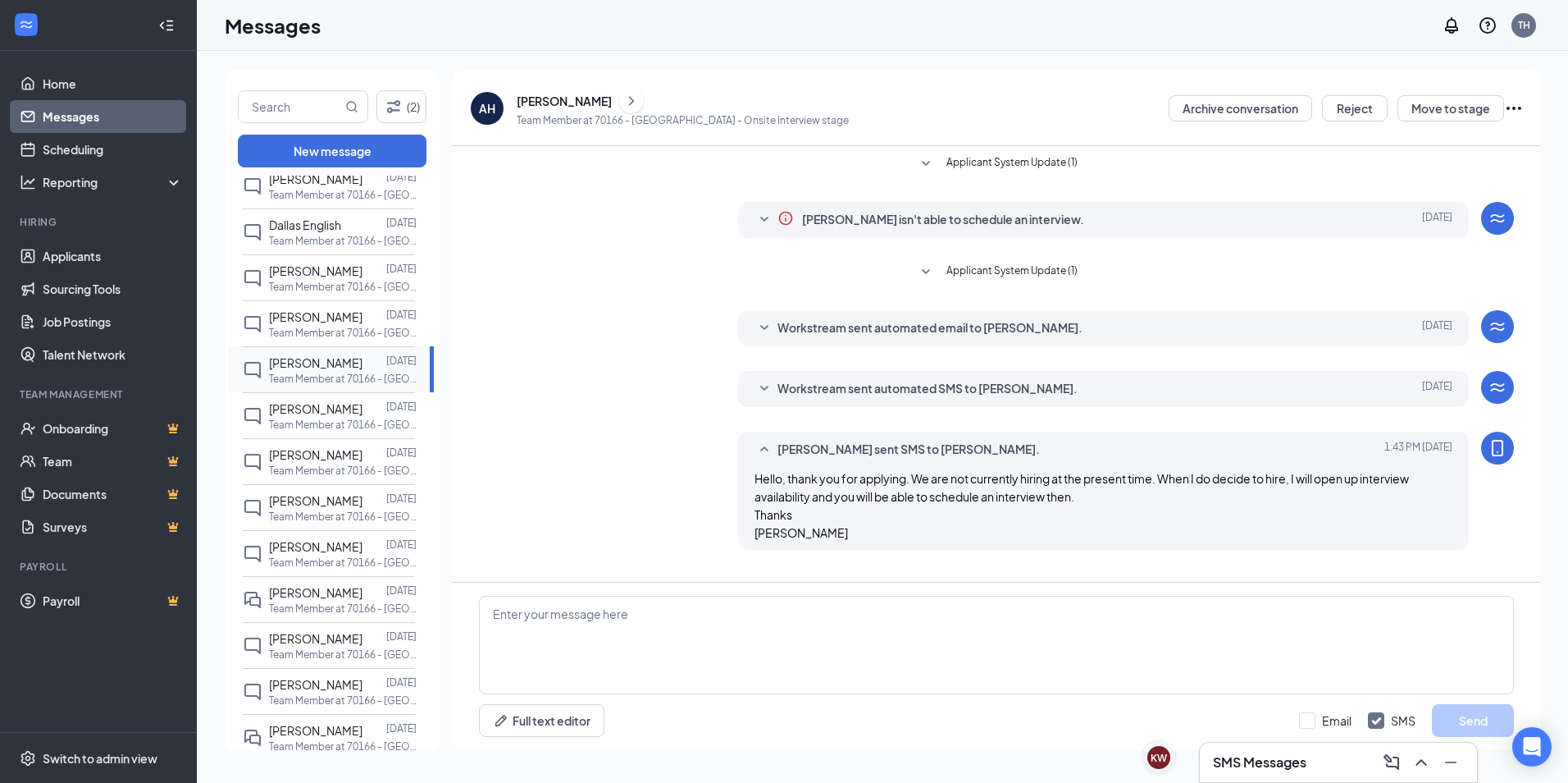
scroll to position [410, 0]
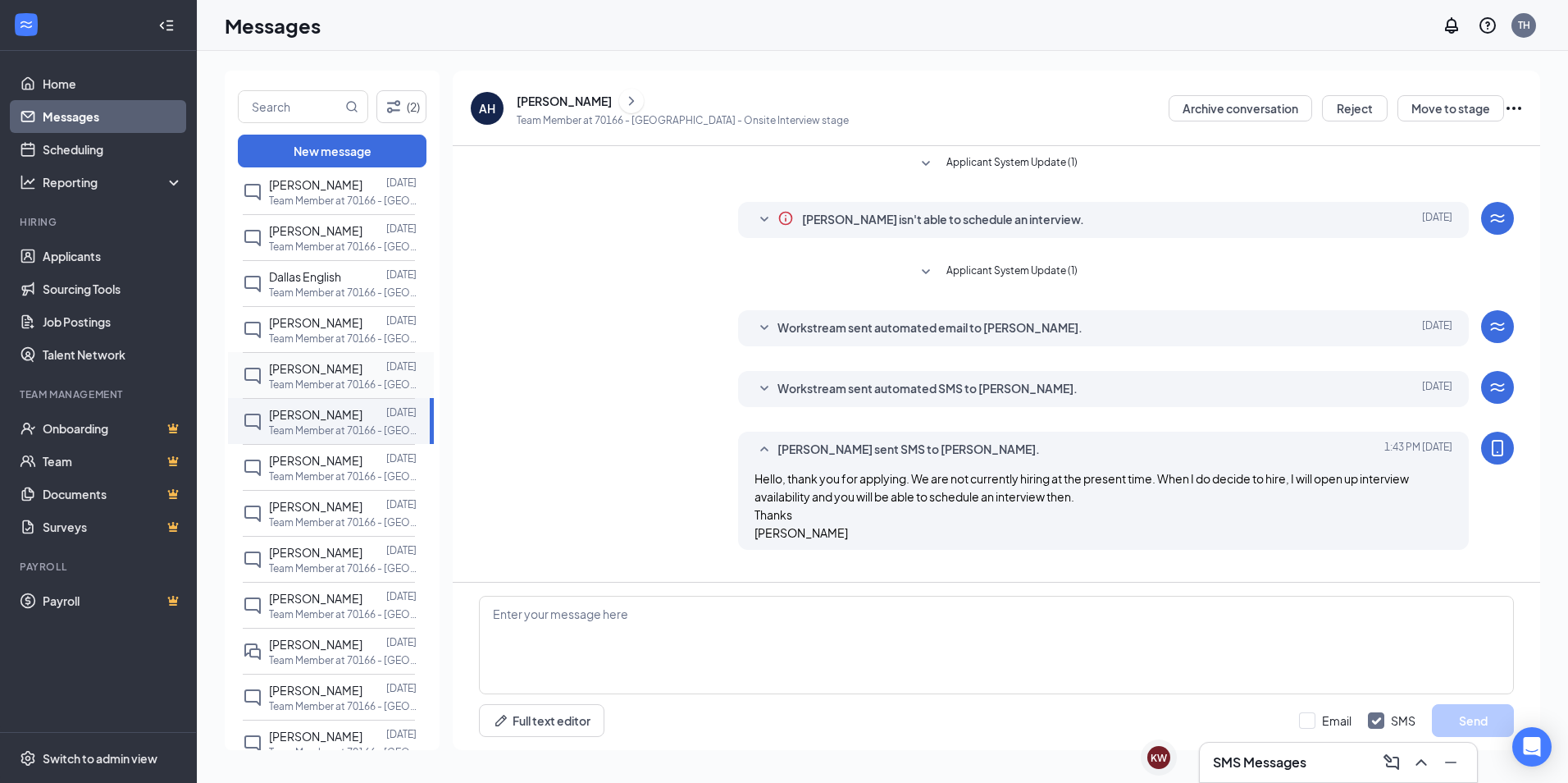
click at [312, 373] on span "[PERSON_NAME]" at bounding box center [316, 368] width 94 height 15
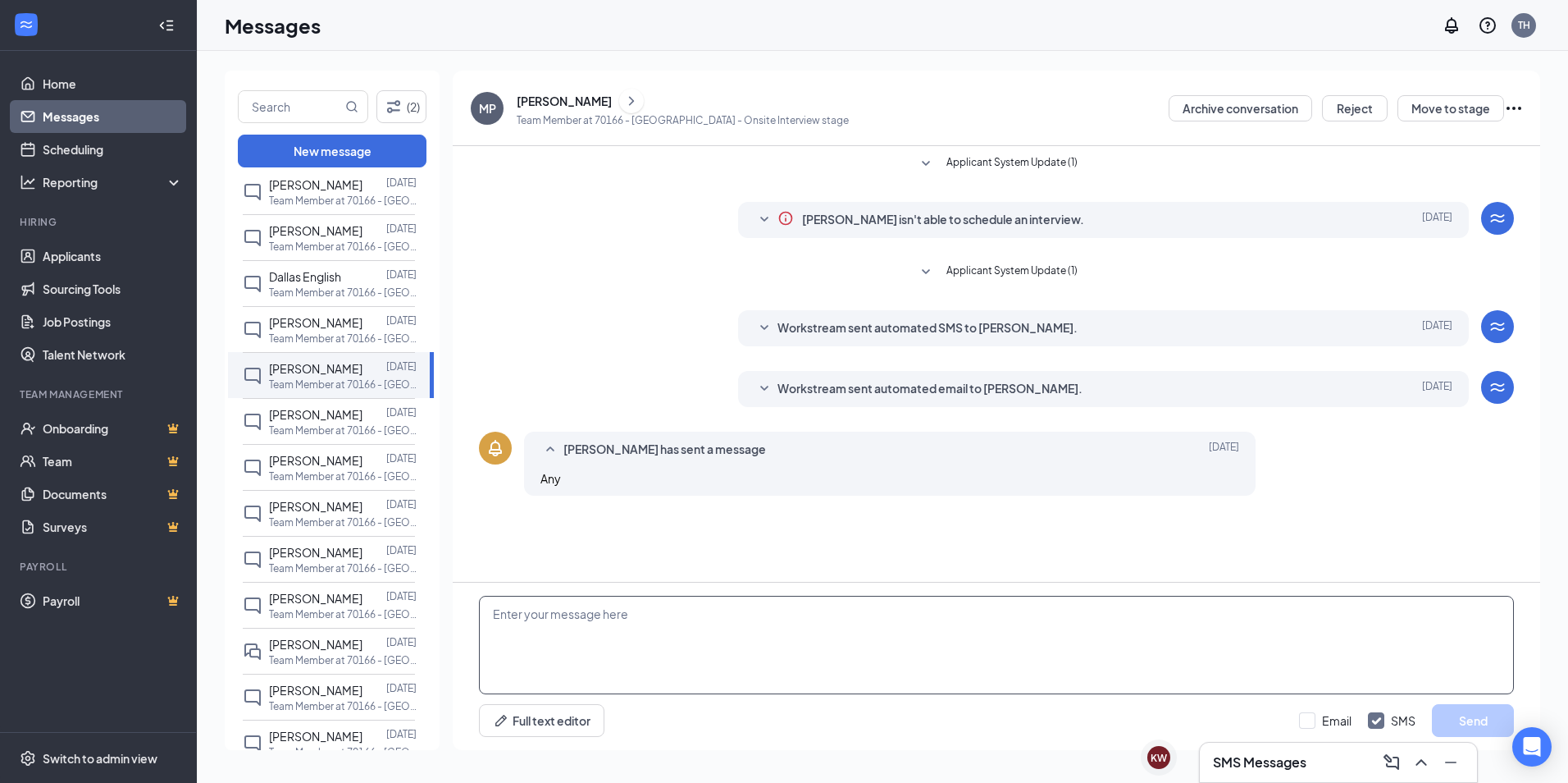
click at [526, 620] on textarea at bounding box center [997, 644] width 1035 height 99
paste textarea "Hello, thank you for applying. We are not currently hiring at the present time.…"
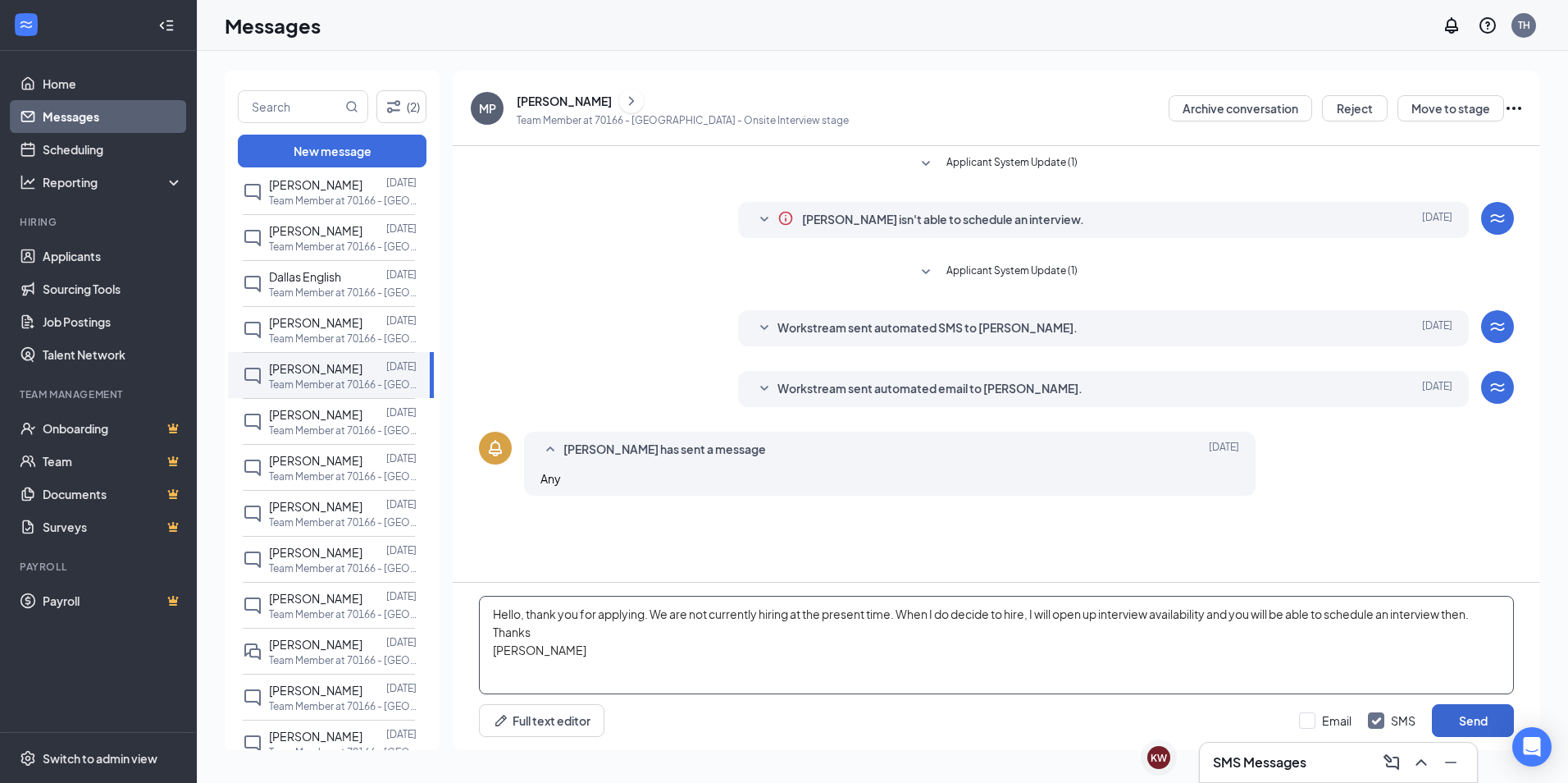
type textarea "Hello, thank you for applying. We are not currently hiring at the present time.…"
click at [1445, 718] on button "Send" at bounding box center [1473, 720] width 82 height 33
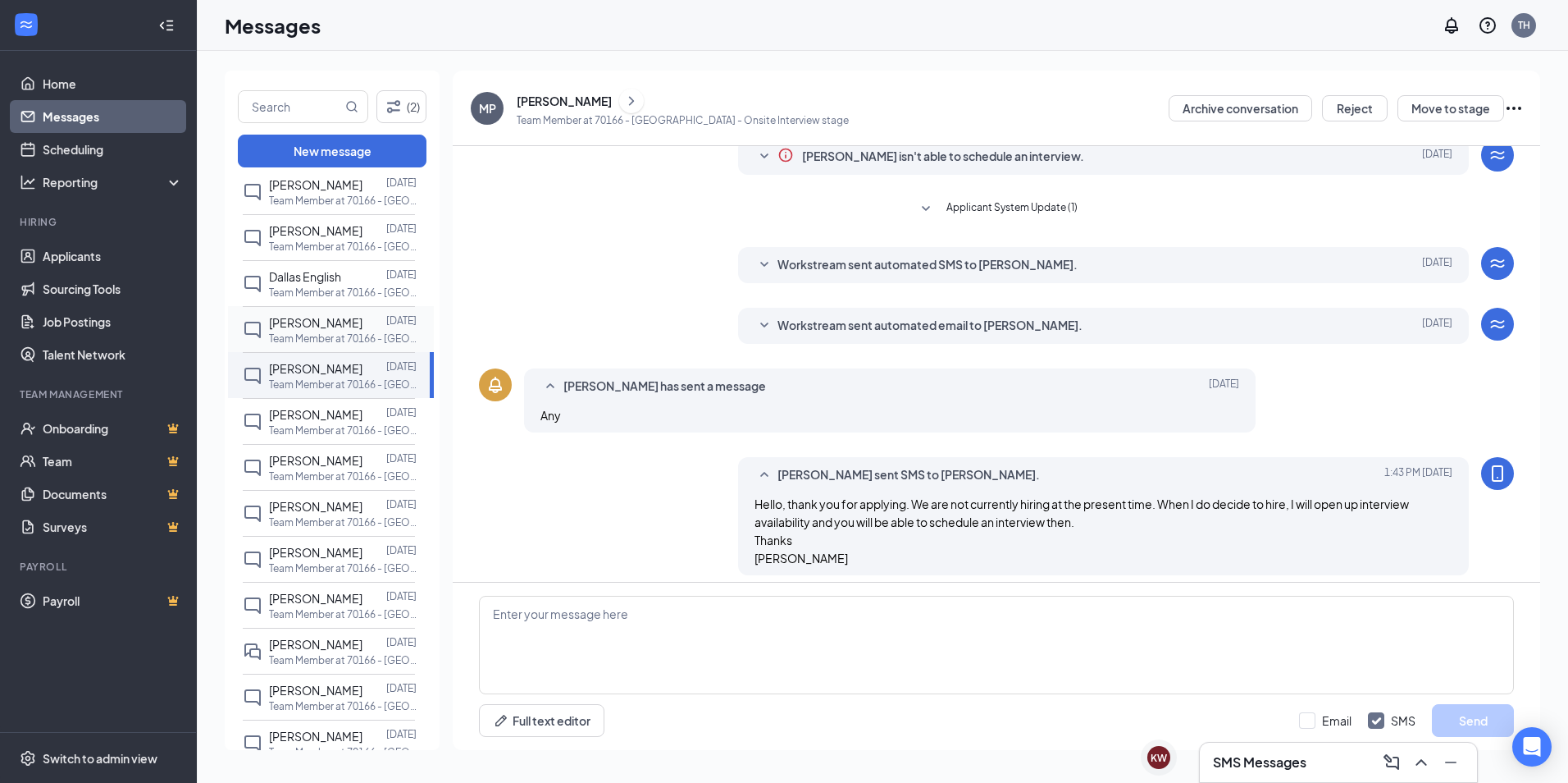
scroll to position [73, 0]
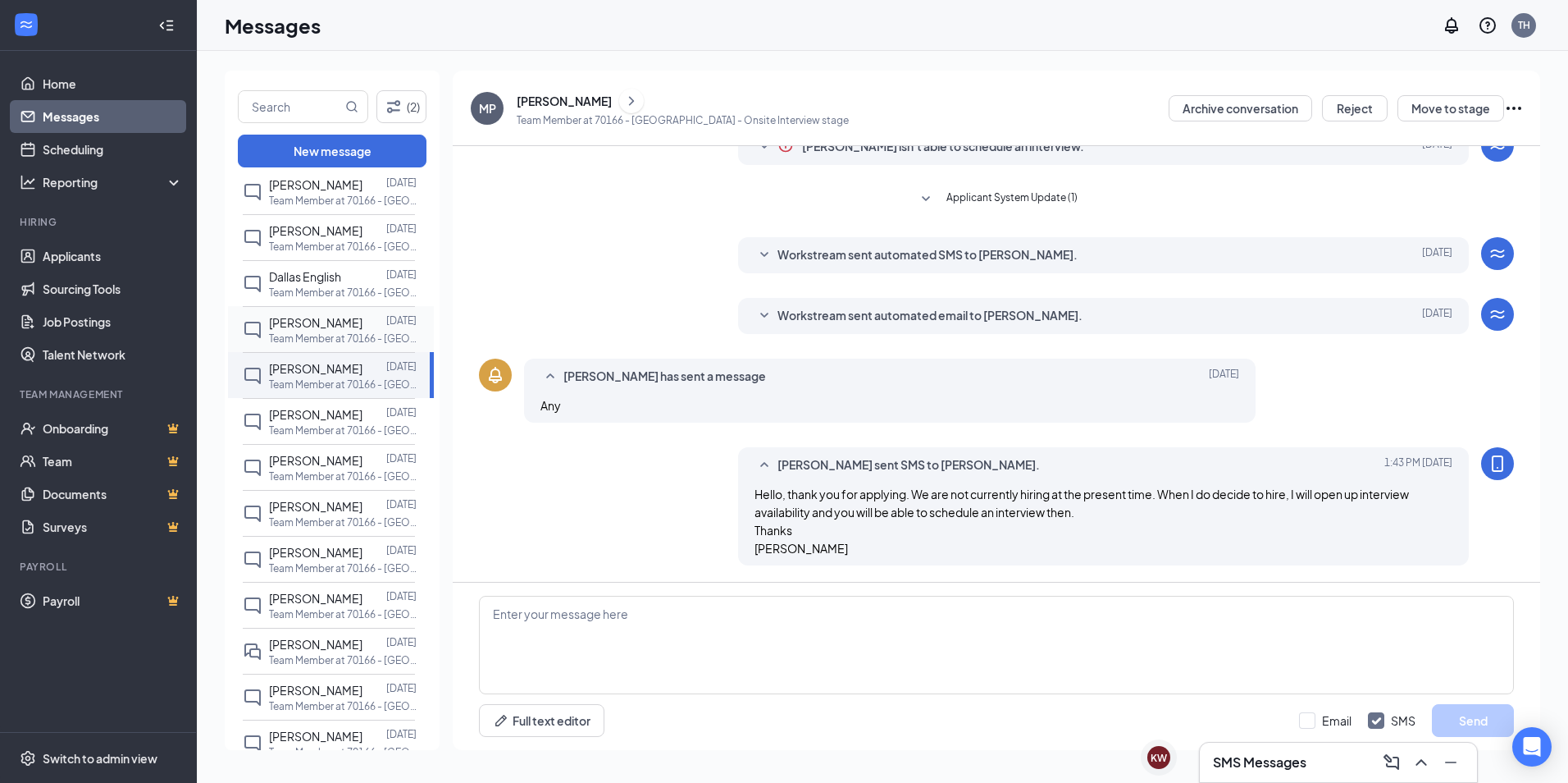
click at [298, 334] on p "Team Member at 70166 - [GEOGRAPHIC_DATA]" at bounding box center [343, 338] width 148 height 14
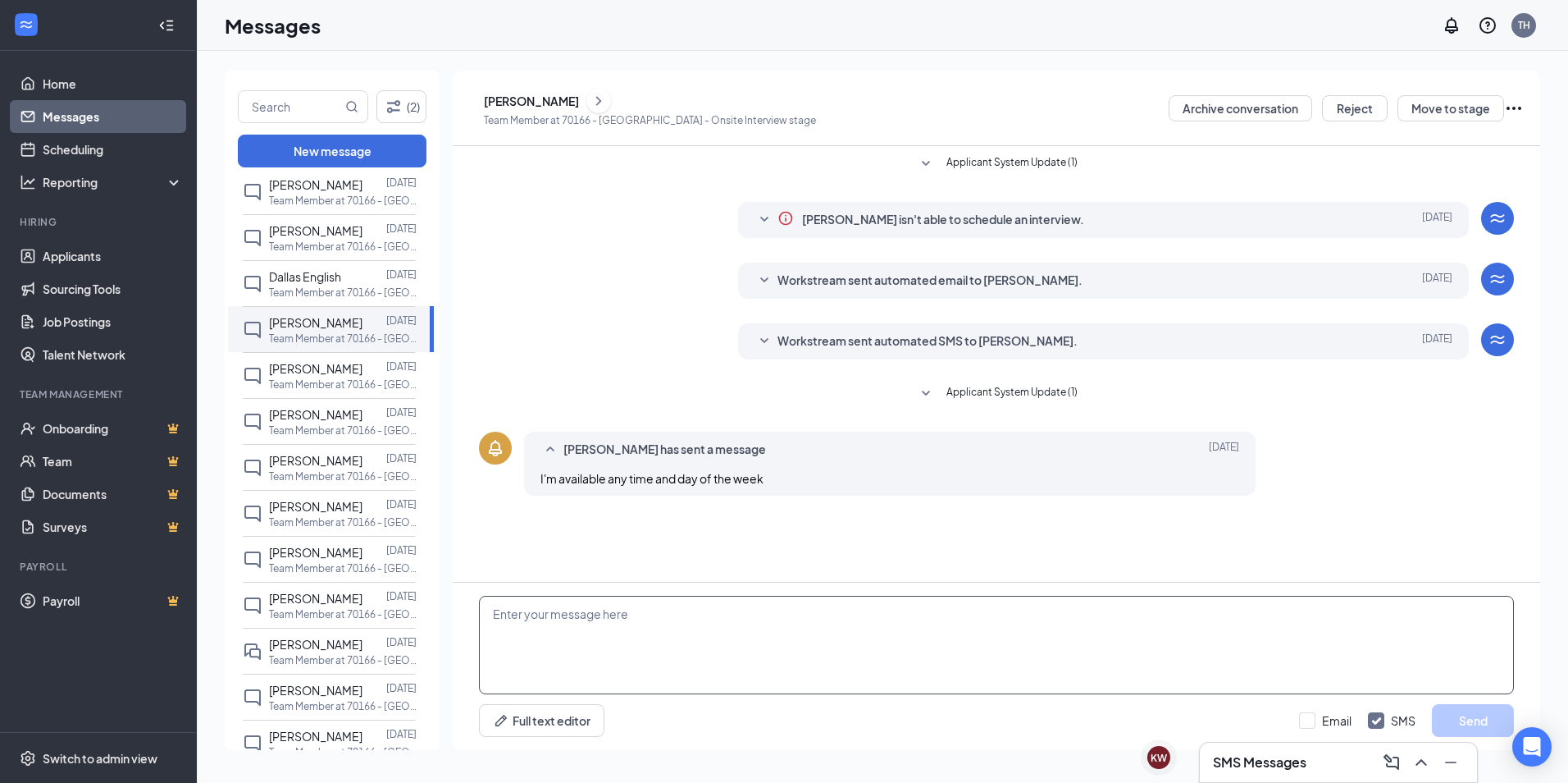
click at [506, 624] on textarea at bounding box center [997, 644] width 1035 height 99
paste textarea "Hello, thank you for applying. We are not currently hiring at the present time.…"
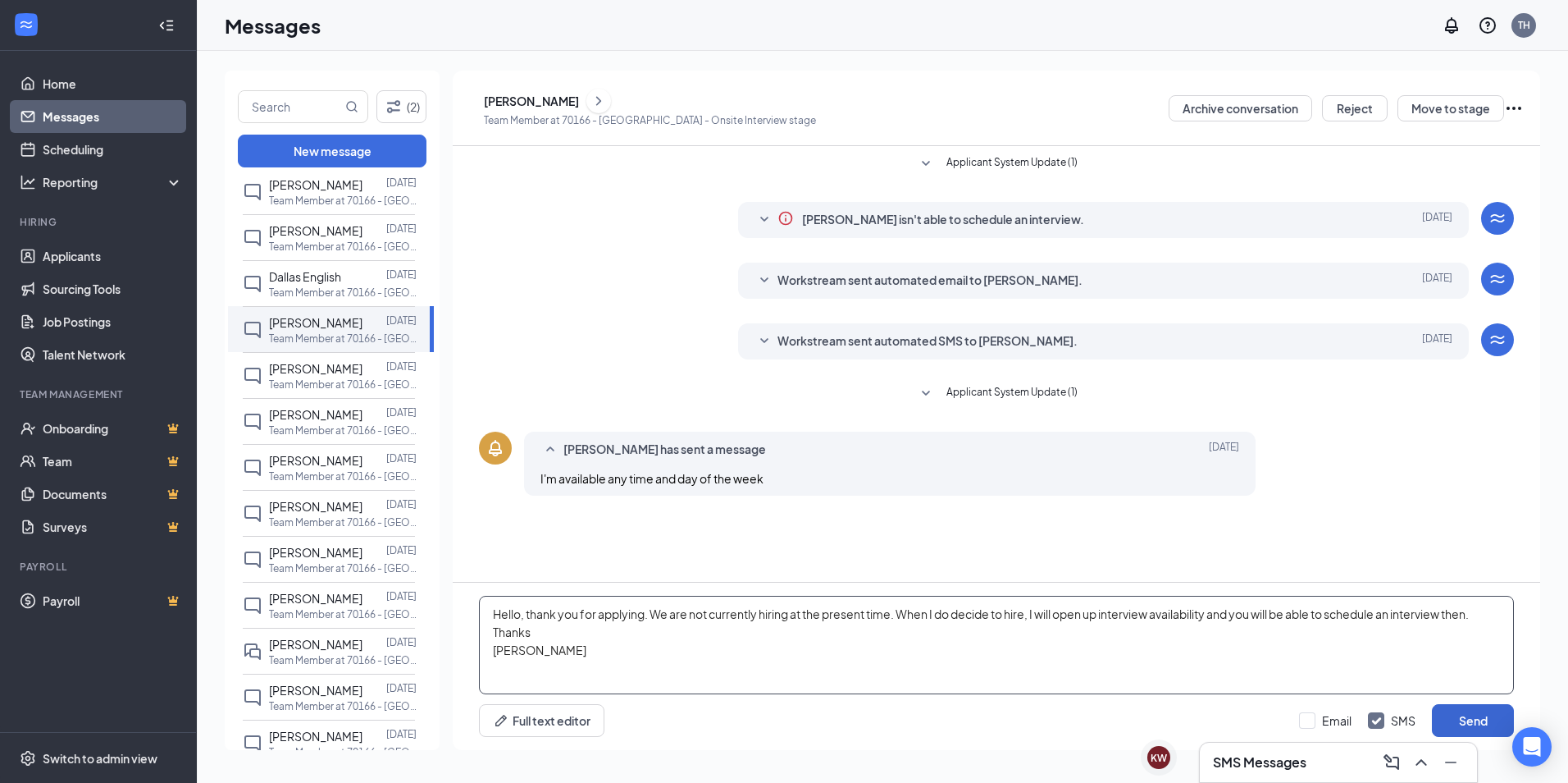
type textarea "Hello, thank you for applying. We are not currently hiring at the present time.…"
drag, startPoint x: 1460, startPoint y: 721, endPoint x: 1409, endPoint y: 705, distance: 53.5
click at [1460, 720] on button "Send" at bounding box center [1473, 720] width 82 height 33
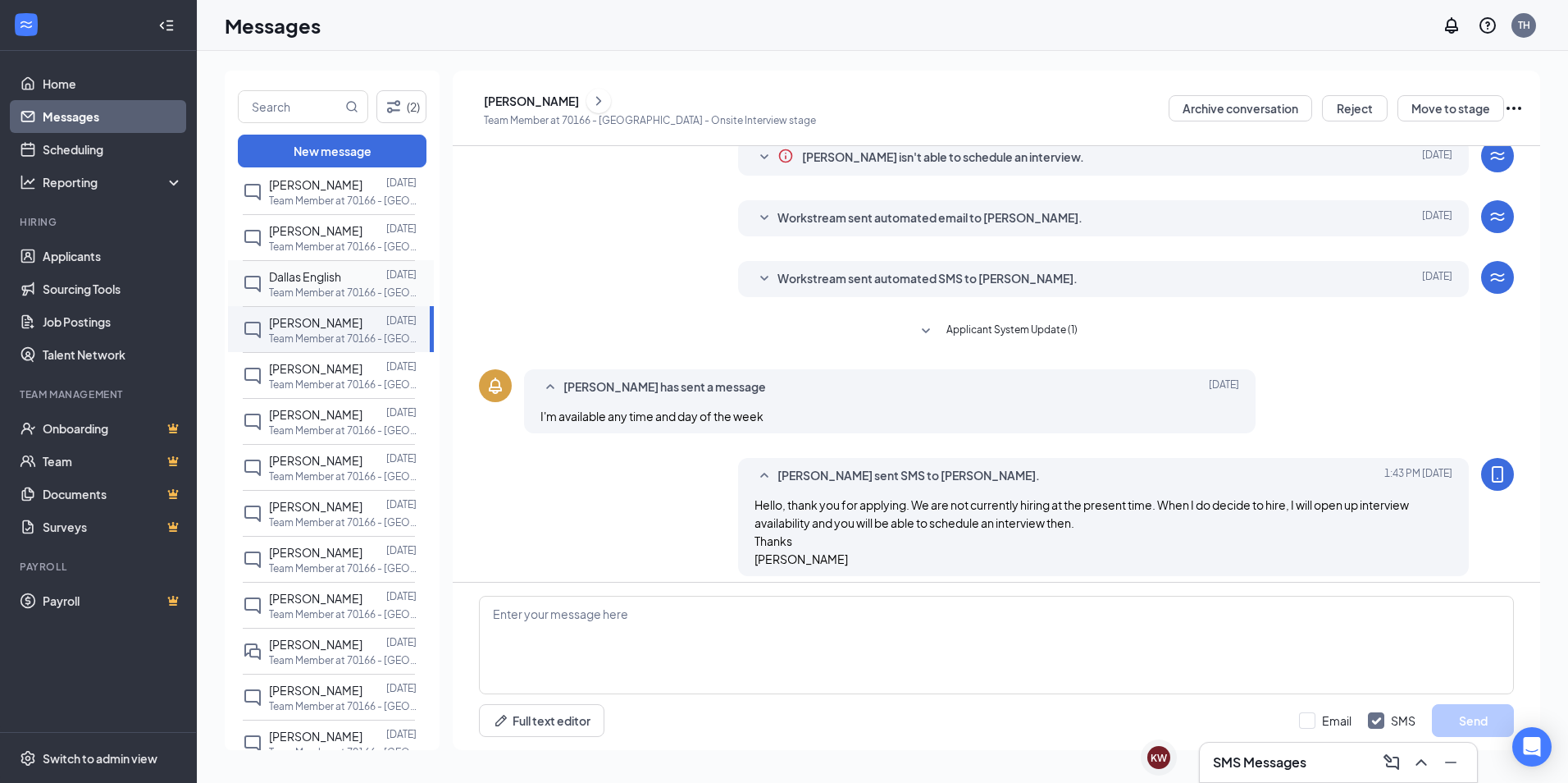
scroll to position [73, 0]
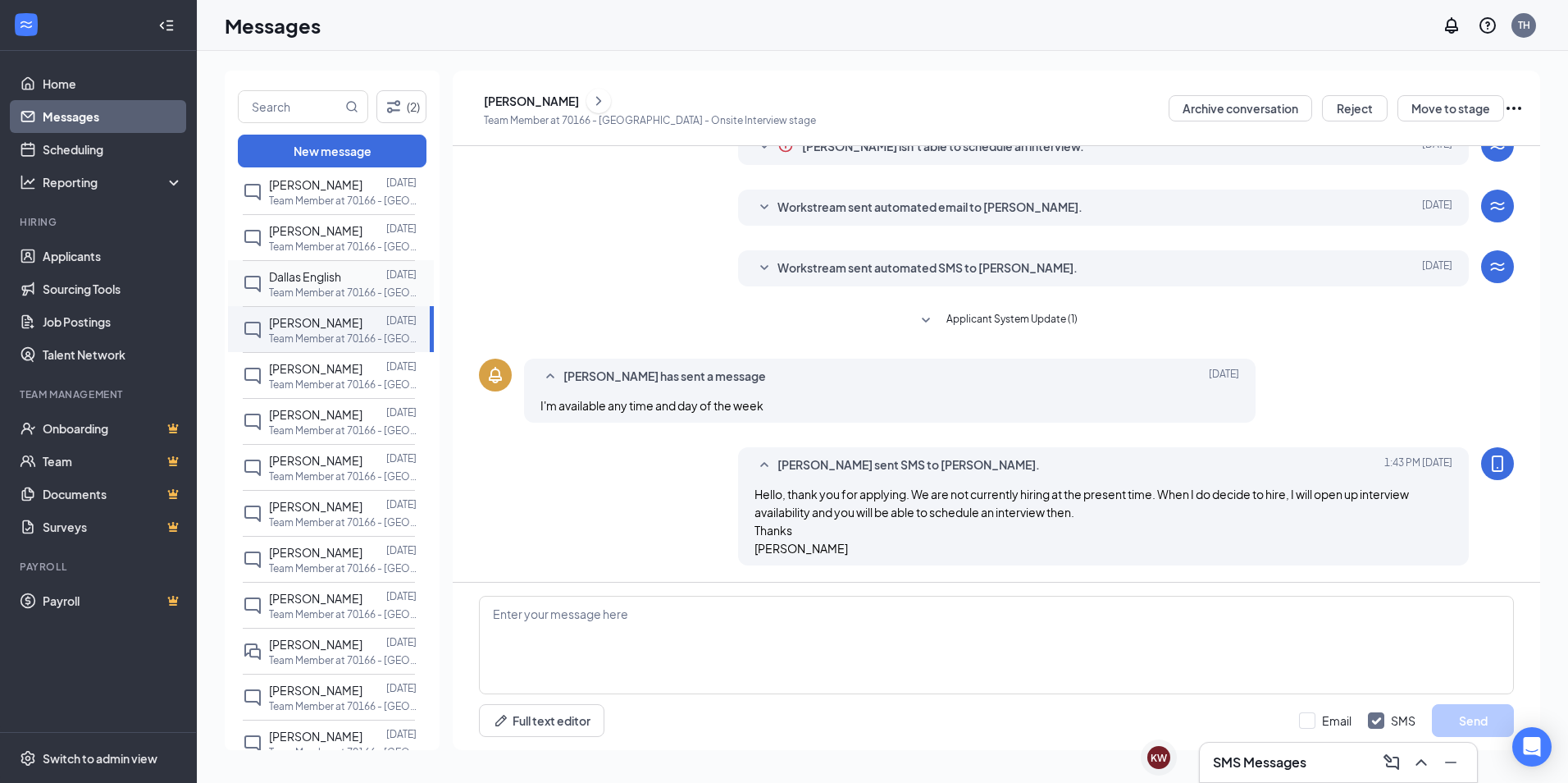
click at [308, 284] on div "Dallas English" at bounding box center [305, 276] width 72 height 18
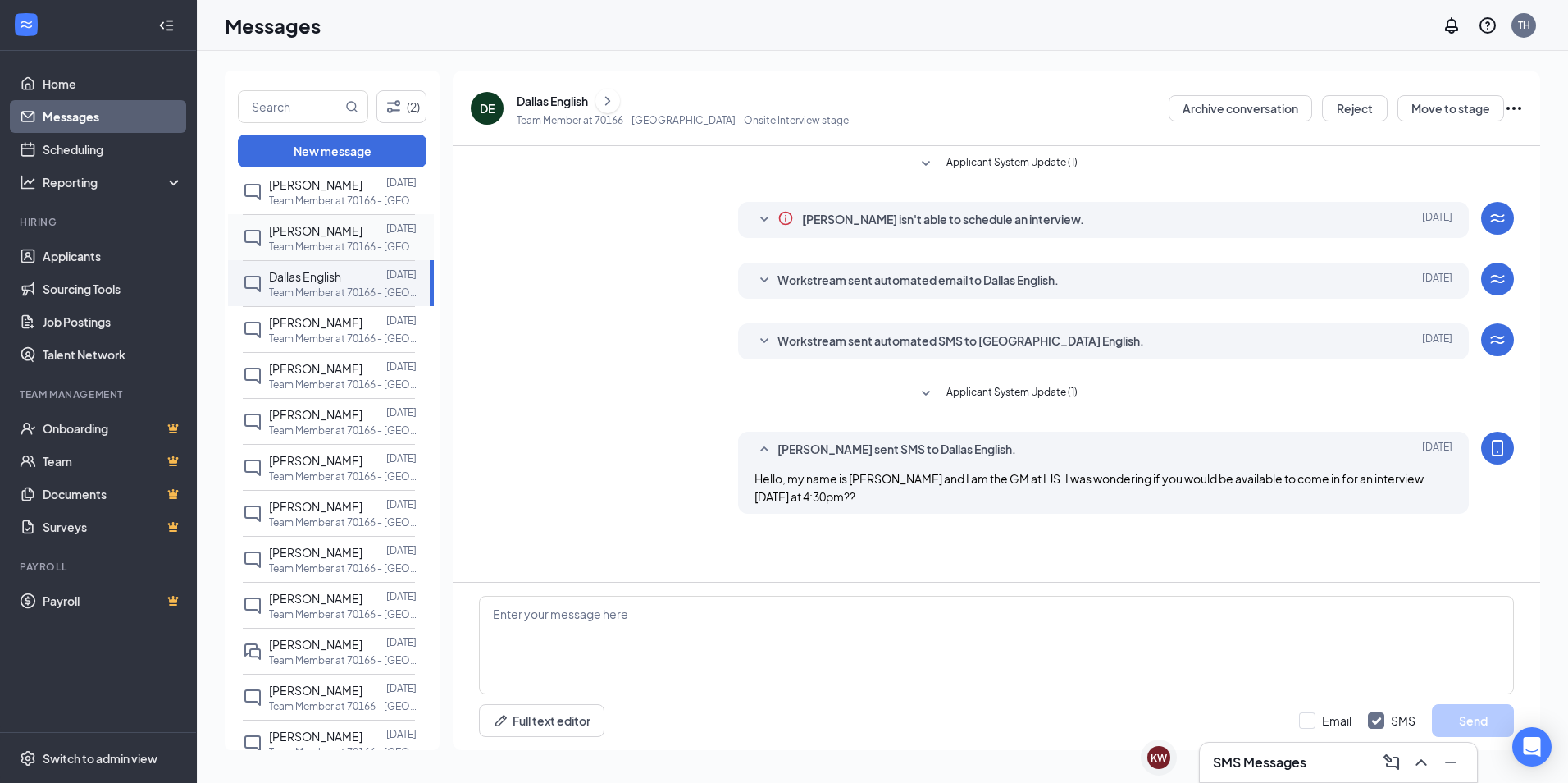
click at [303, 242] on p "Team Member at 70166 - [GEOGRAPHIC_DATA]" at bounding box center [343, 246] width 148 height 14
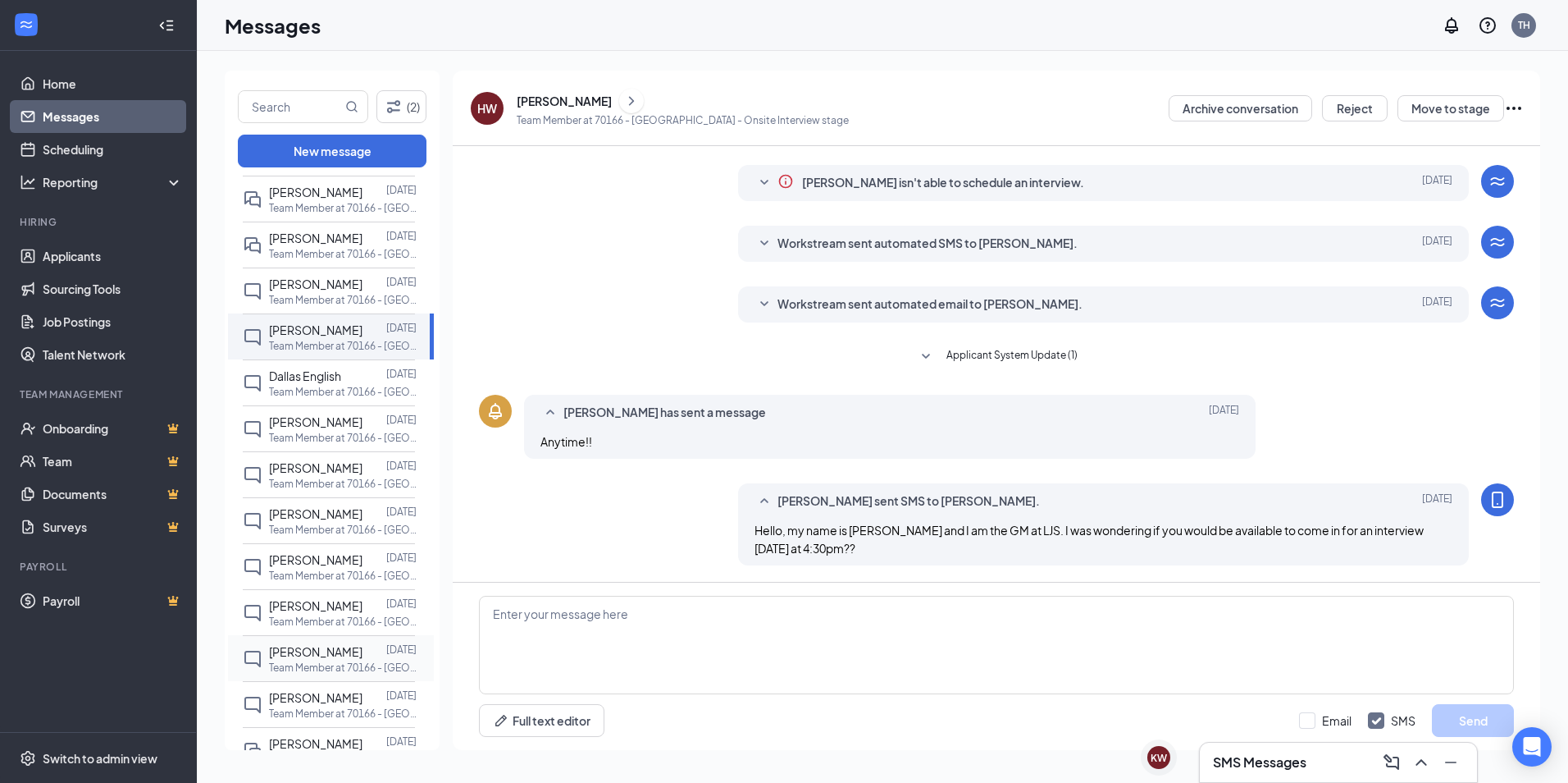
scroll to position [246, 0]
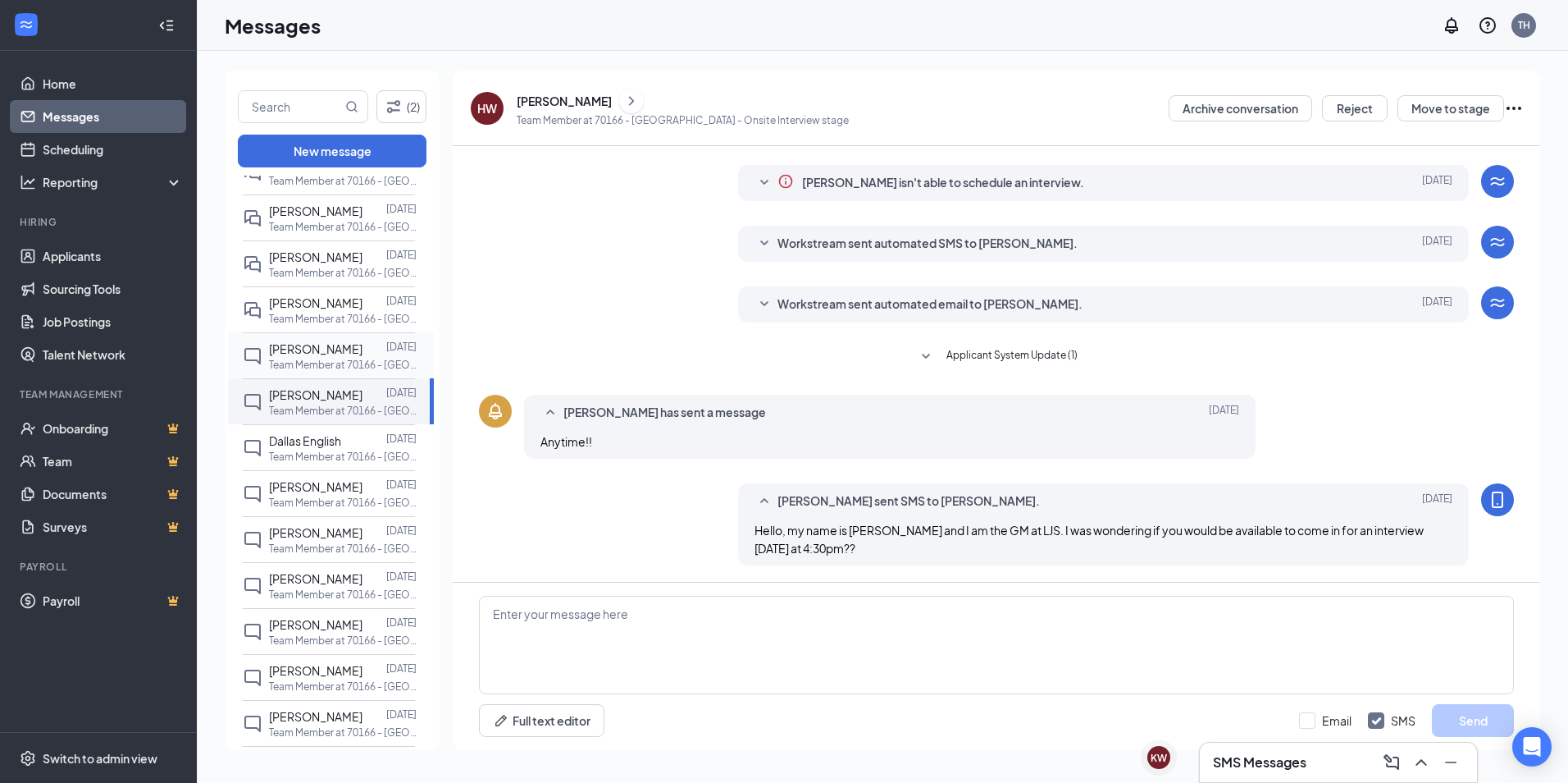
click at [301, 346] on span "[PERSON_NAME]" at bounding box center [316, 348] width 94 height 15
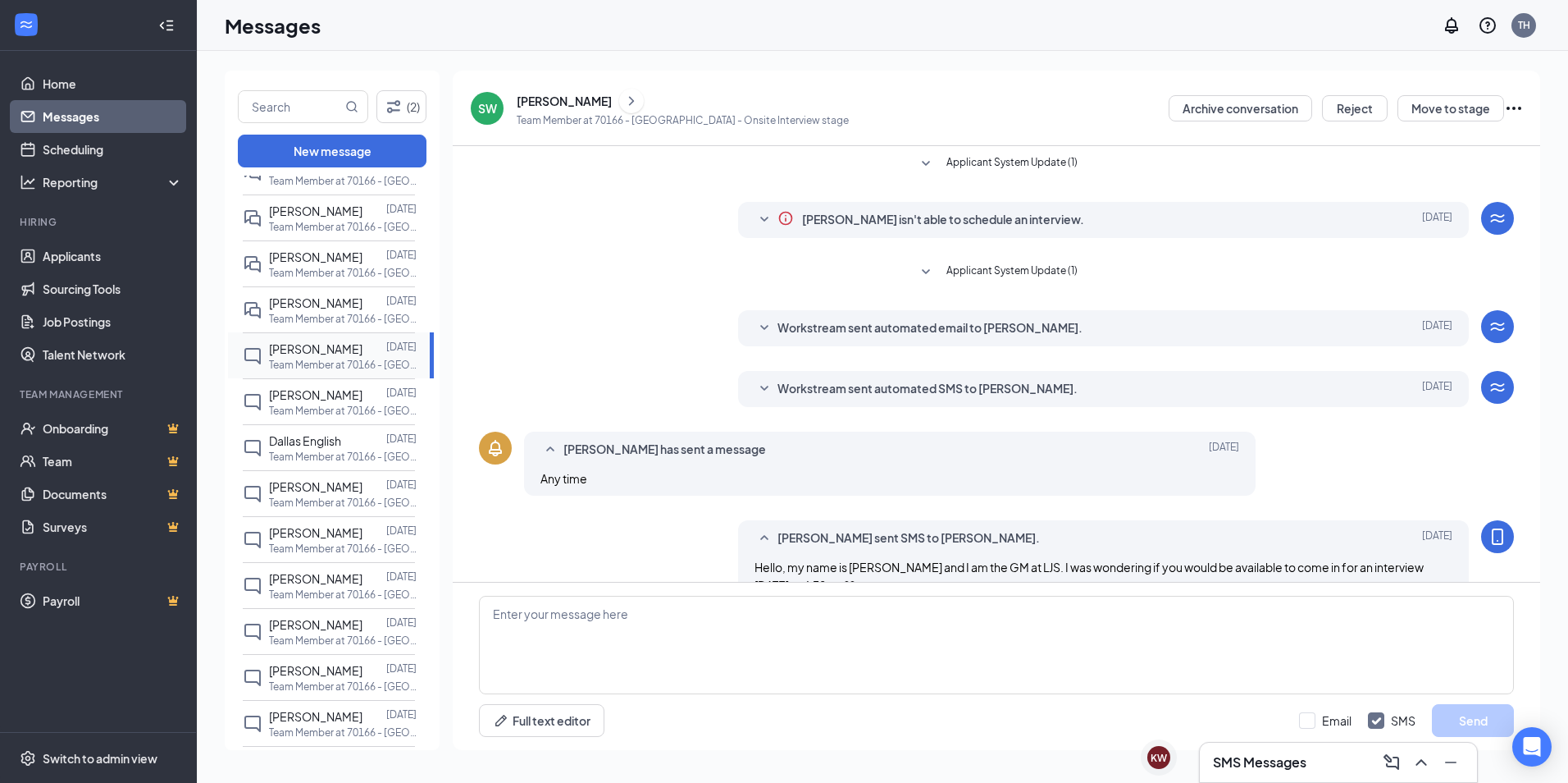
scroll to position [37, 0]
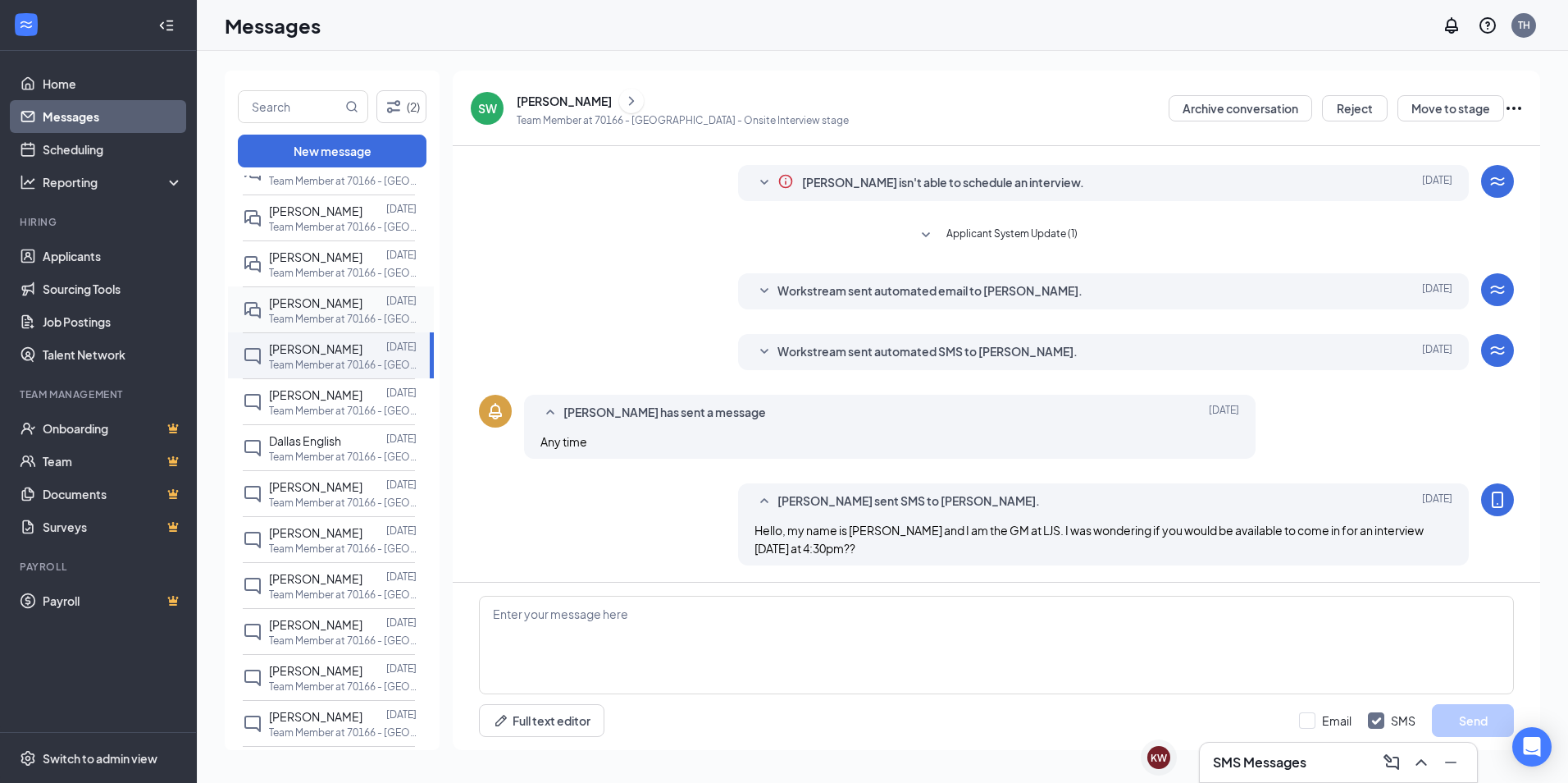
click at [285, 303] on span "[PERSON_NAME]" at bounding box center [316, 302] width 94 height 15
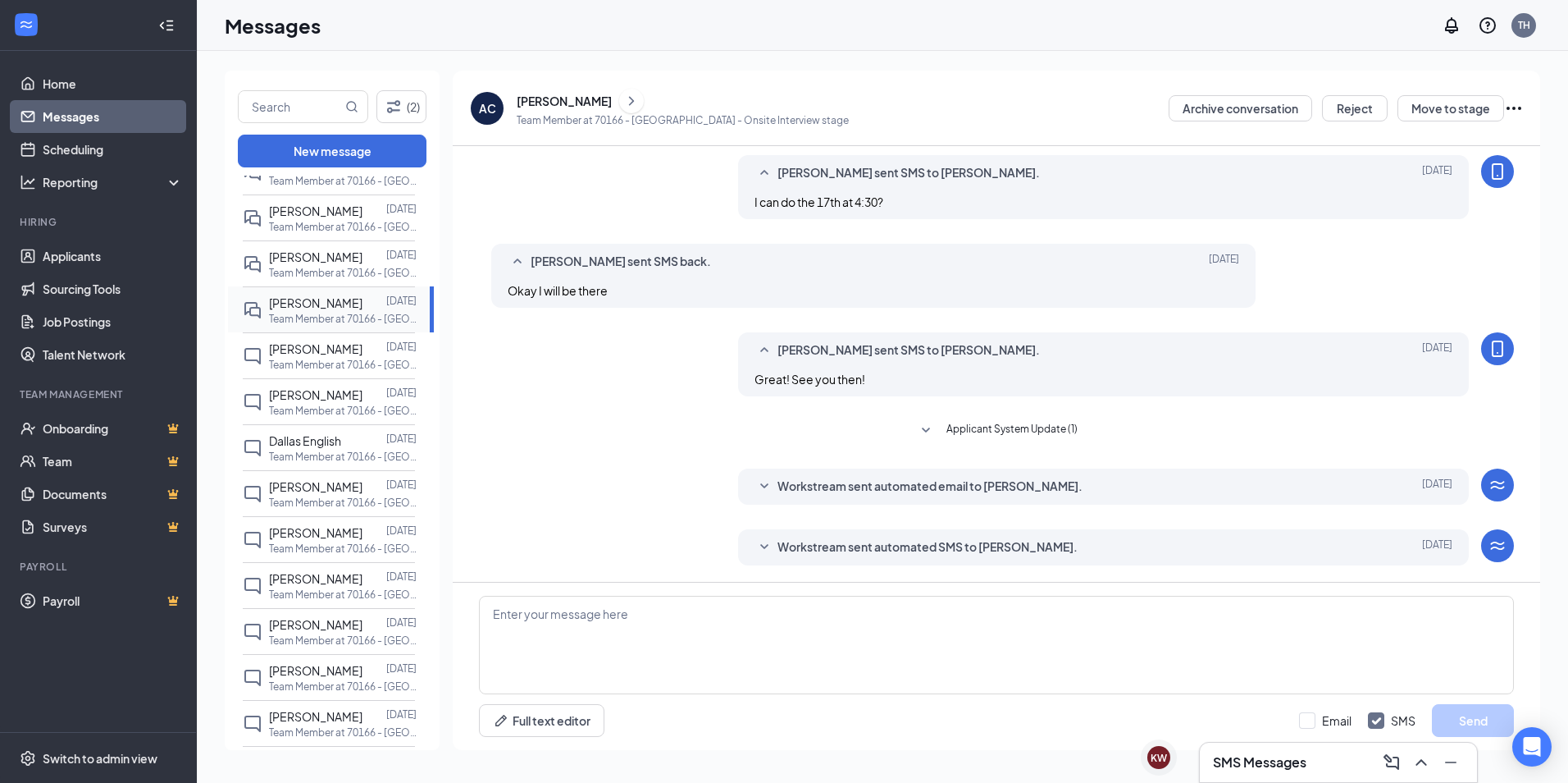
scroll to position [461, 0]
click at [326, 269] on p "Team Member at 70166 - [GEOGRAPHIC_DATA]" at bounding box center [343, 273] width 148 height 14
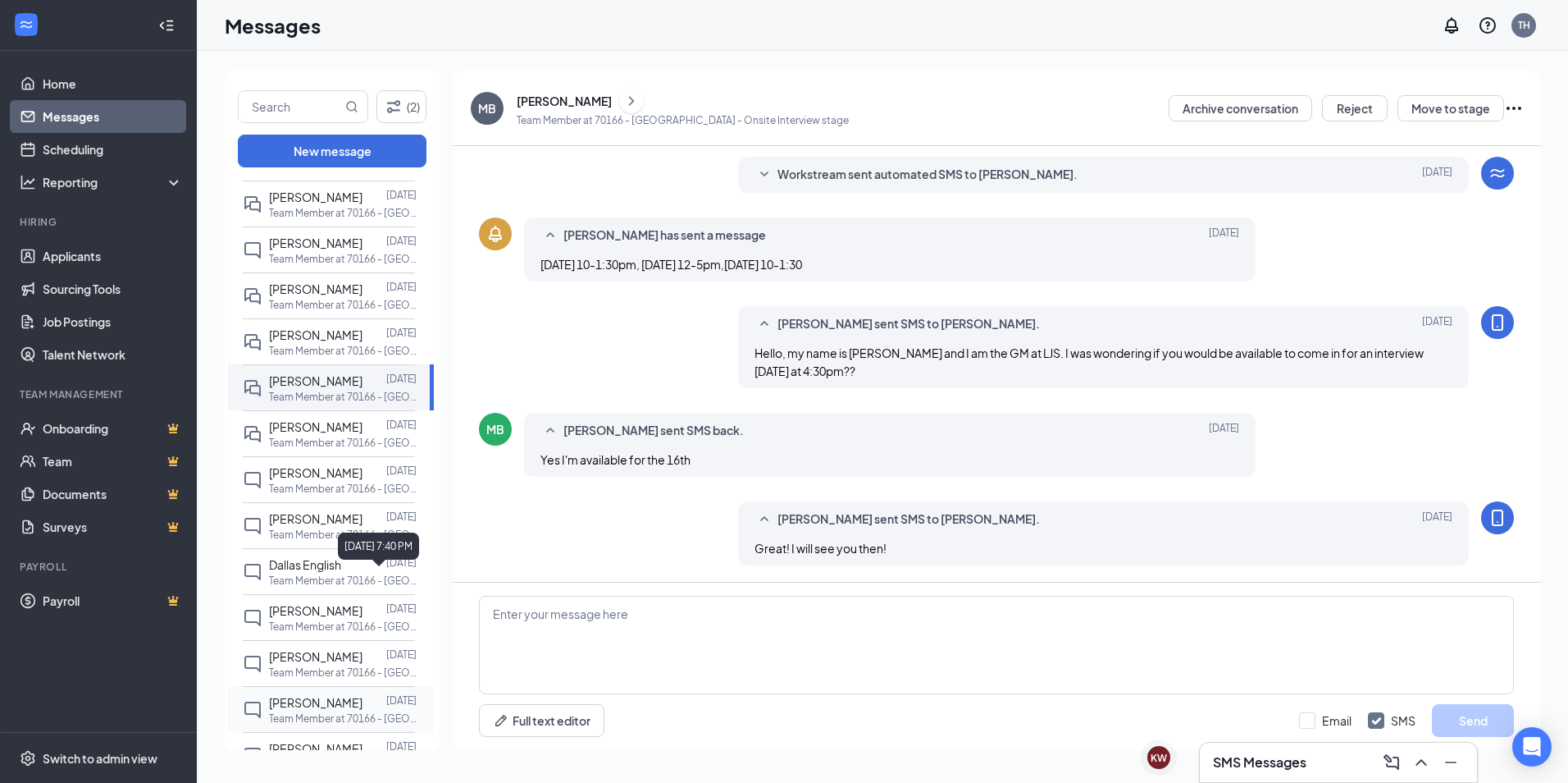
scroll to position [82, 0]
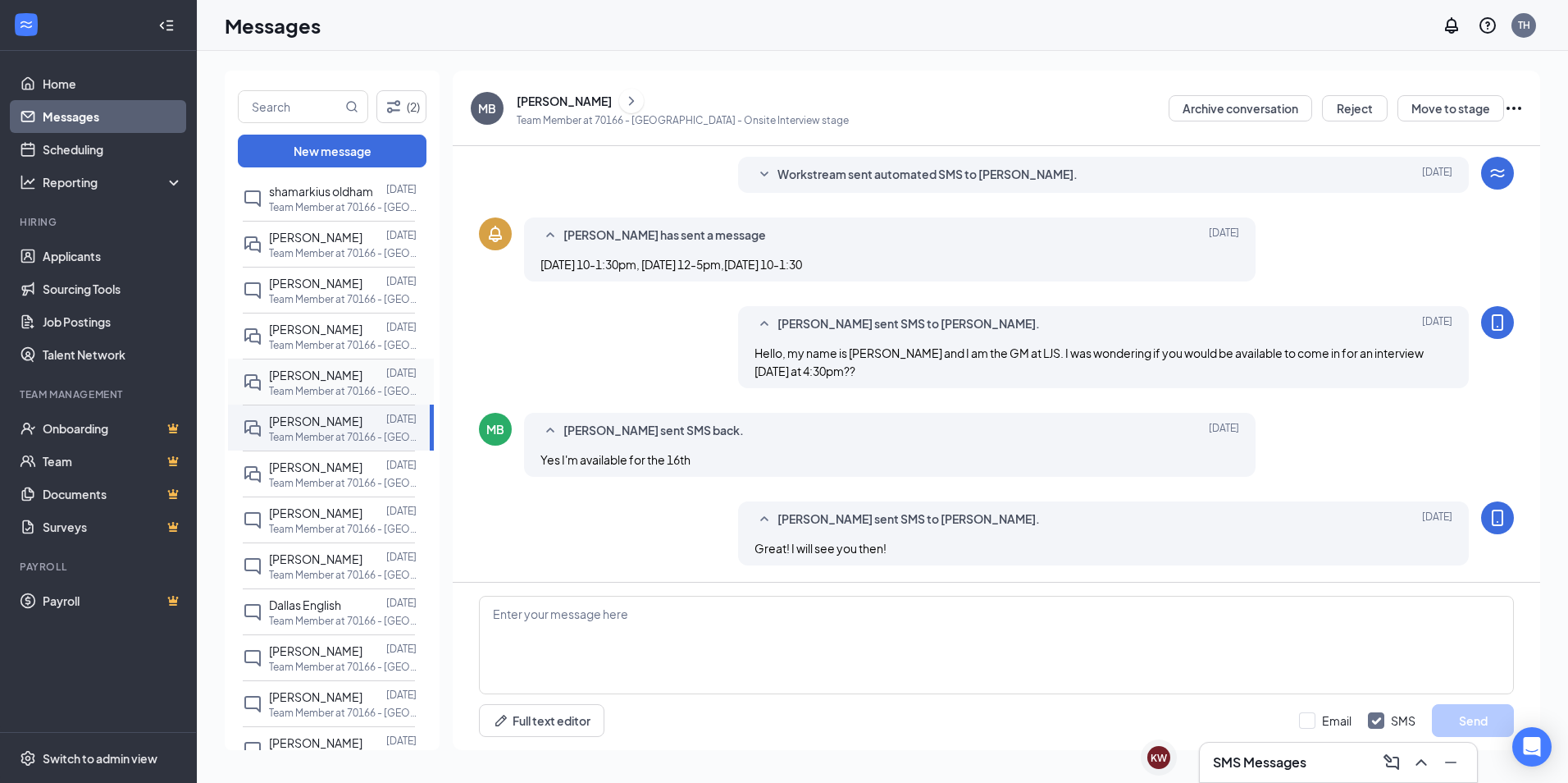
click at [322, 367] on div "[PERSON_NAME]" at bounding box center [316, 375] width 94 height 18
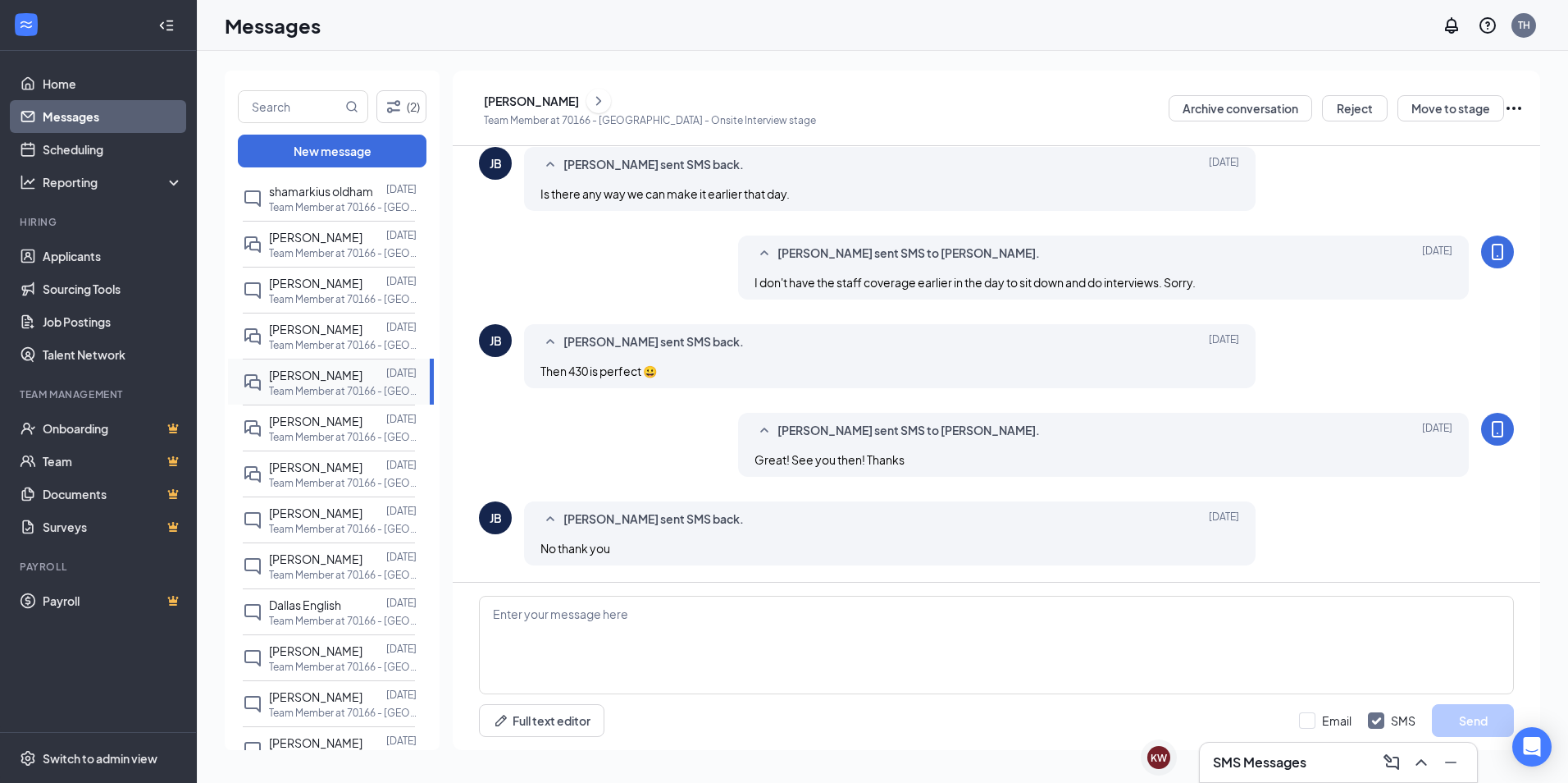
scroll to position [396, 0]
click at [309, 331] on span "[PERSON_NAME]" at bounding box center [316, 329] width 94 height 15
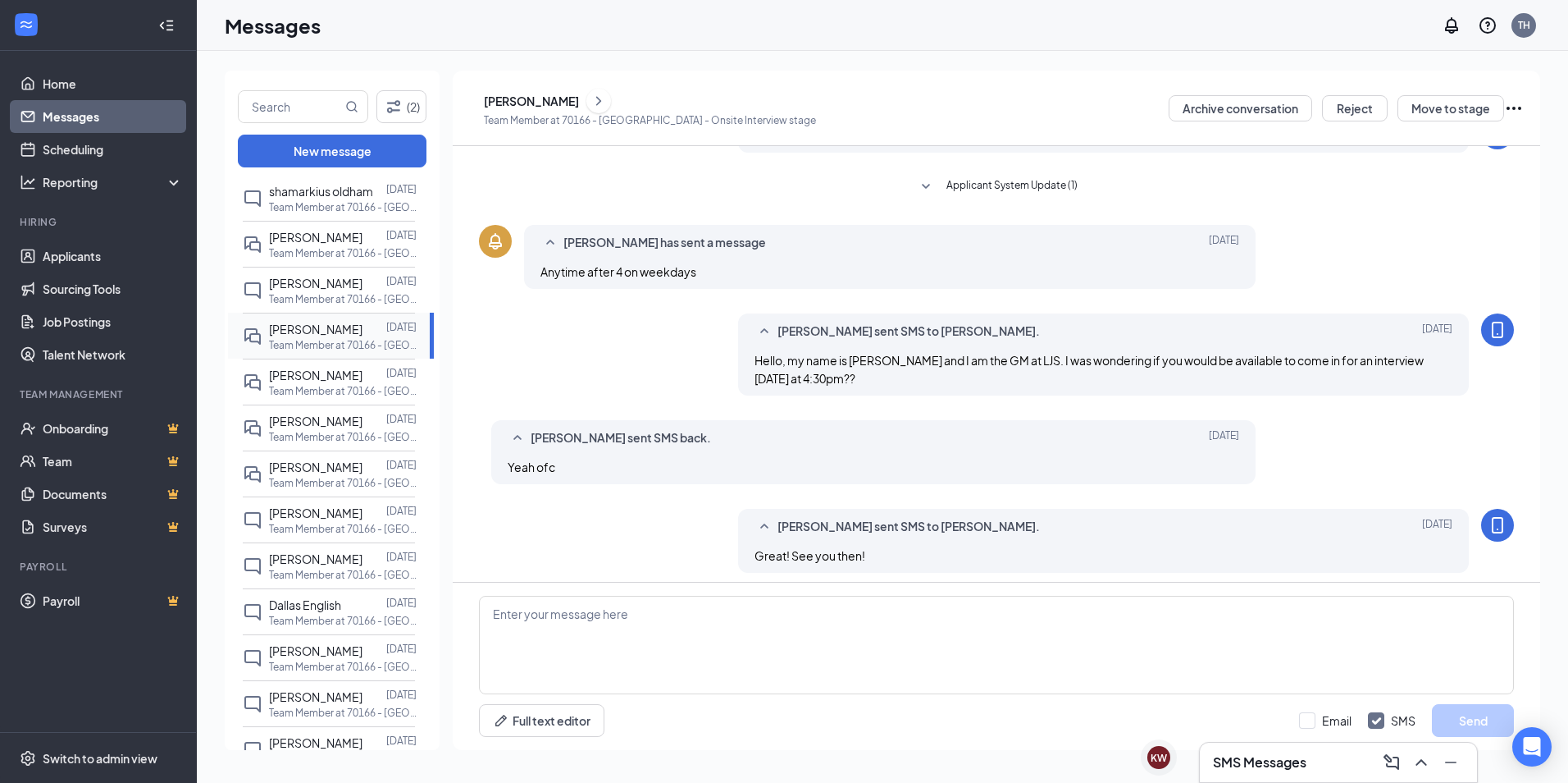
scroll to position [214, 0]
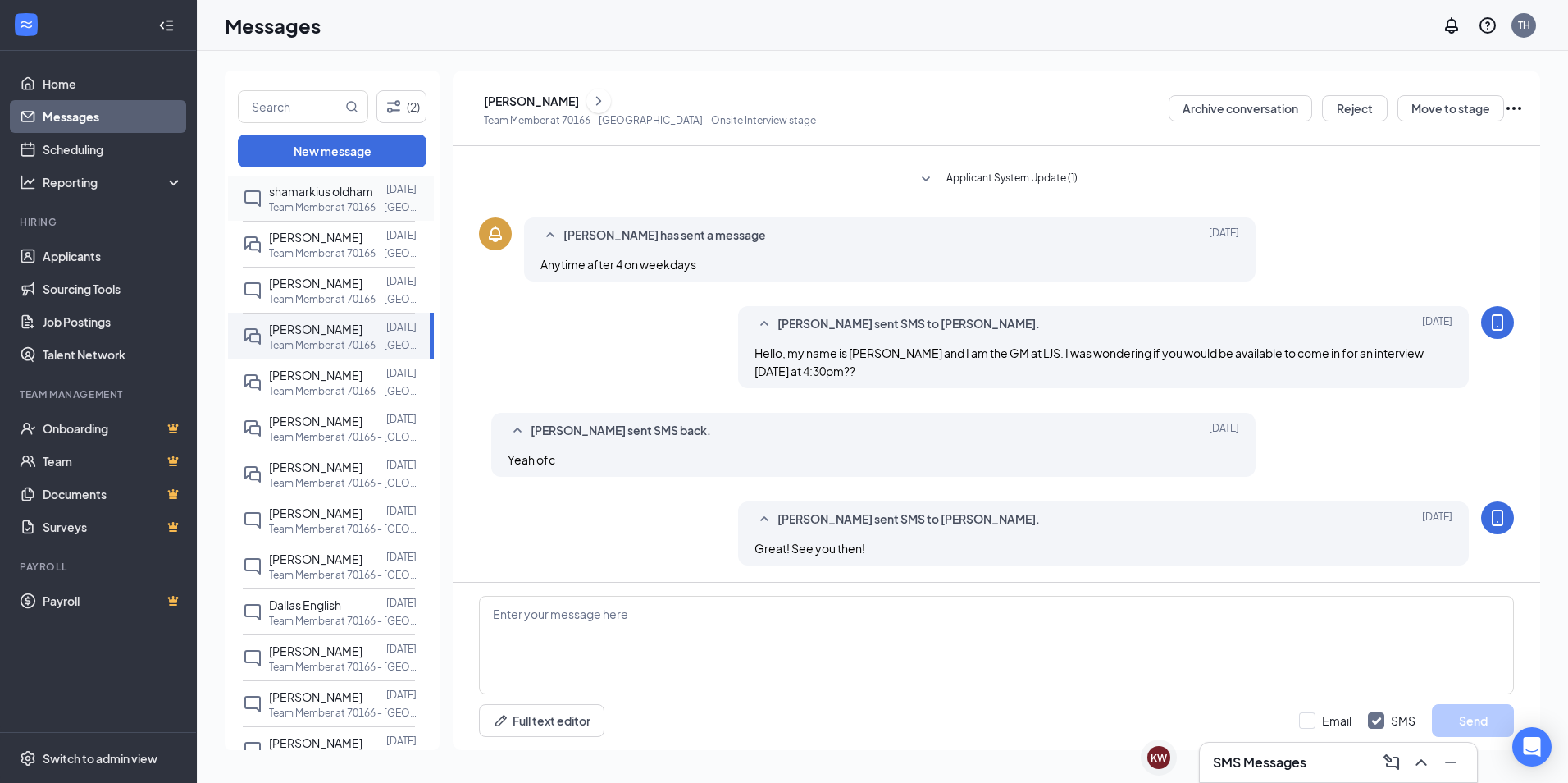
click at [316, 194] on span "shamarkius oldham" at bounding box center [321, 191] width 104 height 15
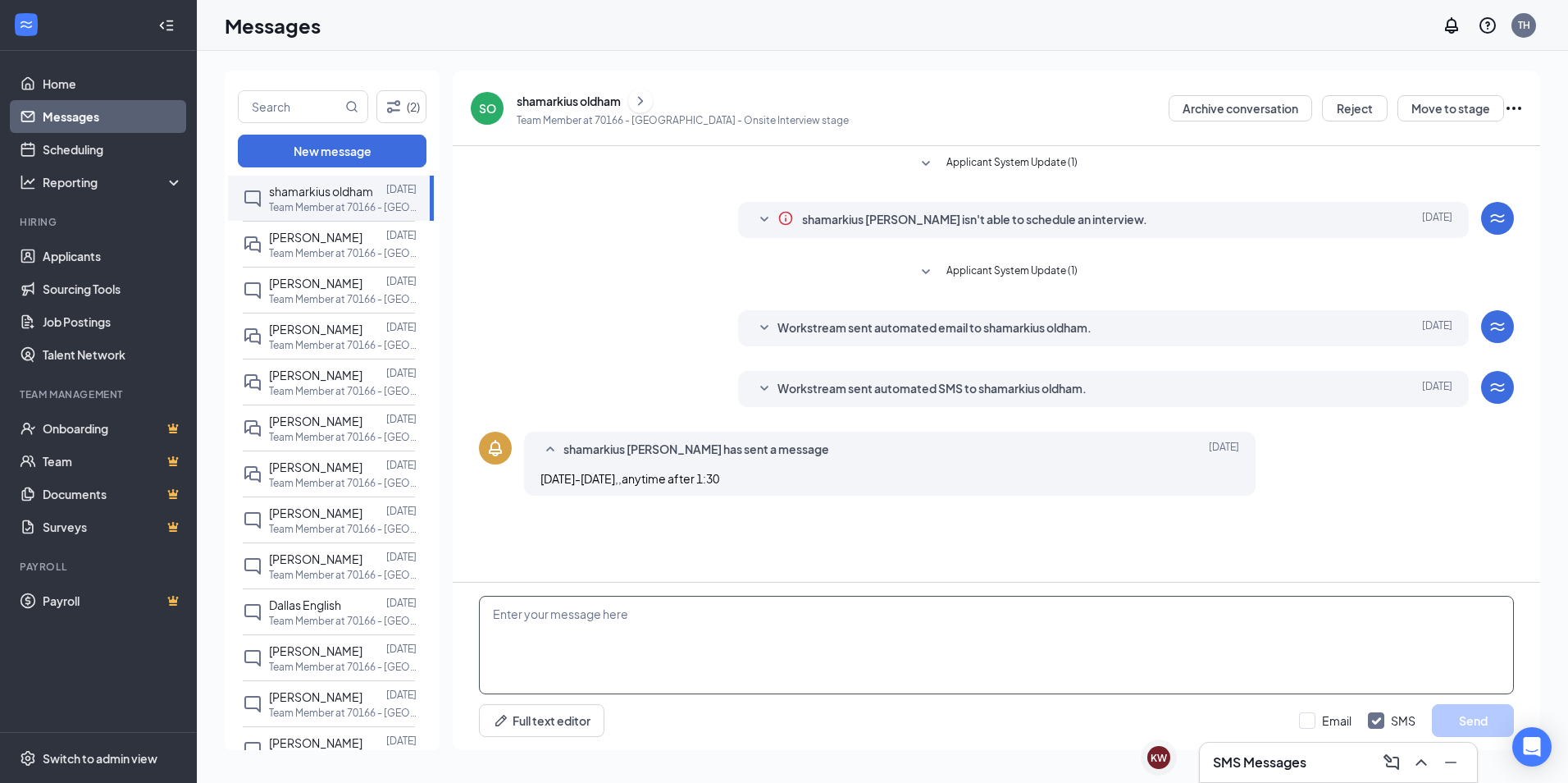
click at [562, 601] on textarea at bounding box center [997, 644] width 1035 height 99
paste textarea "Hello, thank you for applying. We are not currently hiring at the present time.…"
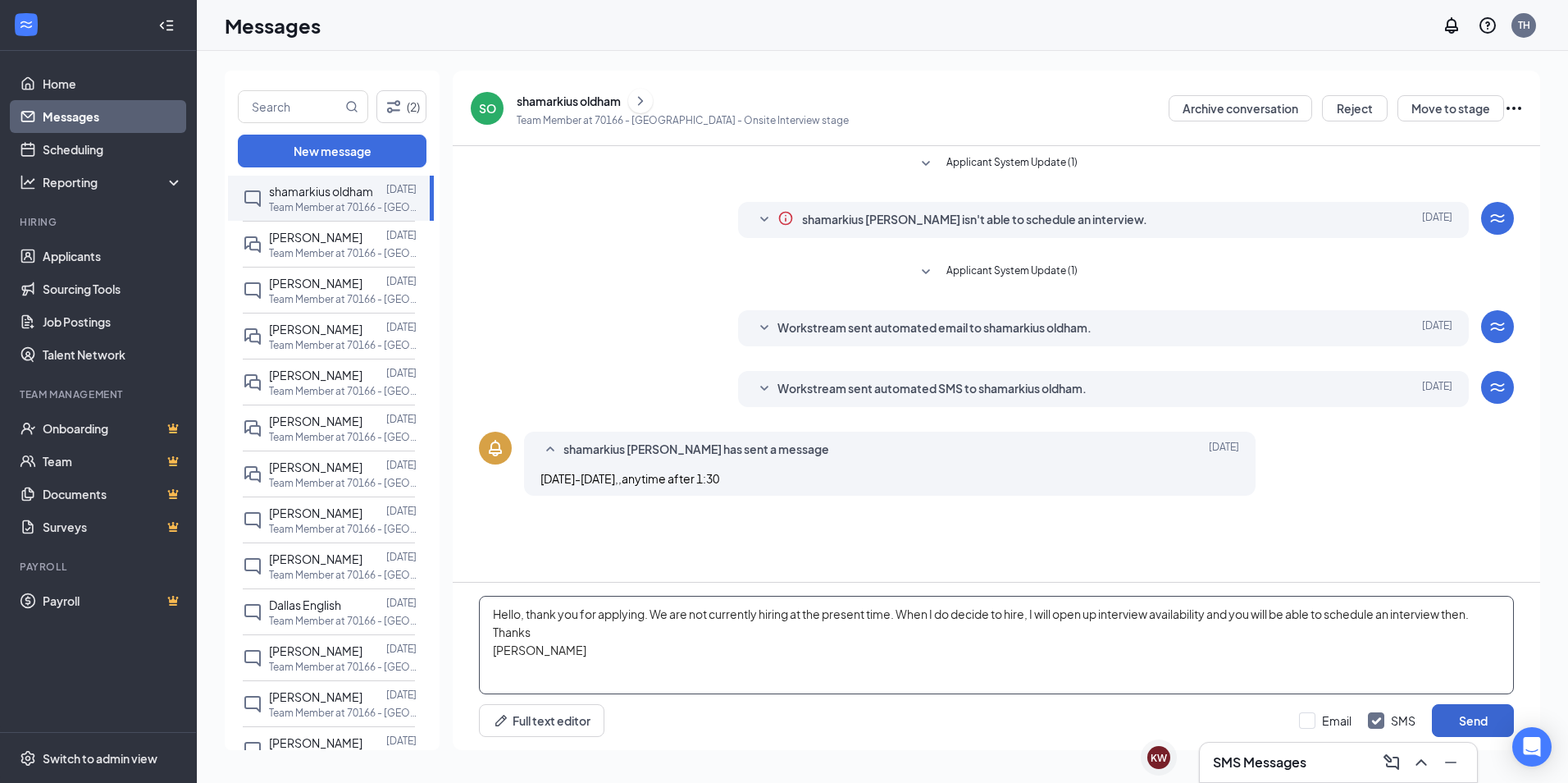
type textarea "Hello, thank you for applying. We are not currently hiring at the present time.…"
click at [1474, 725] on button "Send" at bounding box center [1473, 720] width 82 height 33
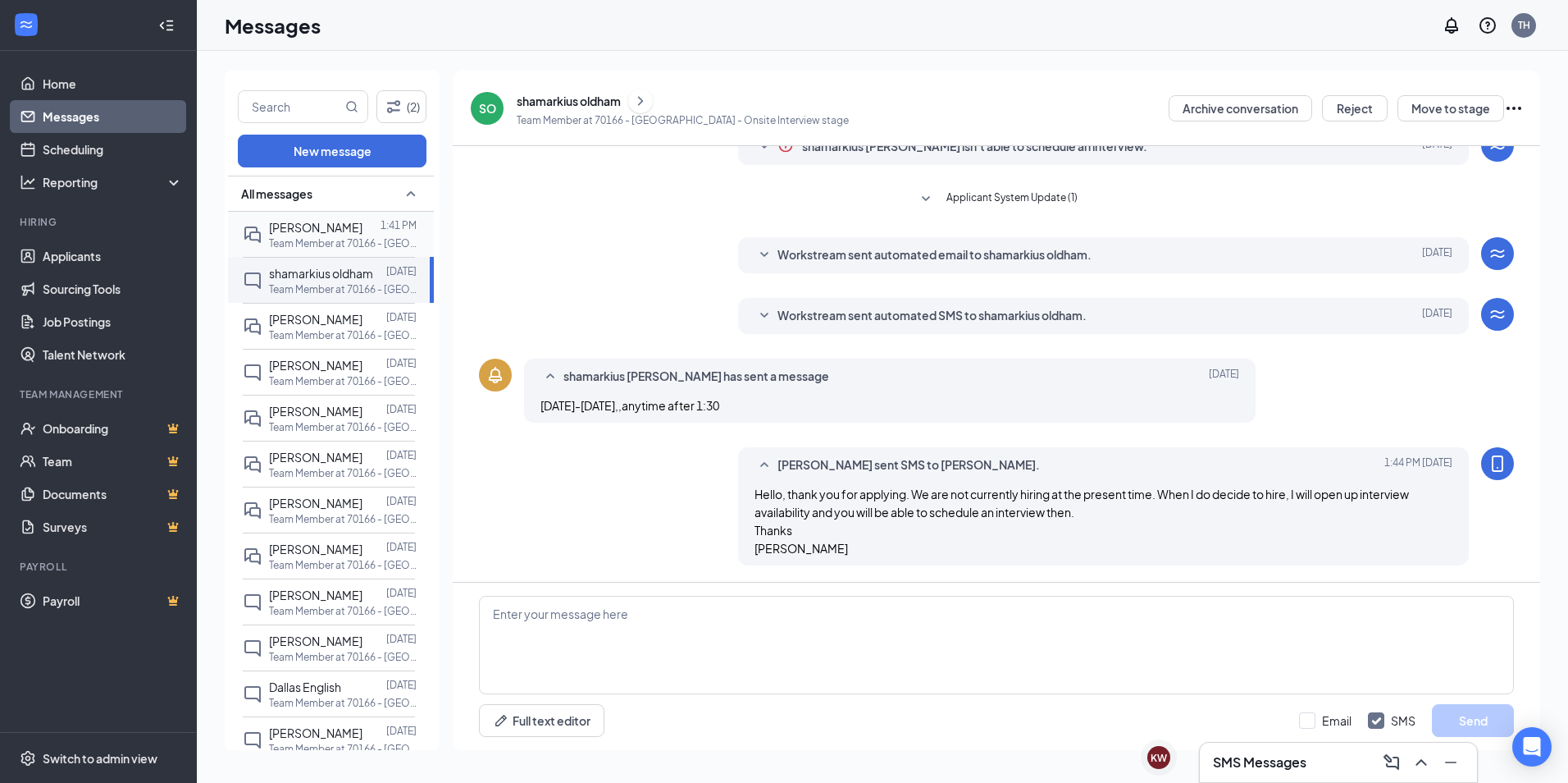
click at [299, 242] on p "Team Member at 70166 - [GEOGRAPHIC_DATA]" at bounding box center [343, 243] width 148 height 14
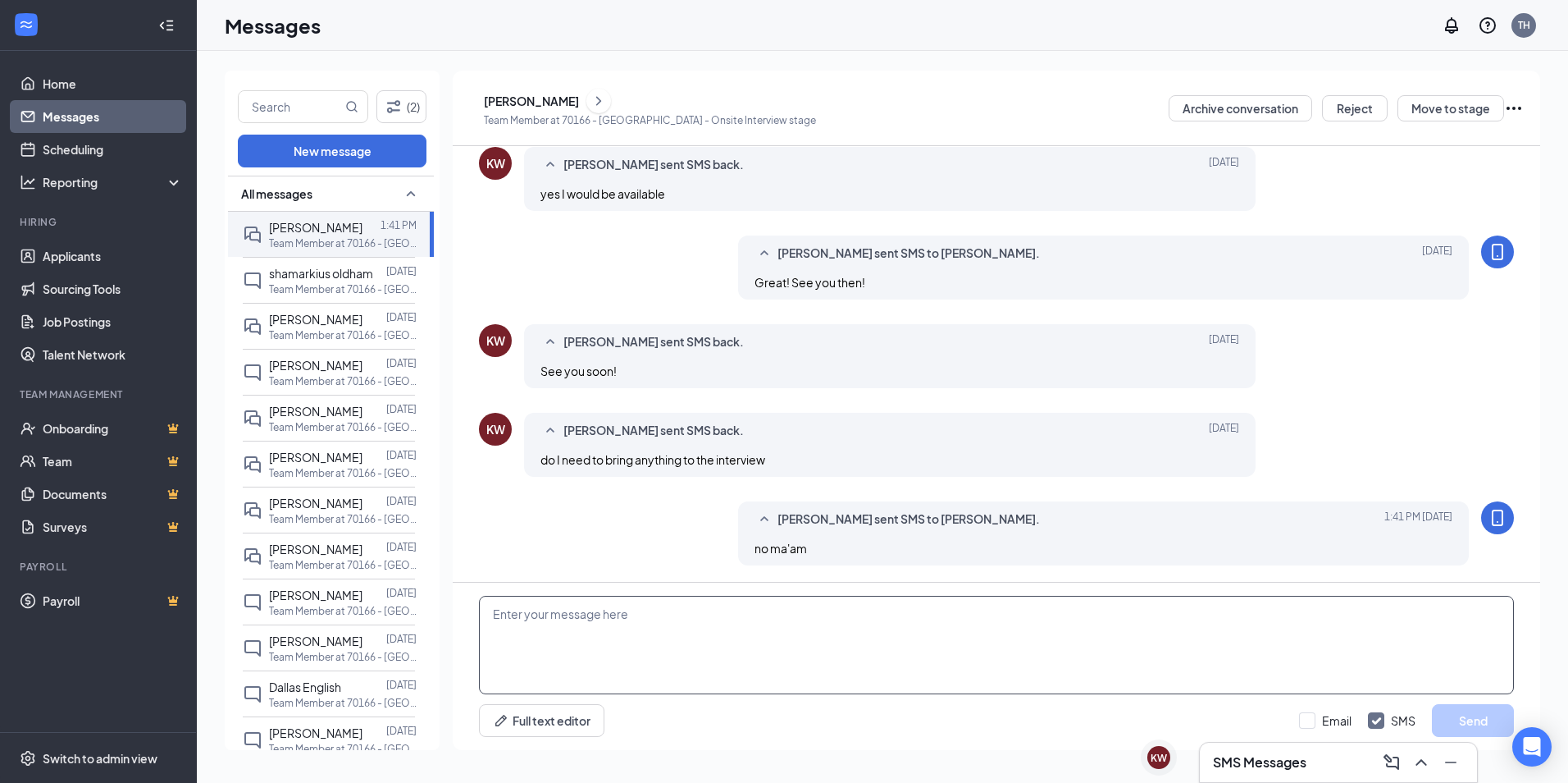
scroll to position [466, 0]
click at [1155, 744] on icon "Cross" at bounding box center [1150, 749] width 10 height 10
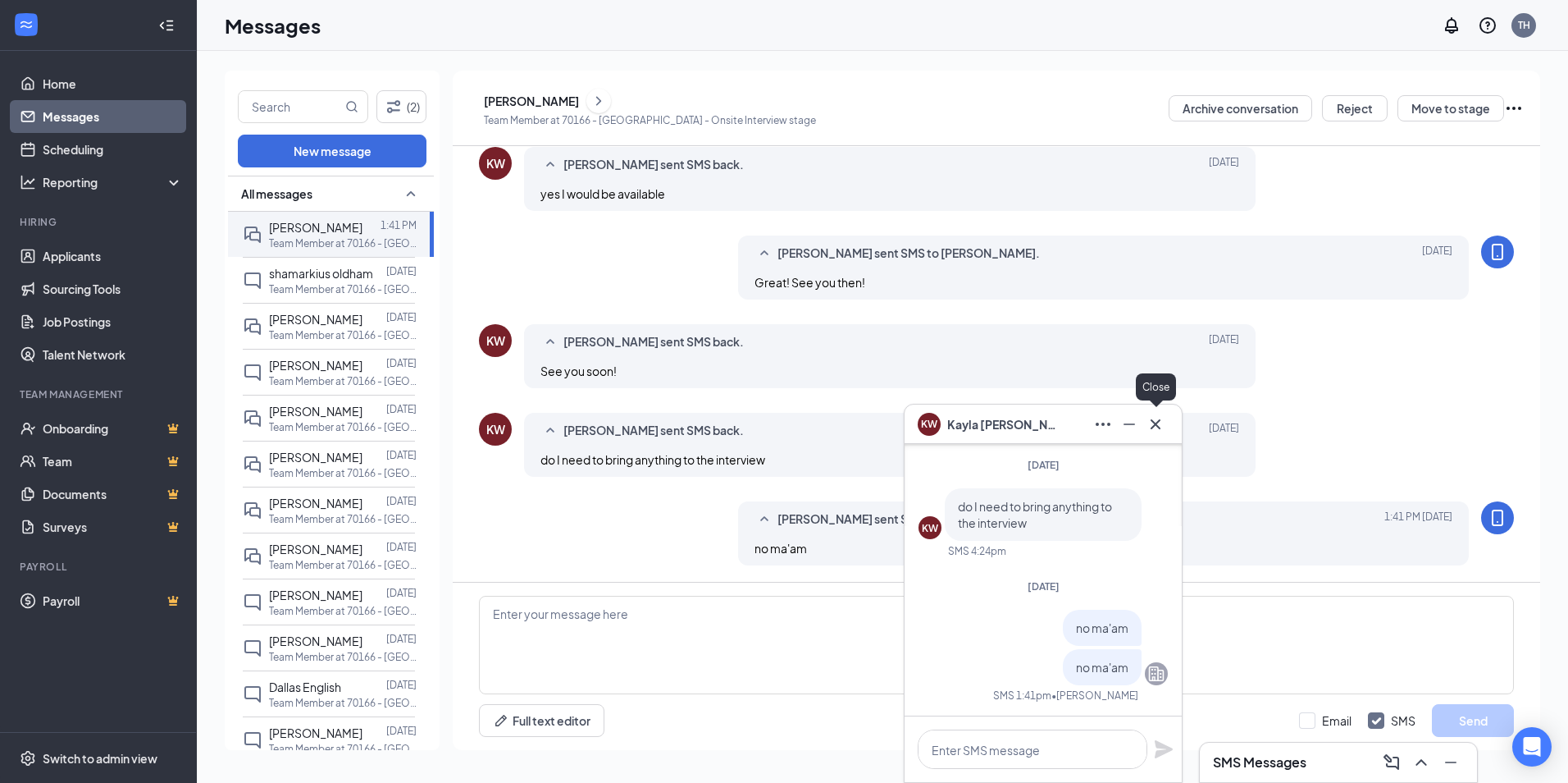
click at [1151, 420] on icon "Cross" at bounding box center [1155, 424] width 10 height 10
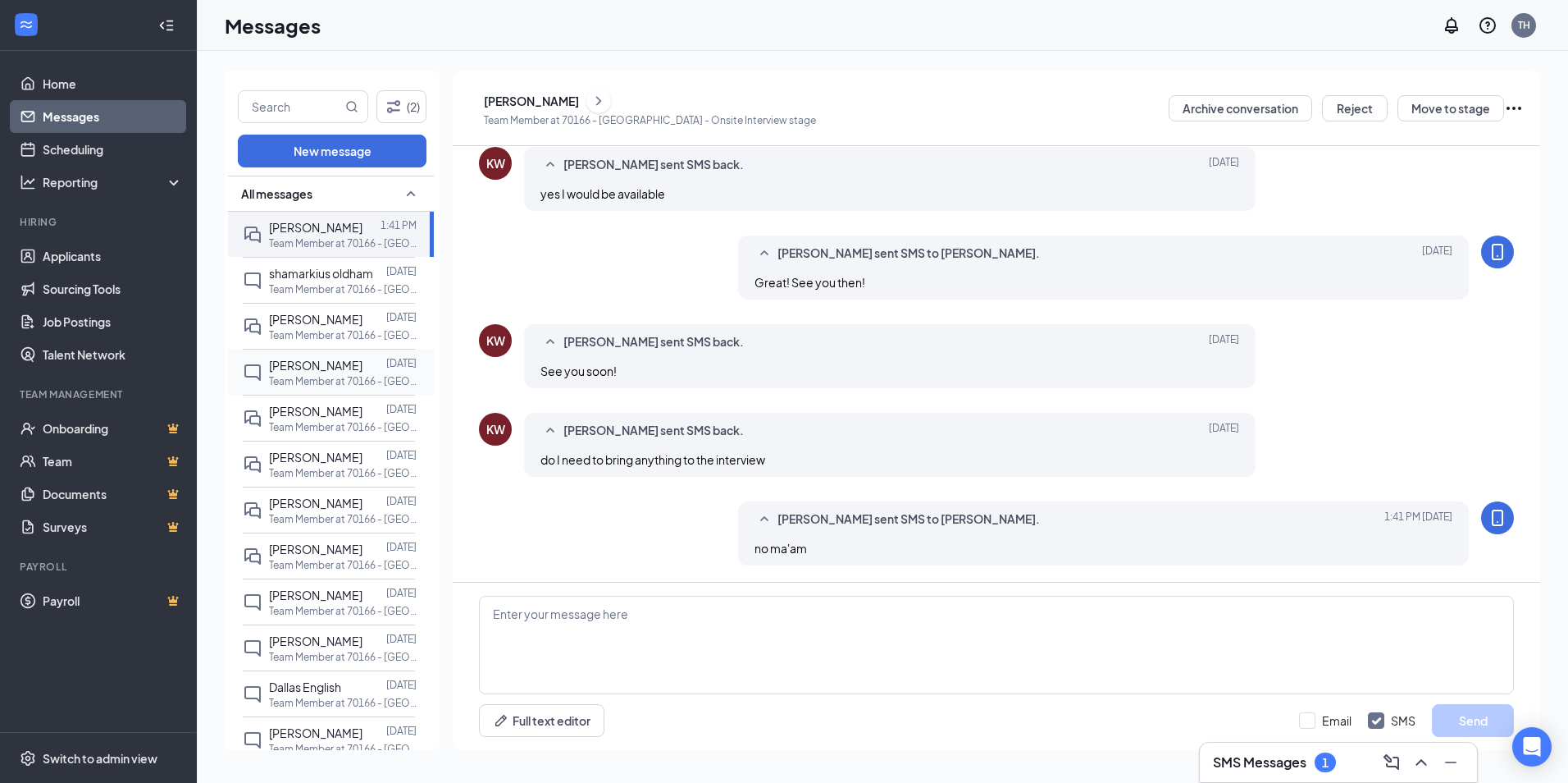
click at [311, 380] on p "Team Member at 70166 - [GEOGRAPHIC_DATA]" at bounding box center [343, 381] width 148 height 14
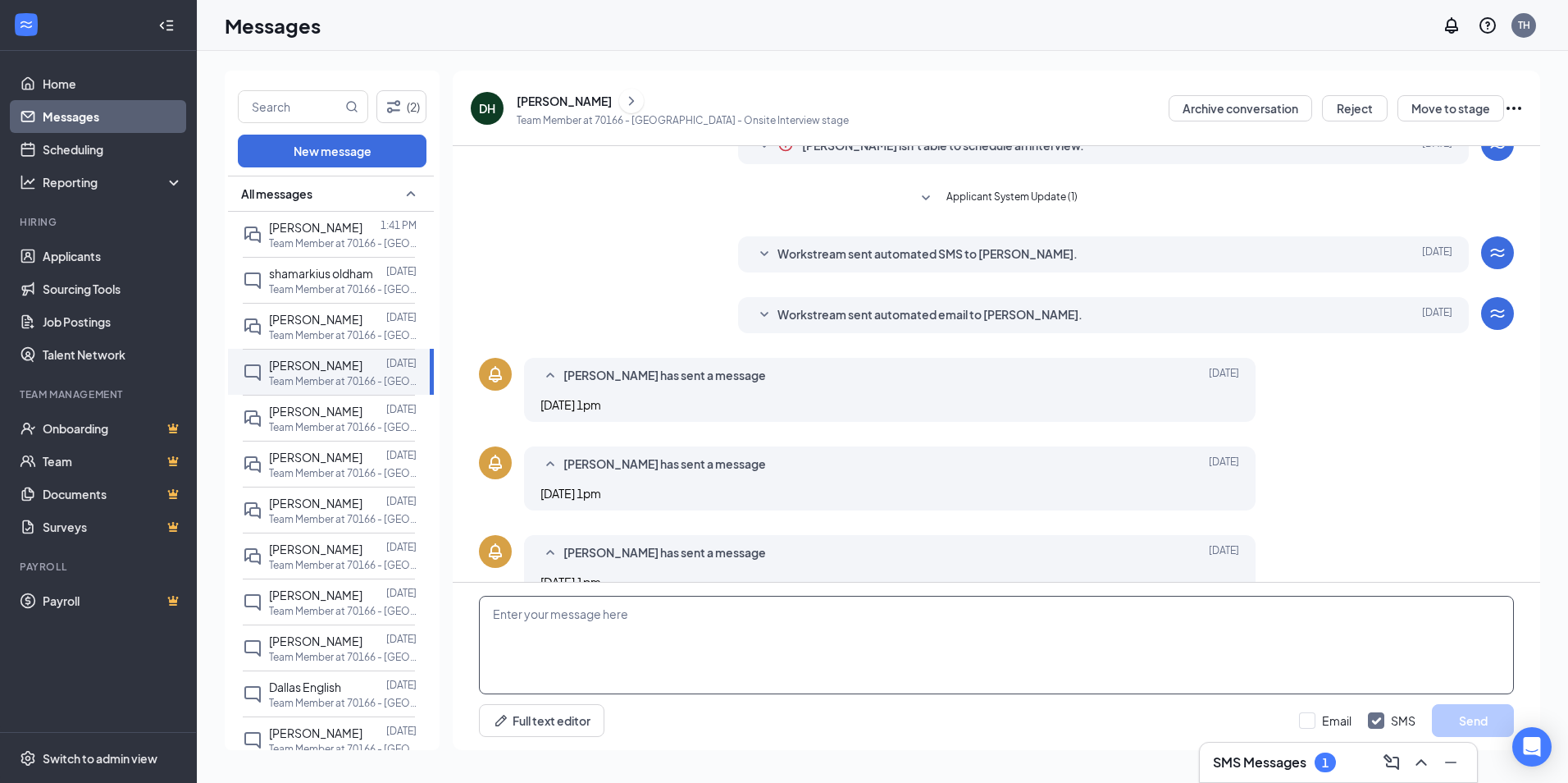
scroll to position [108, 0]
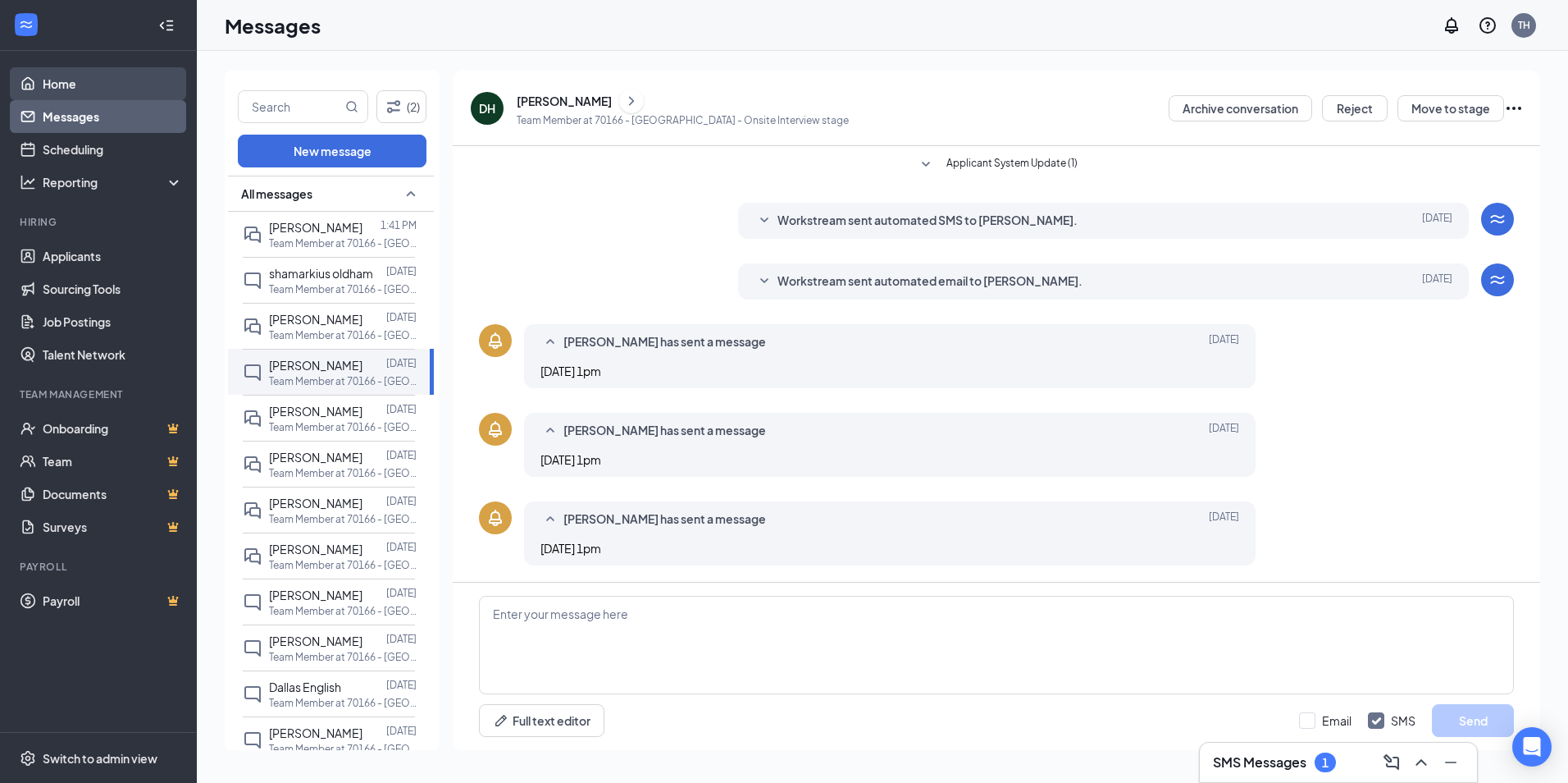
click at [63, 84] on link "Home" at bounding box center [113, 83] width 141 height 33
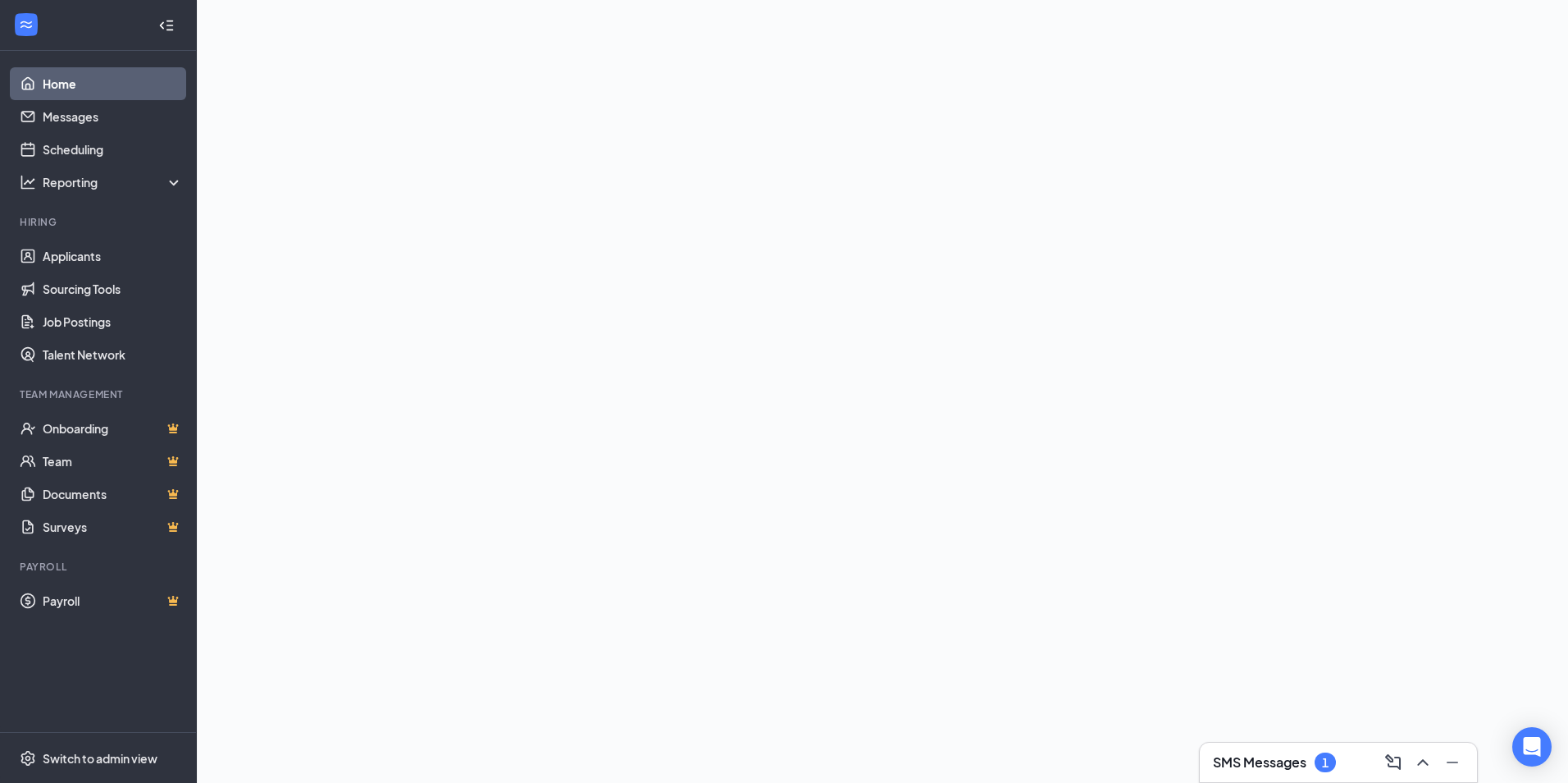
click at [1237, 762] on h3 "SMS Messages" at bounding box center [1260, 762] width 94 height 18
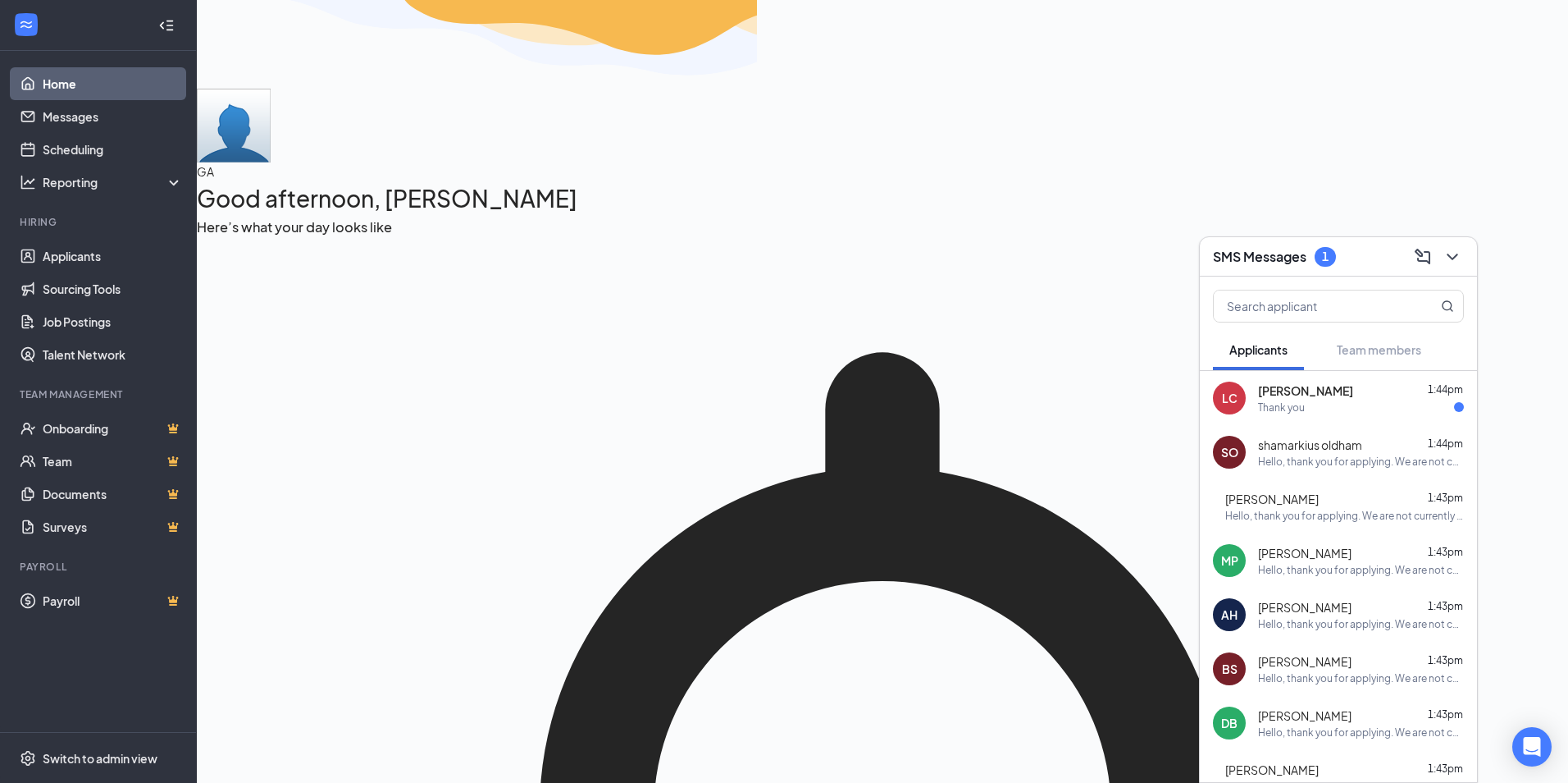
click at [1316, 396] on span "[PERSON_NAME]" at bounding box center [1305, 390] width 95 height 16
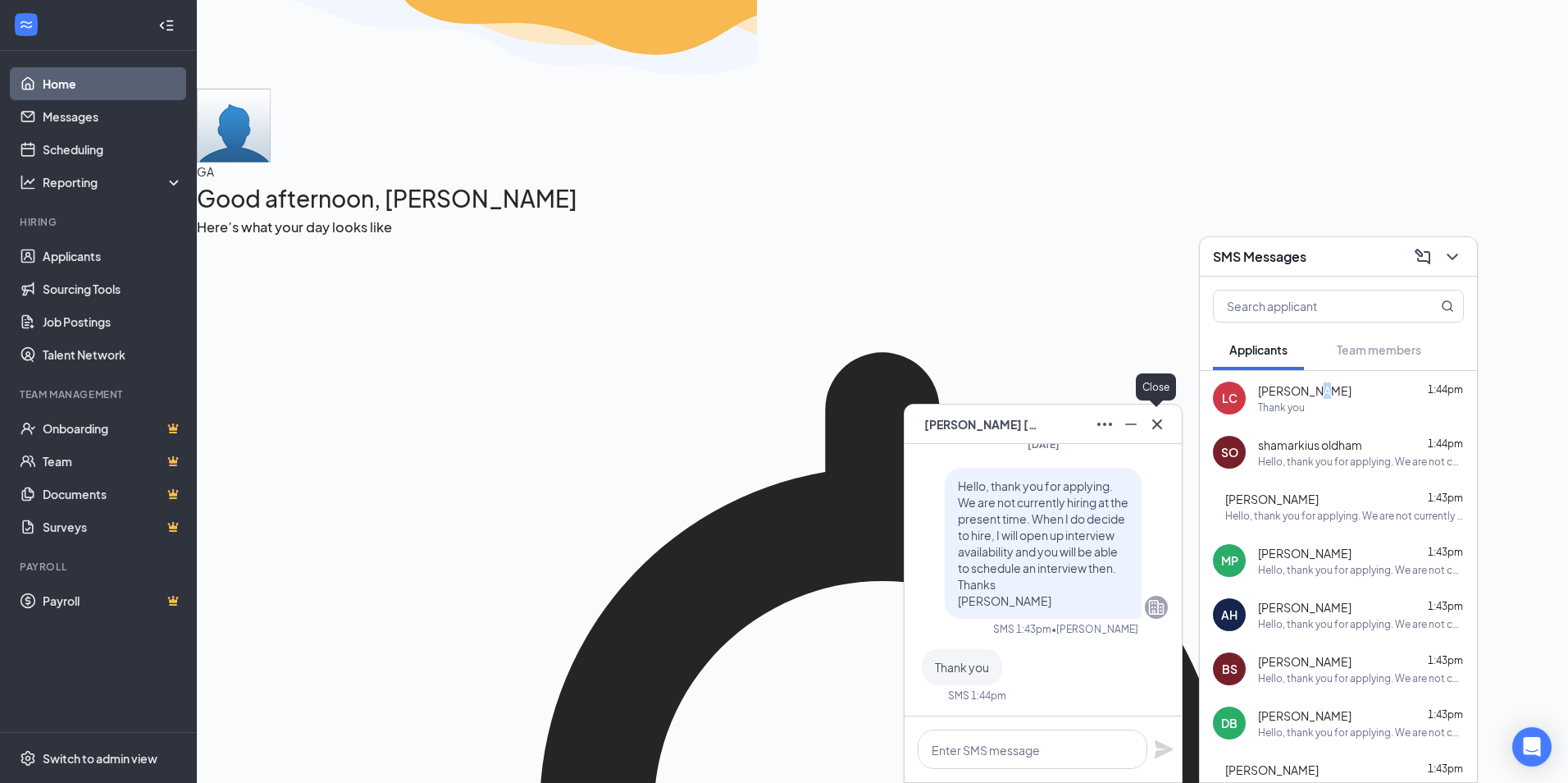
click at [1158, 423] on icon "Cross" at bounding box center [1157, 424] width 10 height 10
